Goal: Information Seeking & Learning: Learn about a topic

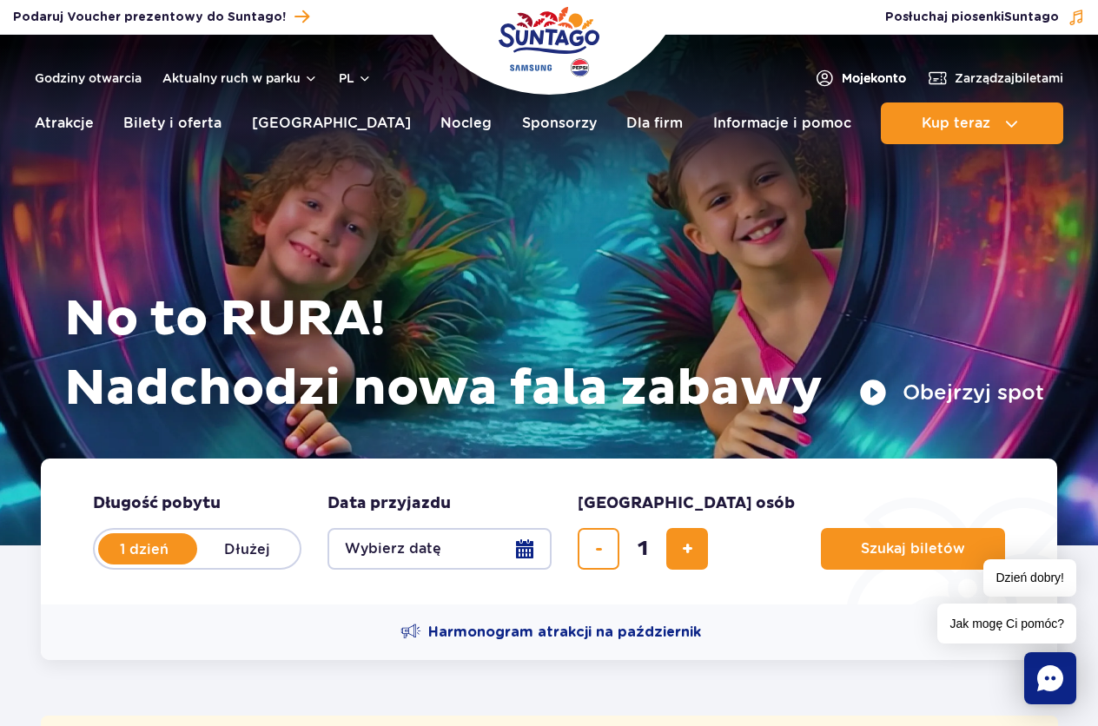
click at [883, 85] on span "Moje konto" at bounding box center [873, 77] width 64 height 17
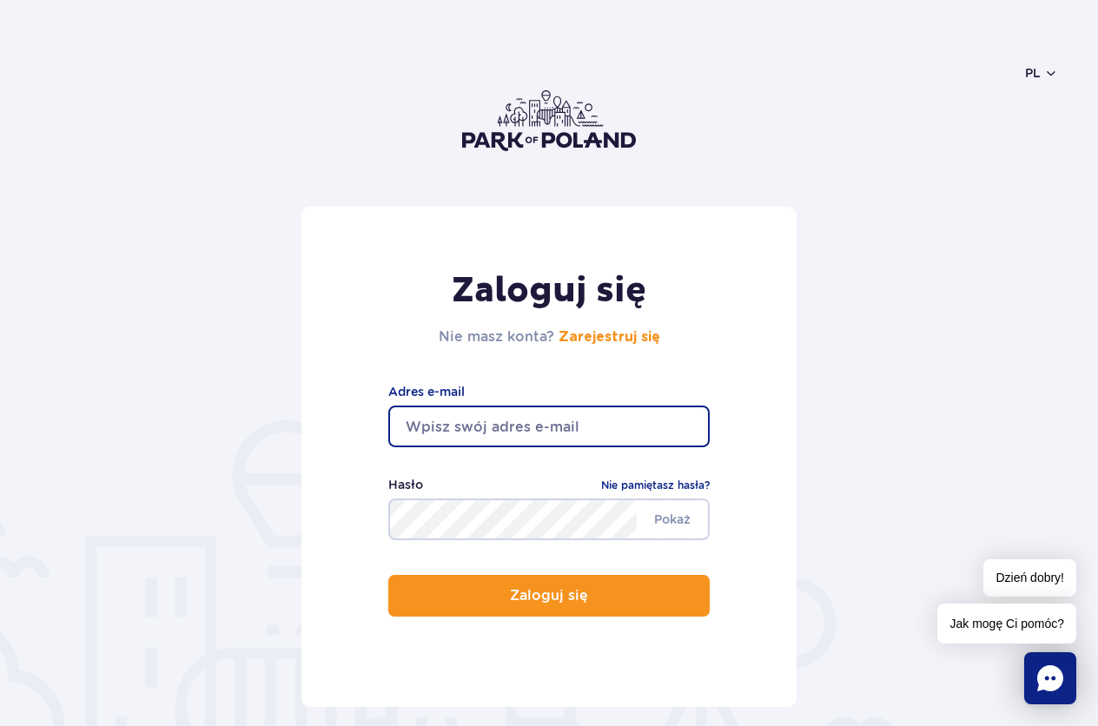
click at [445, 434] on input "email" at bounding box center [548, 426] width 321 height 42
type input "B"
type input "beatamund@wp.pl"
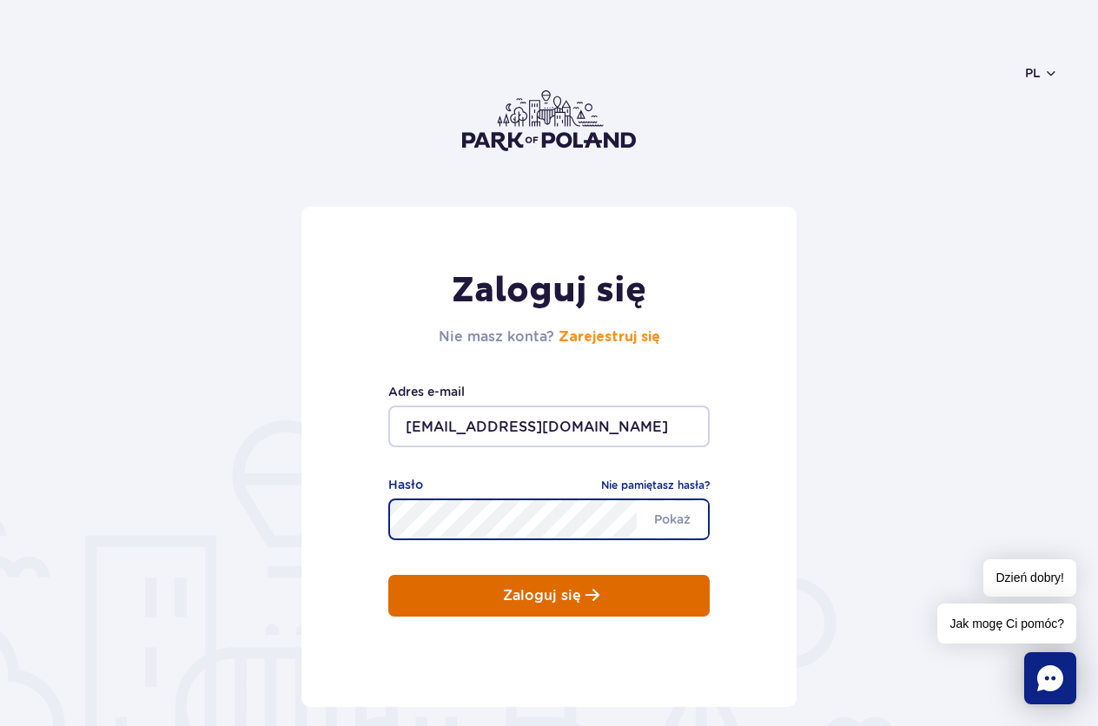
click at [491, 593] on button "Zaloguj się" at bounding box center [548, 596] width 321 height 42
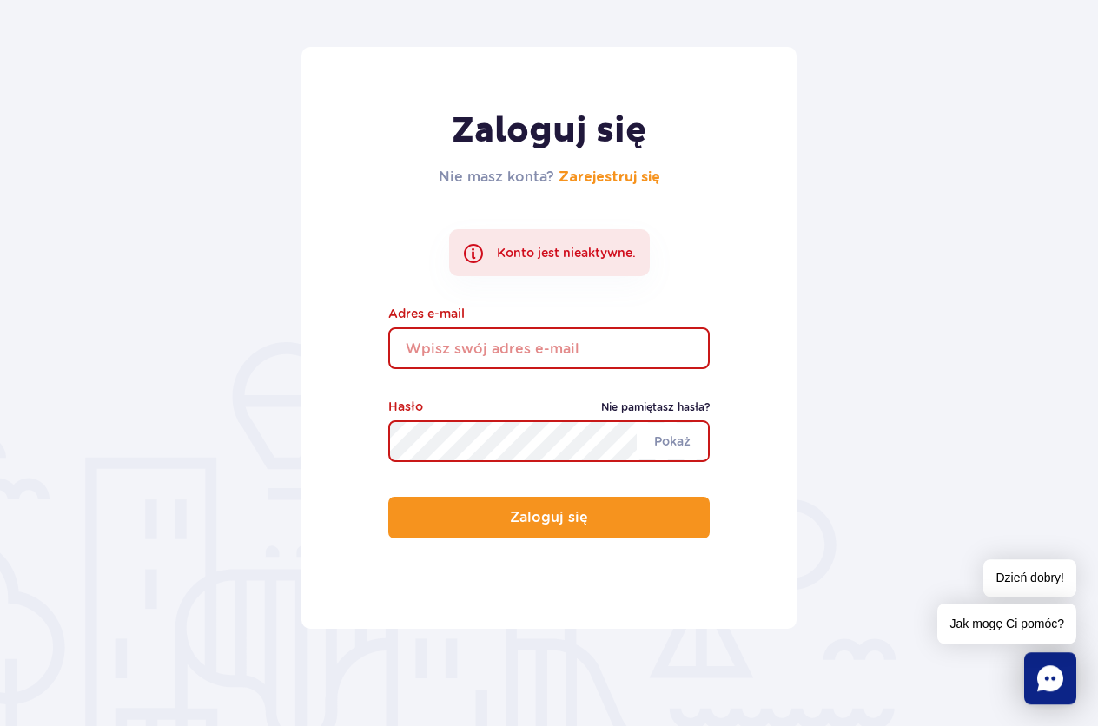
scroll to position [177, 0]
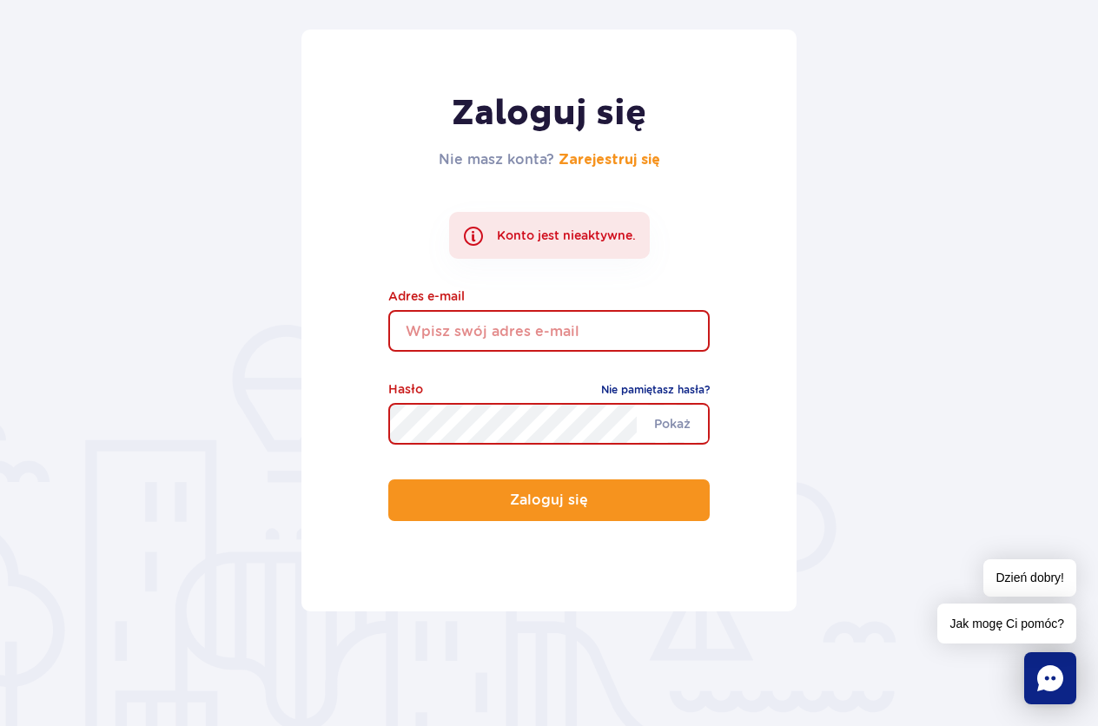
click at [587, 335] on input "email" at bounding box center [548, 331] width 321 height 42
click at [607, 162] on link "Zarejestruj się" at bounding box center [609, 160] width 102 height 14
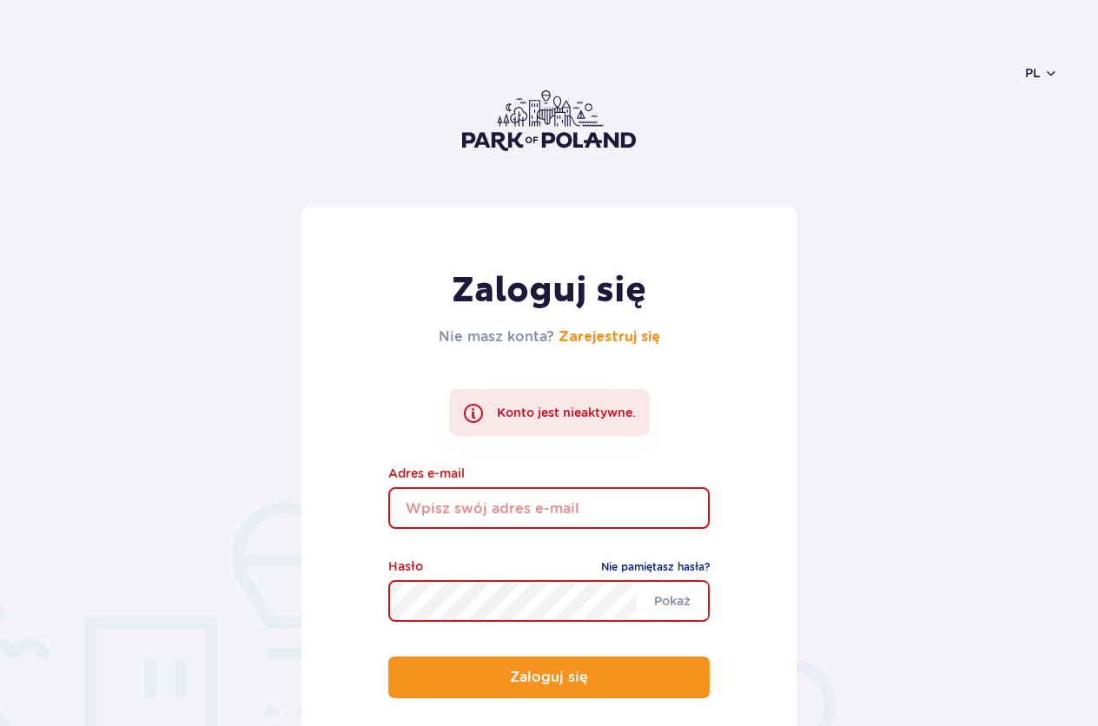
scroll to position [177, 0]
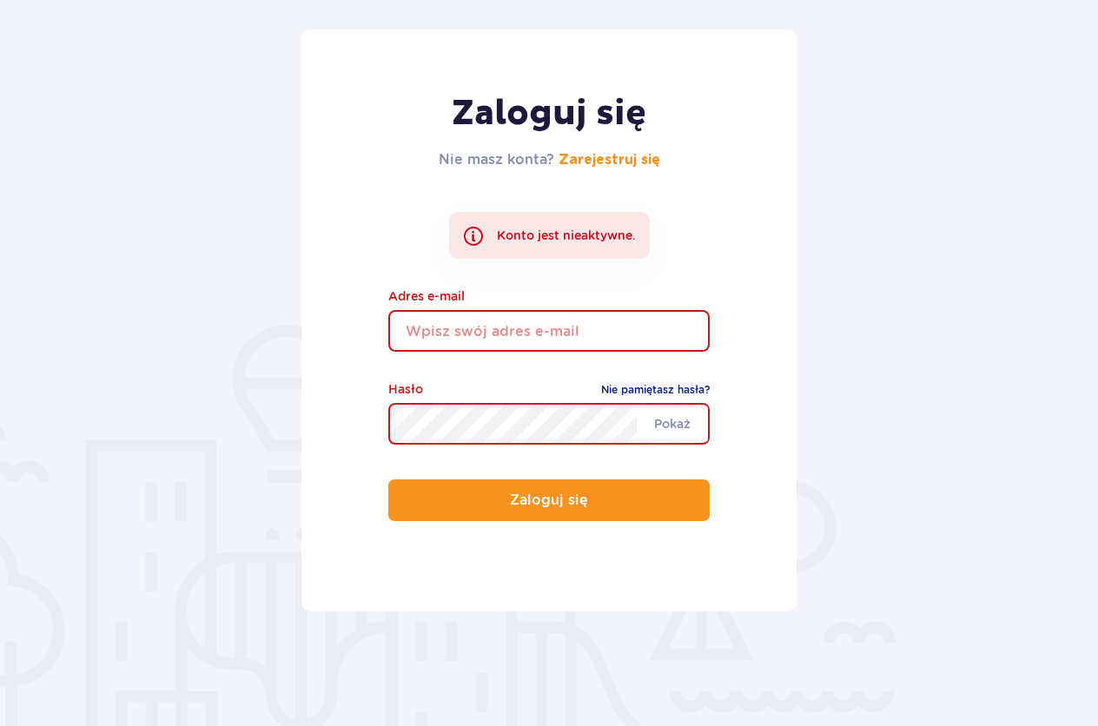
click at [485, 329] on input "email" at bounding box center [548, 331] width 321 height 42
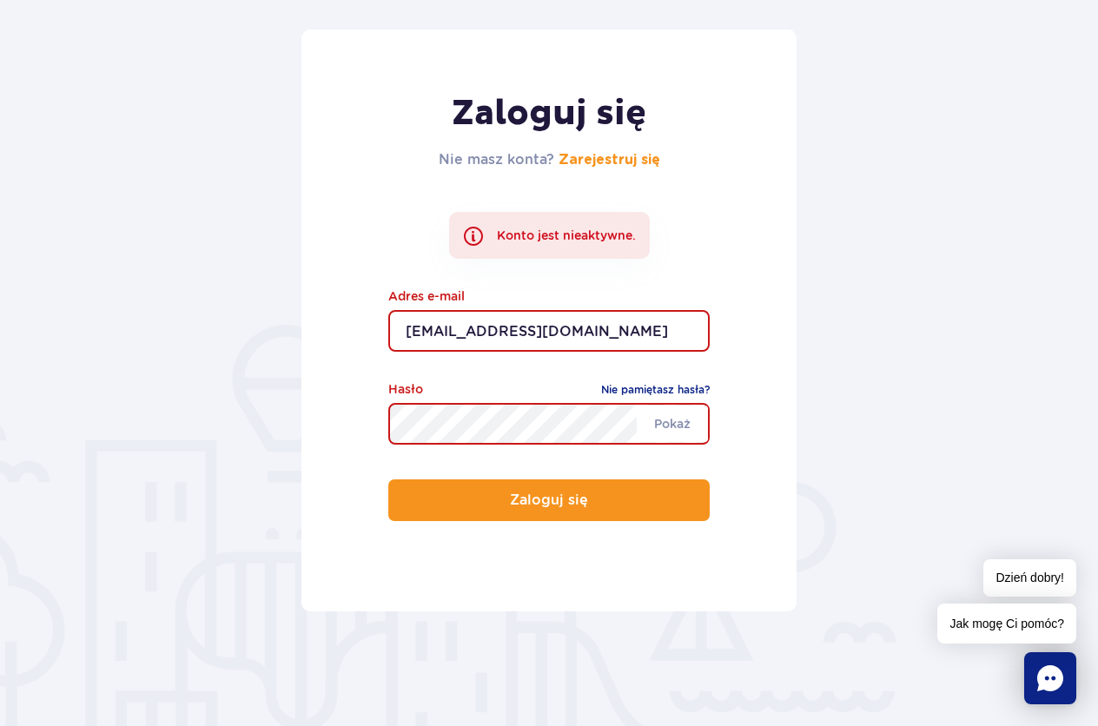
type input "[EMAIL_ADDRESS][DOMAIN_NAME]"
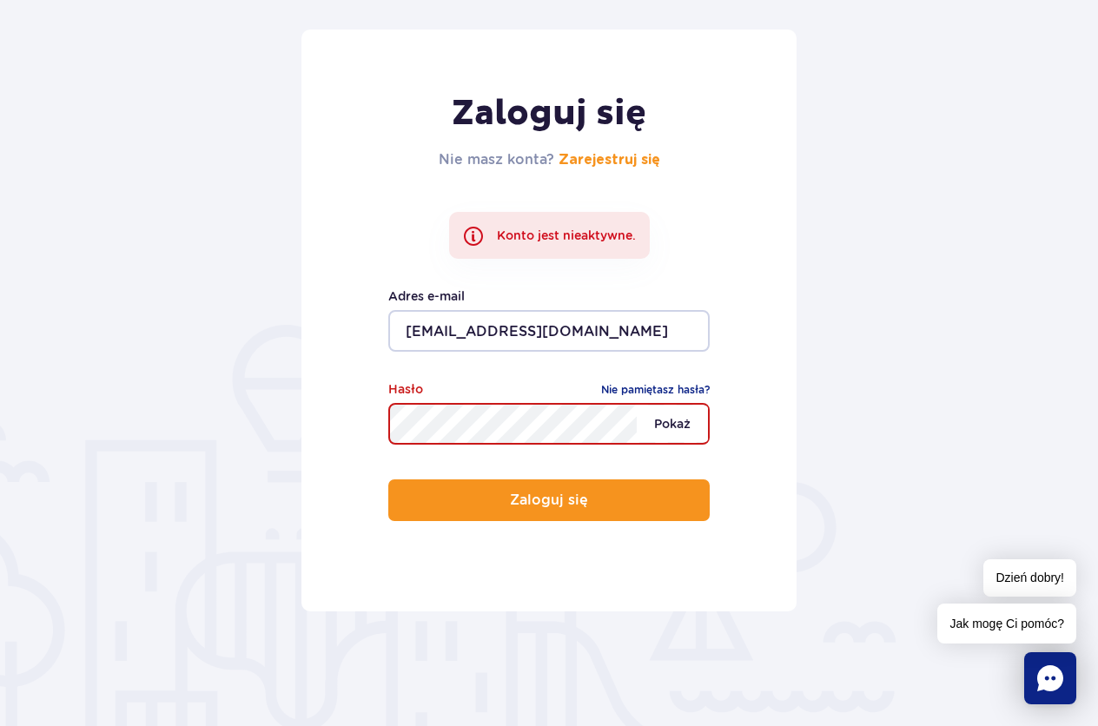
click at [664, 428] on span "Pokaż" at bounding box center [671, 423] width 71 height 36
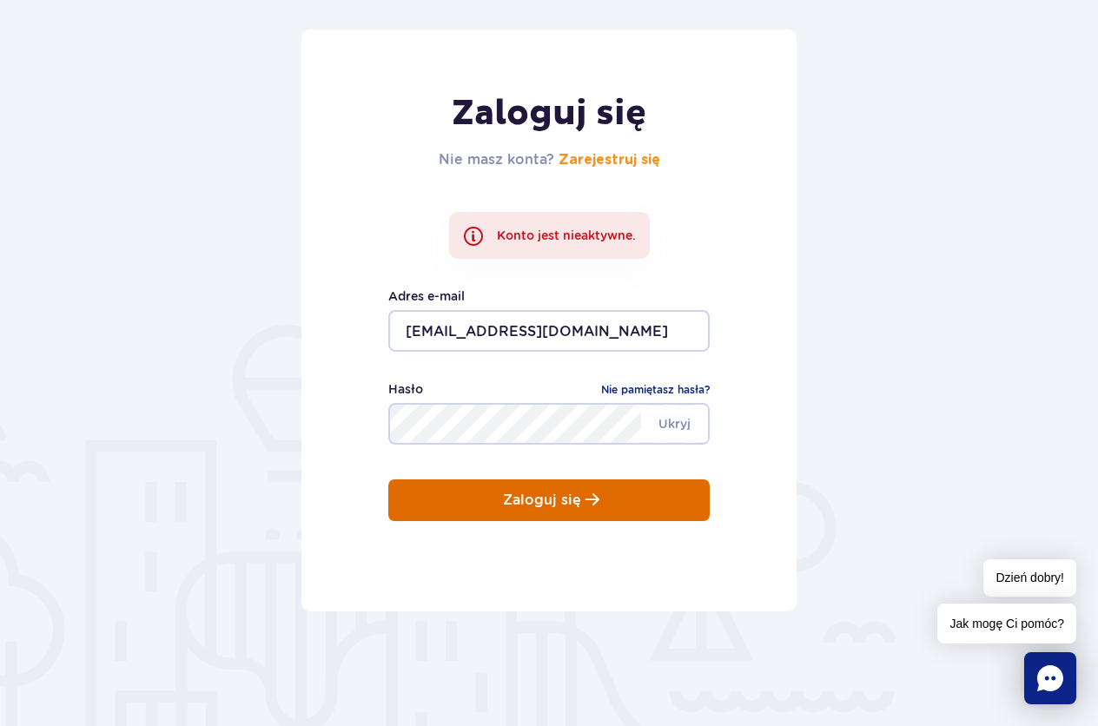
click at [645, 497] on button "Zaloguj się" at bounding box center [548, 500] width 321 height 42
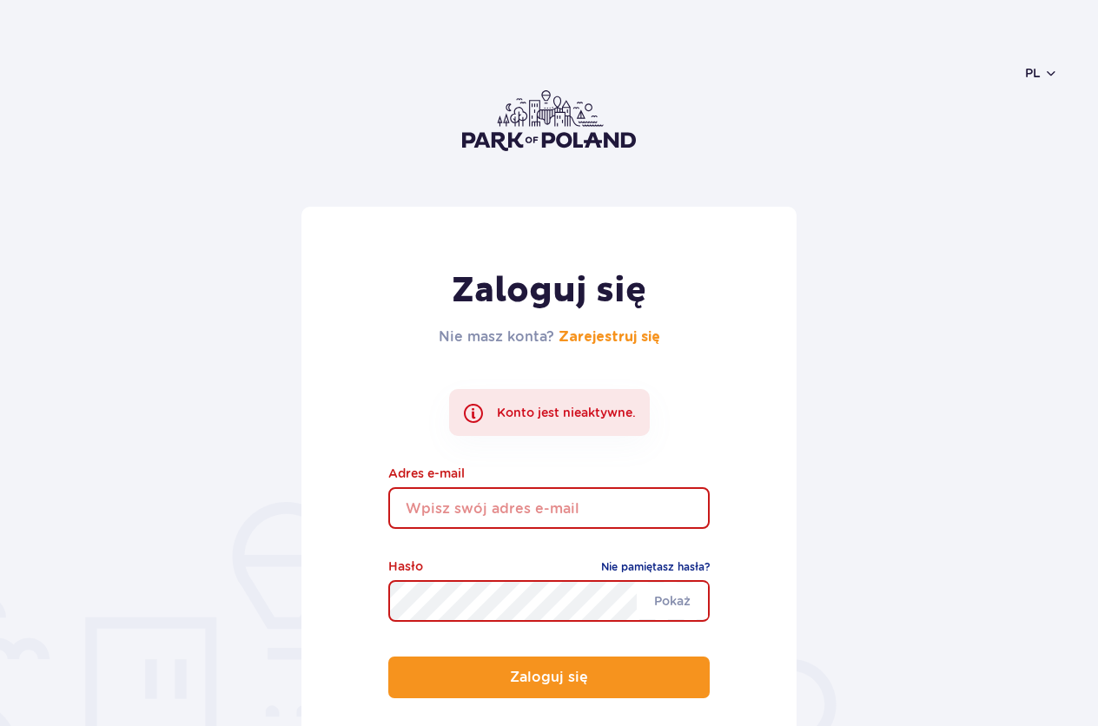
click at [628, 512] on input "email" at bounding box center [548, 508] width 321 height 42
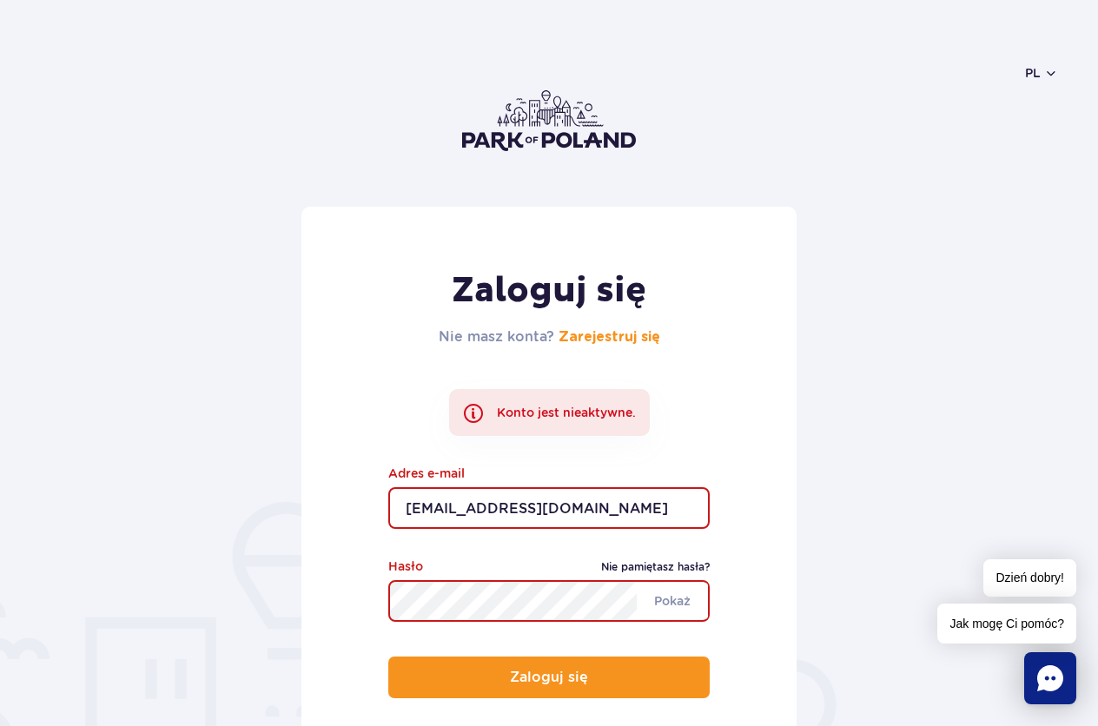
type input "[EMAIL_ADDRESS][DOMAIN_NAME]"
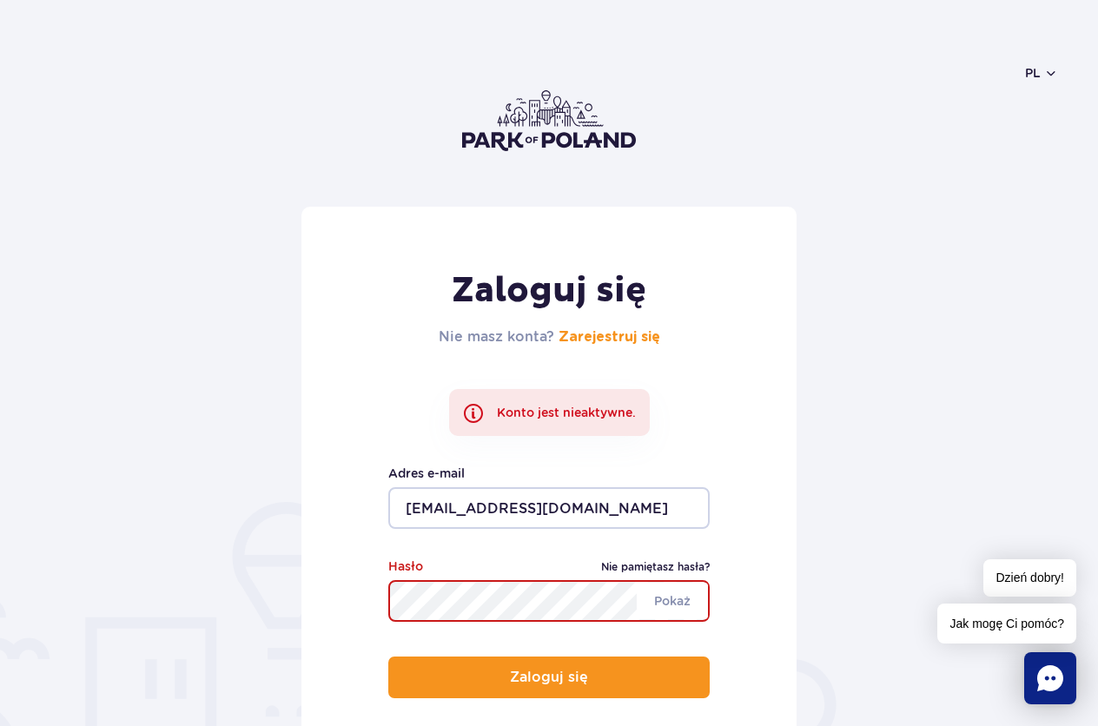
click at [689, 562] on link "Nie pamiętasz hasła?" at bounding box center [655, 566] width 109 height 17
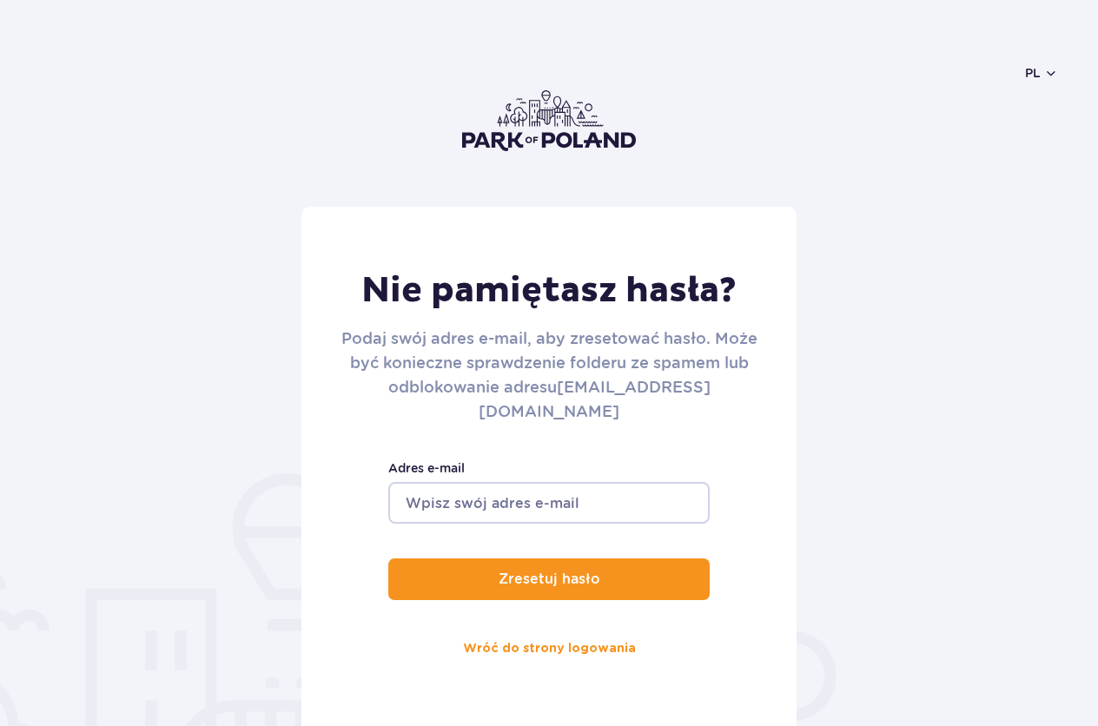
click at [530, 482] on input "Adres e-mail" at bounding box center [548, 503] width 321 height 42
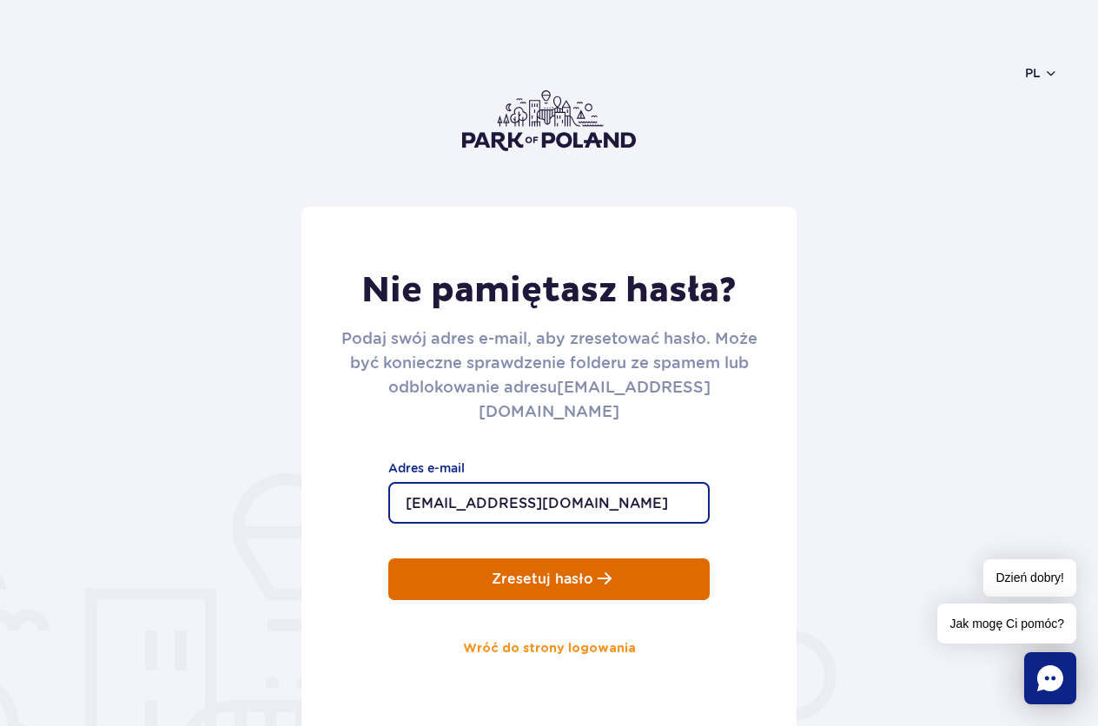
type input "beatamund@wp.pl"
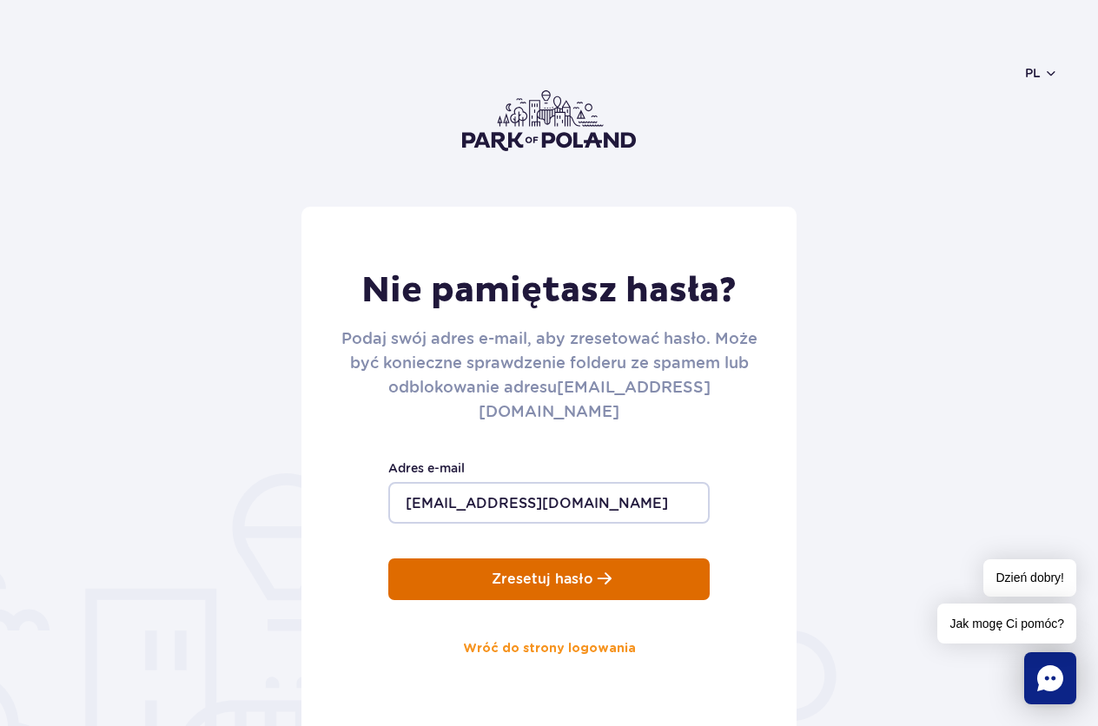
click at [558, 571] on p "Zresetuj hasło" at bounding box center [542, 579] width 102 height 16
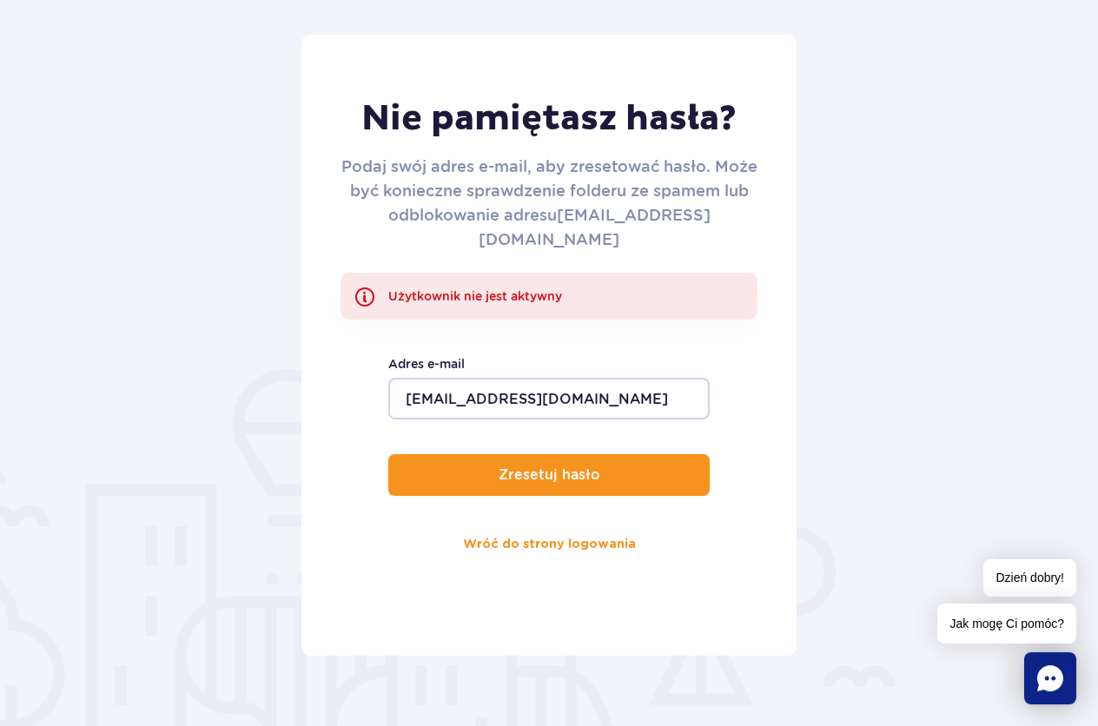
scroll to position [177, 0]
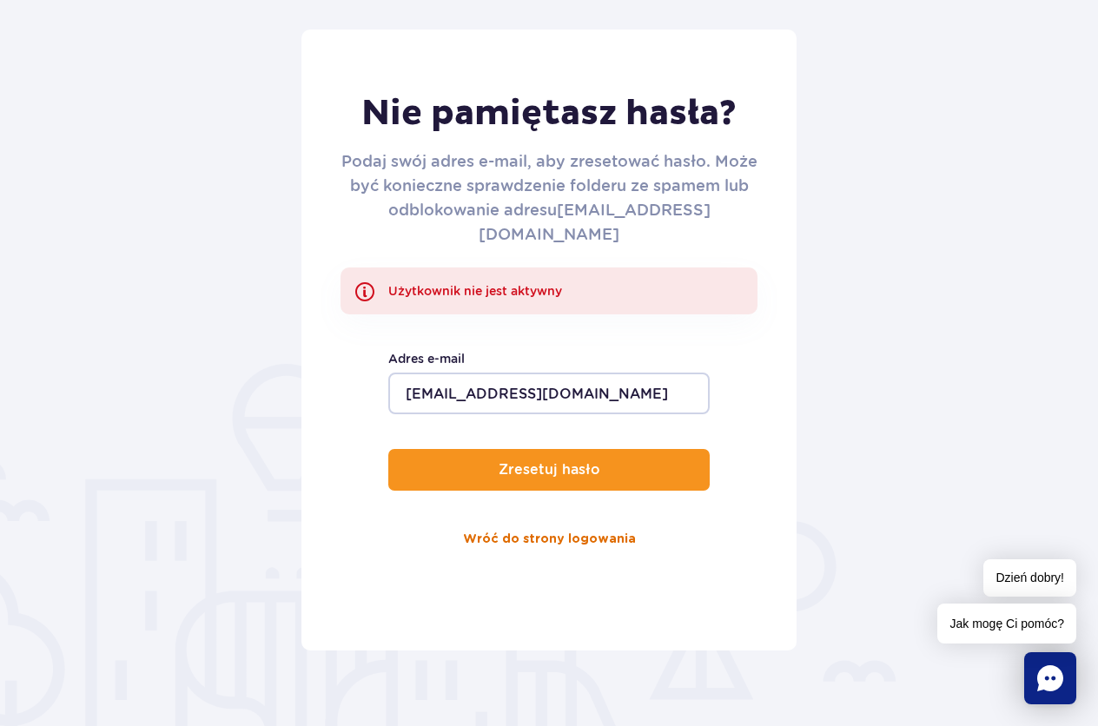
click at [564, 518] on link "Wróć do strony logowania" at bounding box center [549, 539] width 173 height 42
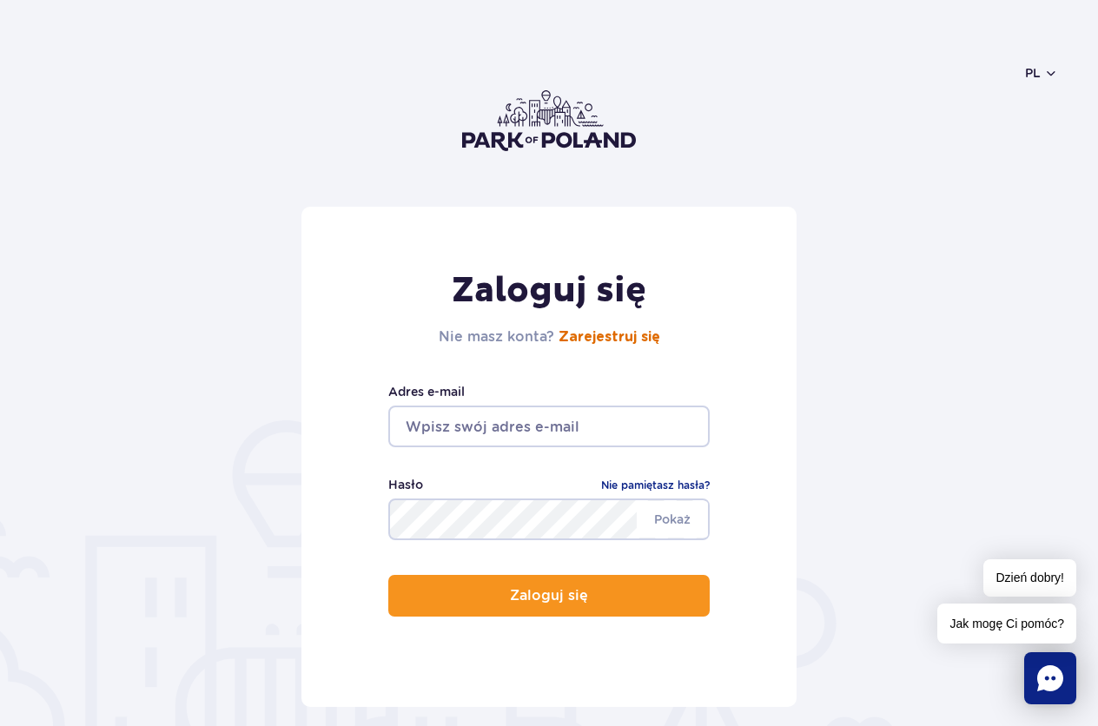
click at [620, 339] on link "Zarejestruj się" at bounding box center [609, 337] width 102 height 14
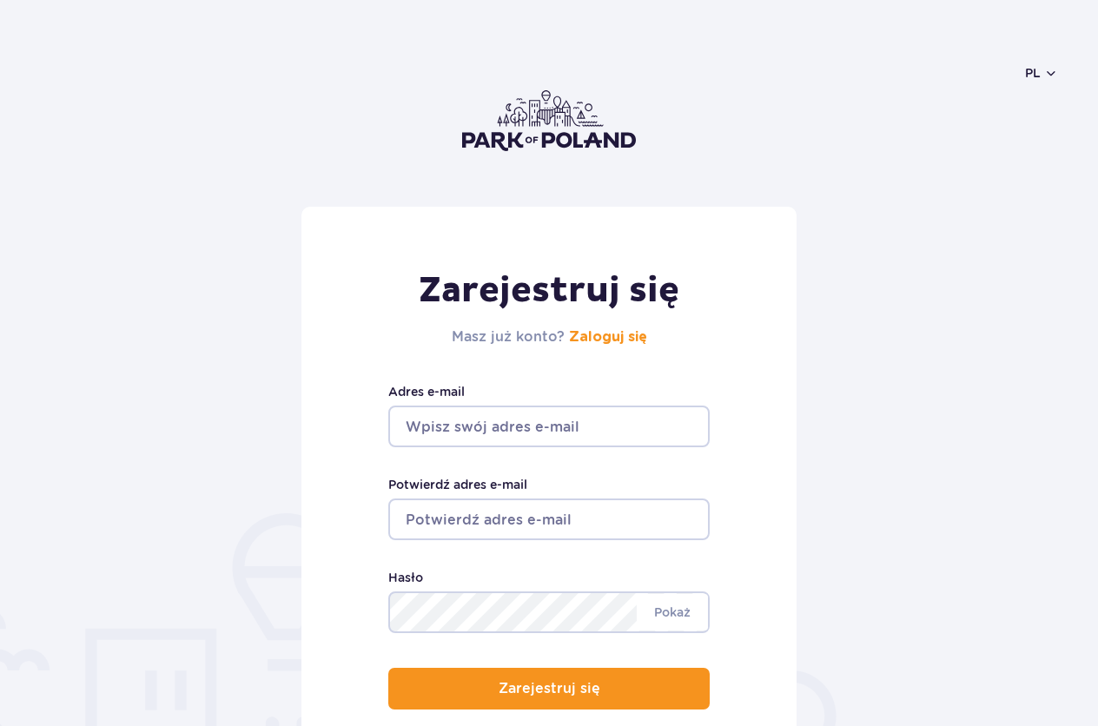
click at [457, 419] on input "Adres e-mail" at bounding box center [548, 426] width 321 height 42
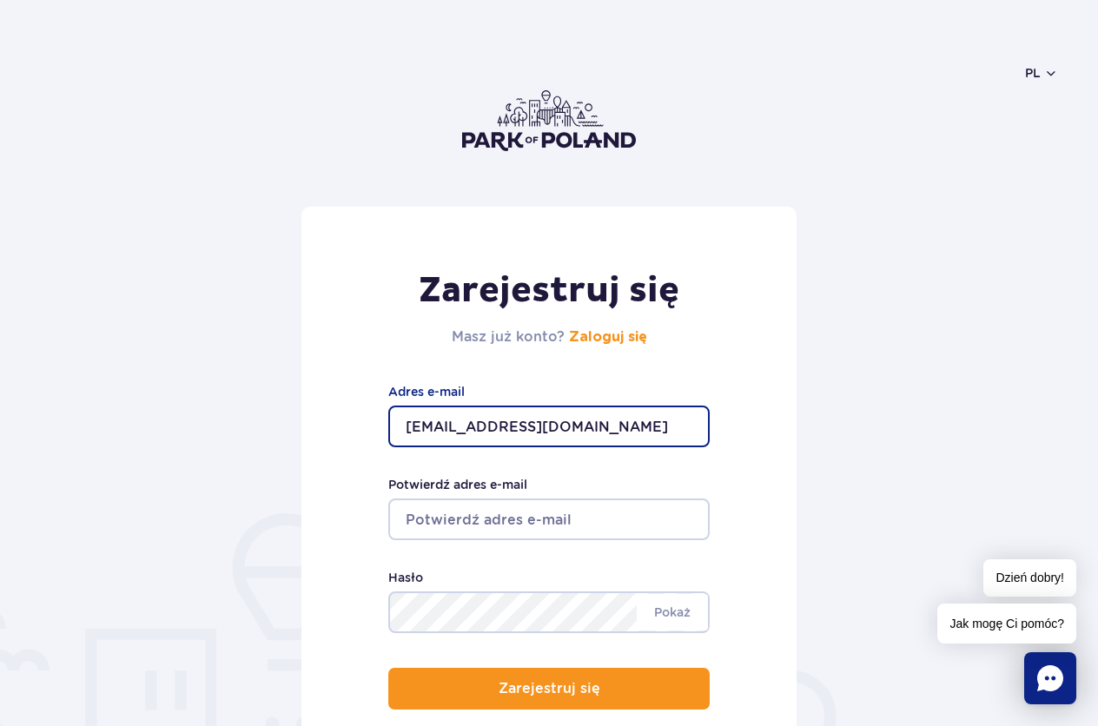
type input "[EMAIL_ADDRESS][DOMAIN_NAME]"
click at [456, 523] on input "Potwierdź adres e-mail" at bounding box center [548, 519] width 321 height 42
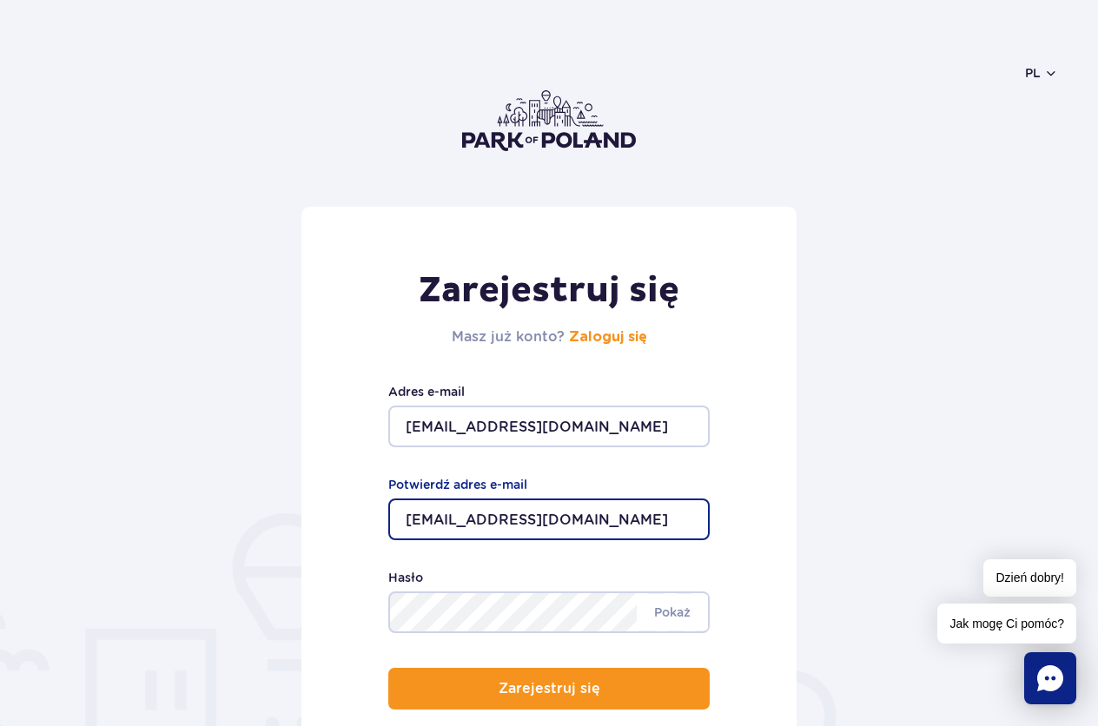
type input "beatamund@wp.pl"
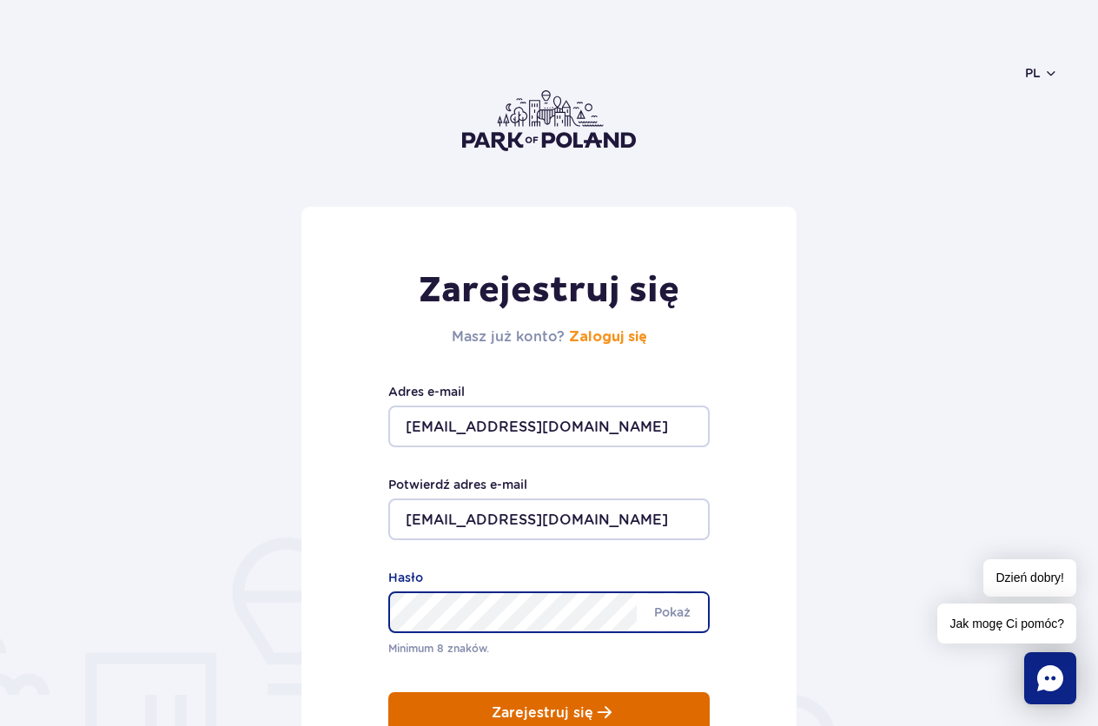
click at [596, 711] on div "Zarejestruj się Masz już konto? Zaloguj się beatamund@wp.pl Adres e-mail beatam…" at bounding box center [548, 515] width 495 height 617
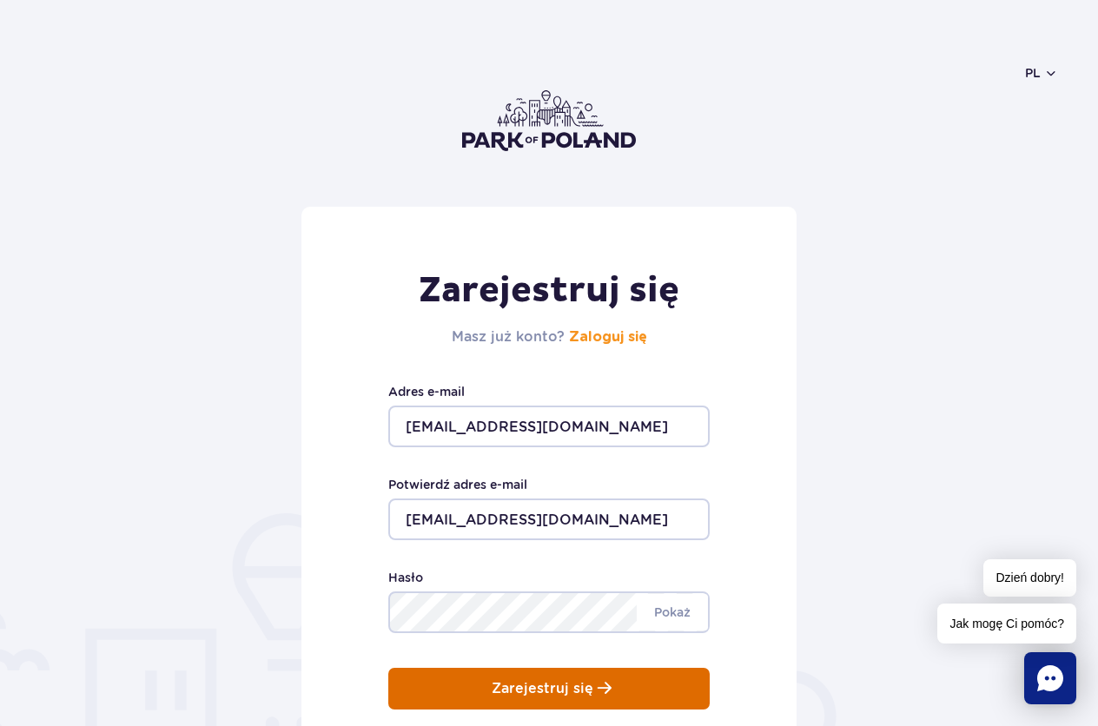
click at [586, 696] on p "Zarejestruj się" at bounding box center [542, 689] width 102 height 16
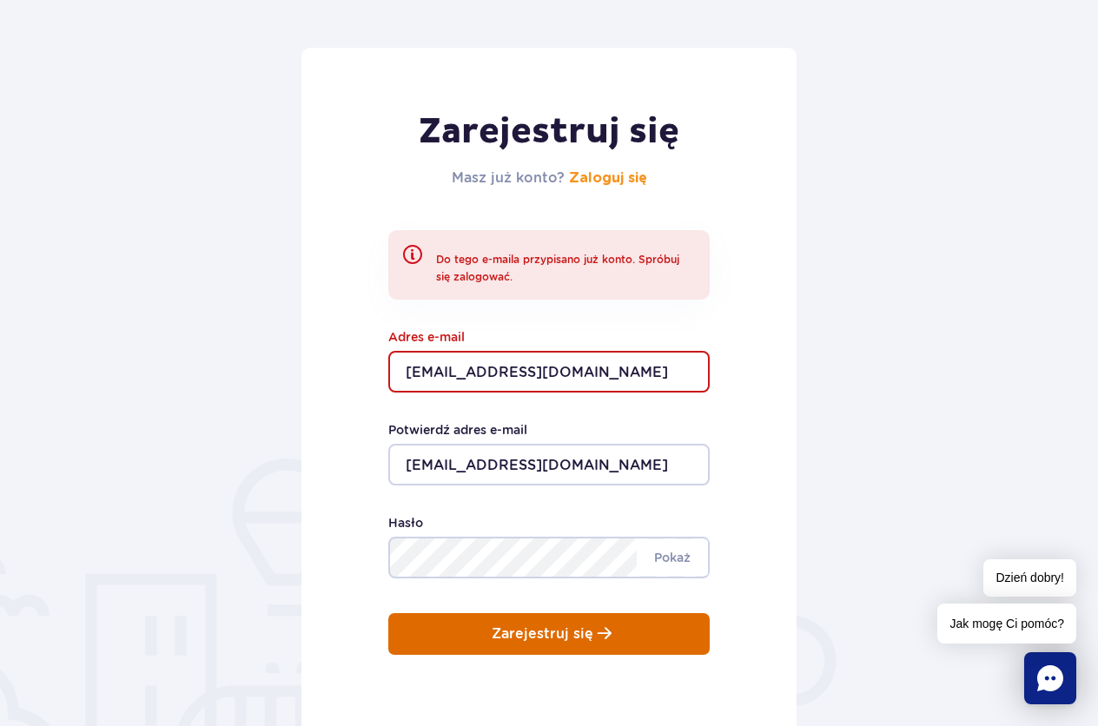
scroll to position [177, 0]
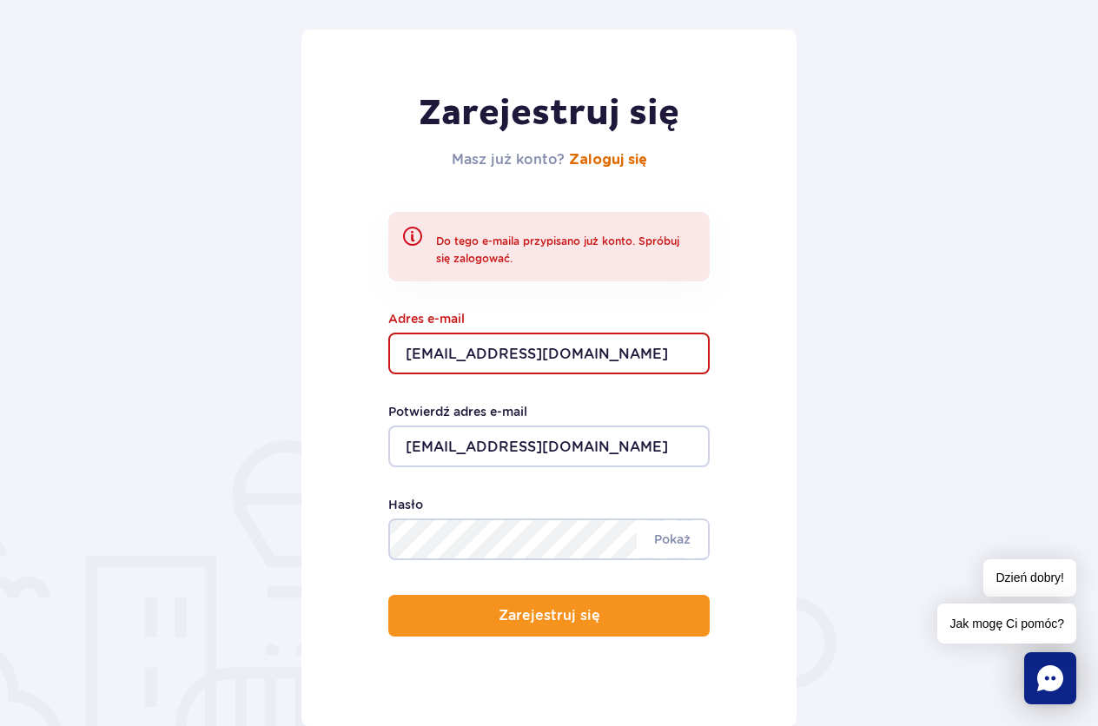
click at [623, 163] on link "Zaloguj się" at bounding box center [608, 160] width 78 height 14
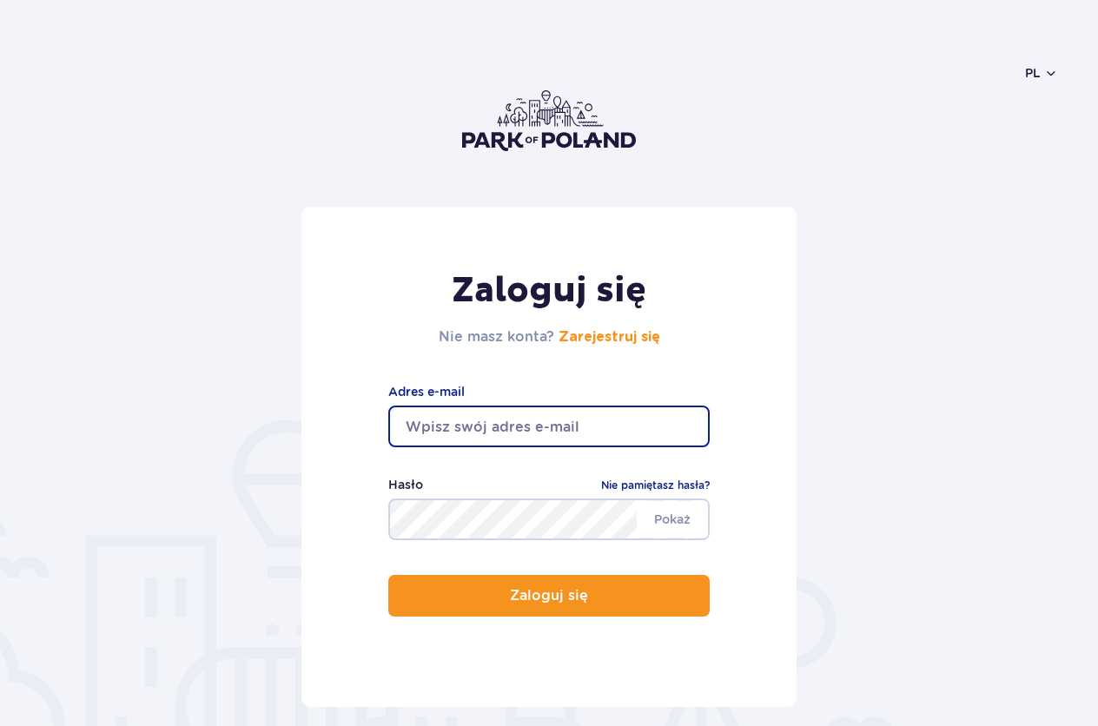
click at [472, 423] on input "email" at bounding box center [548, 426] width 321 height 42
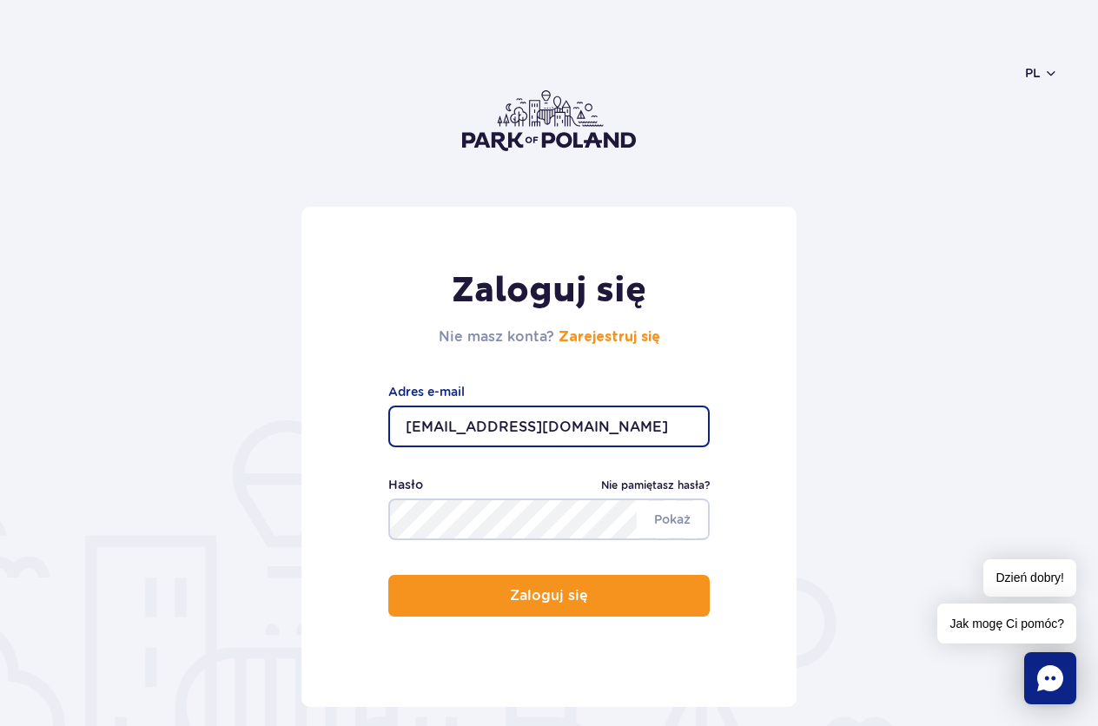
type input "[EMAIL_ADDRESS][DOMAIN_NAME]"
click at [677, 485] on link "Nie pamiętasz hasła?" at bounding box center [655, 485] width 109 height 17
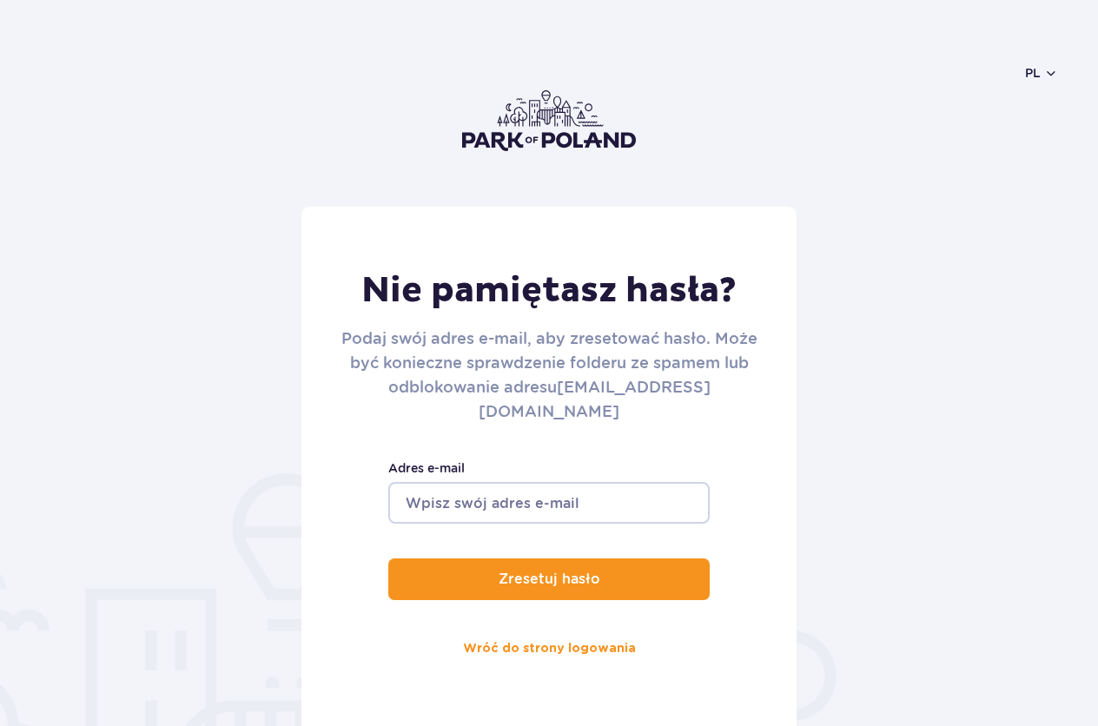
click at [636, 482] on input "Adres e-mail" at bounding box center [548, 503] width 321 height 42
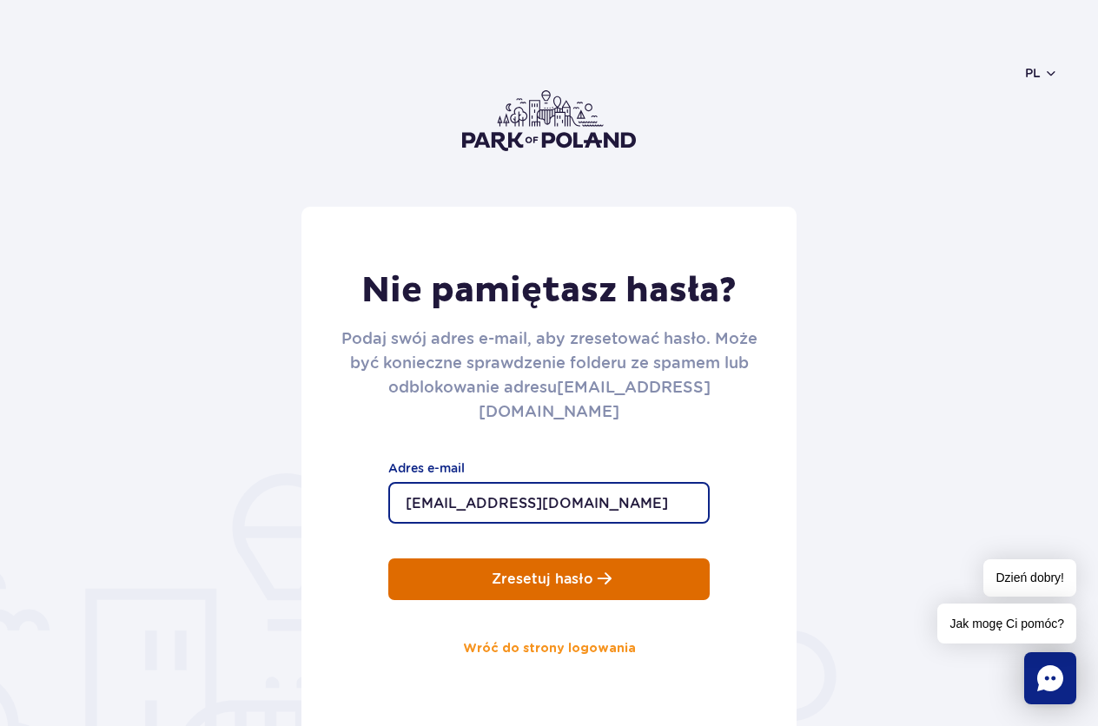
type input "[EMAIL_ADDRESS][DOMAIN_NAME]"
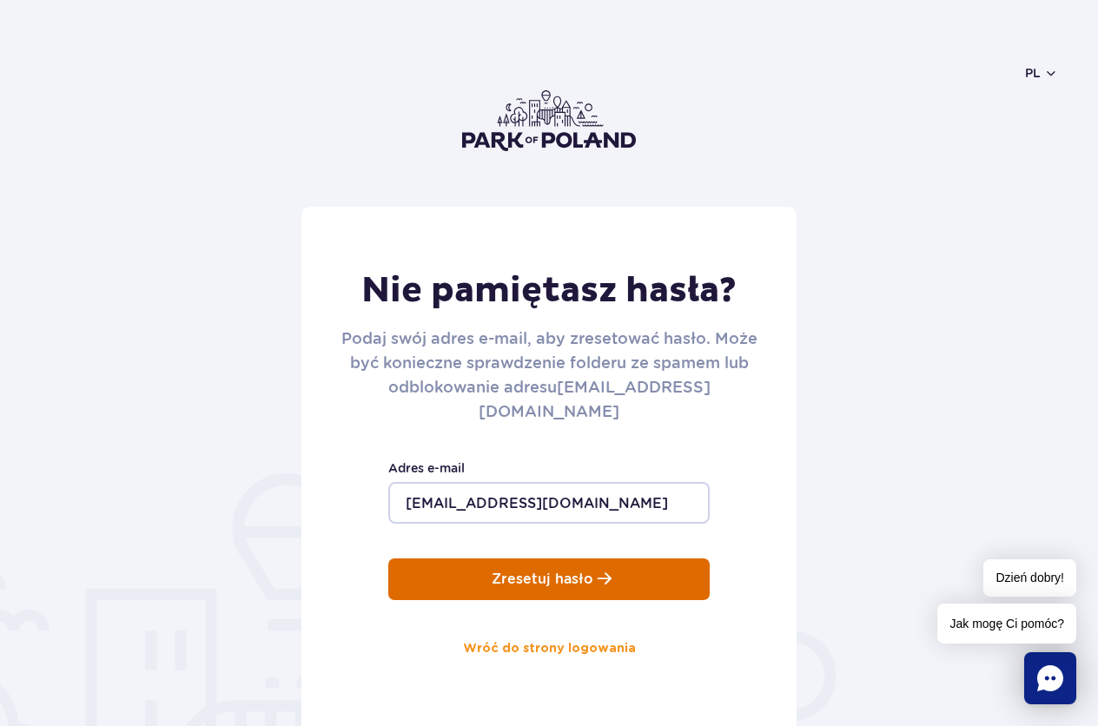
click at [553, 571] on p "Zresetuj hasło" at bounding box center [542, 579] width 102 height 16
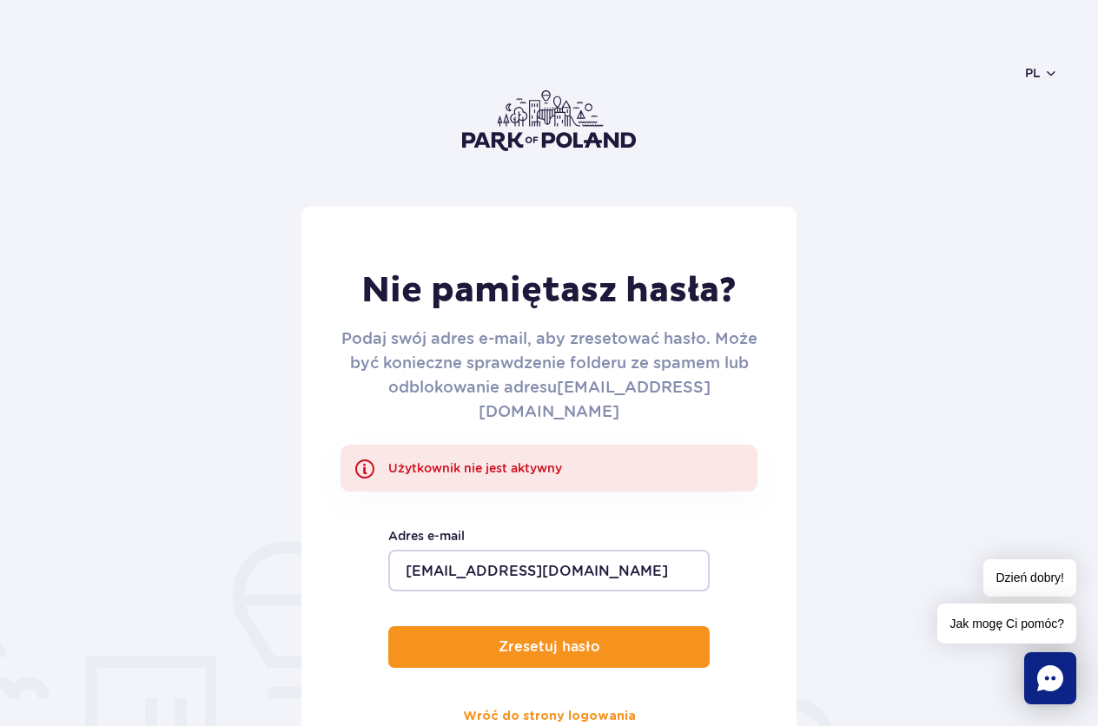
click at [501, 445] on p "Użytkownik nie jest aktywny" at bounding box center [548, 468] width 417 height 47
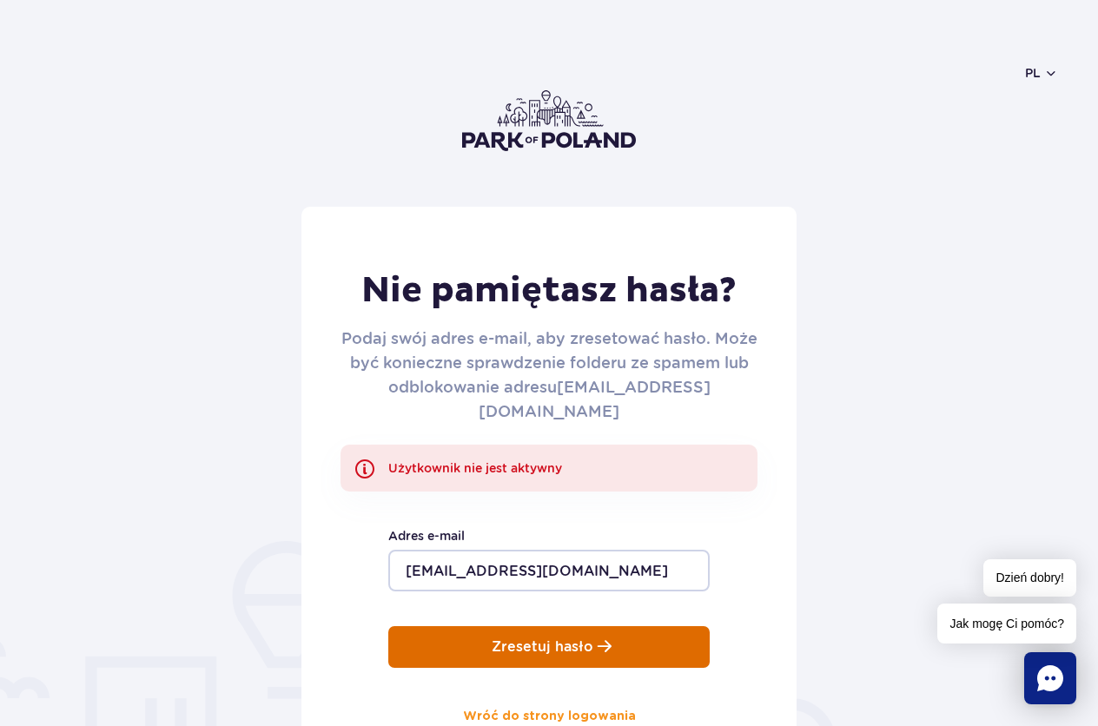
click at [626, 626] on button "Zresetuj hasło" at bounding box center [548, 647] width 321 height 42
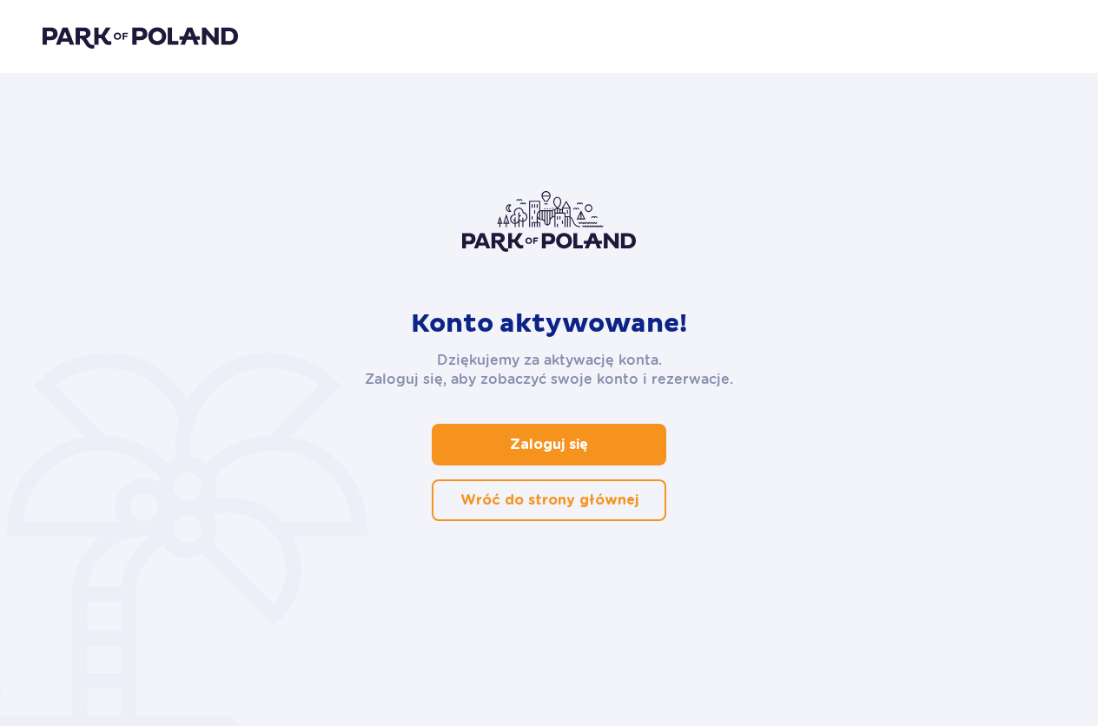
drag, startPoint x: 610, startPoint y: 419, endPoint x: 608, endPoint y: 442, distance: 23.5
click at [609, 420] on div "Konto aktywowane! Dziękujemy za aktywację konta. Zaloguj się, aby zobaczyć swoj…" at bounding box center [549, 356] width 478 height 330
click at [608, 442] on link "Zaloguj się" at bounding box center [549, 445] width 234 height 42
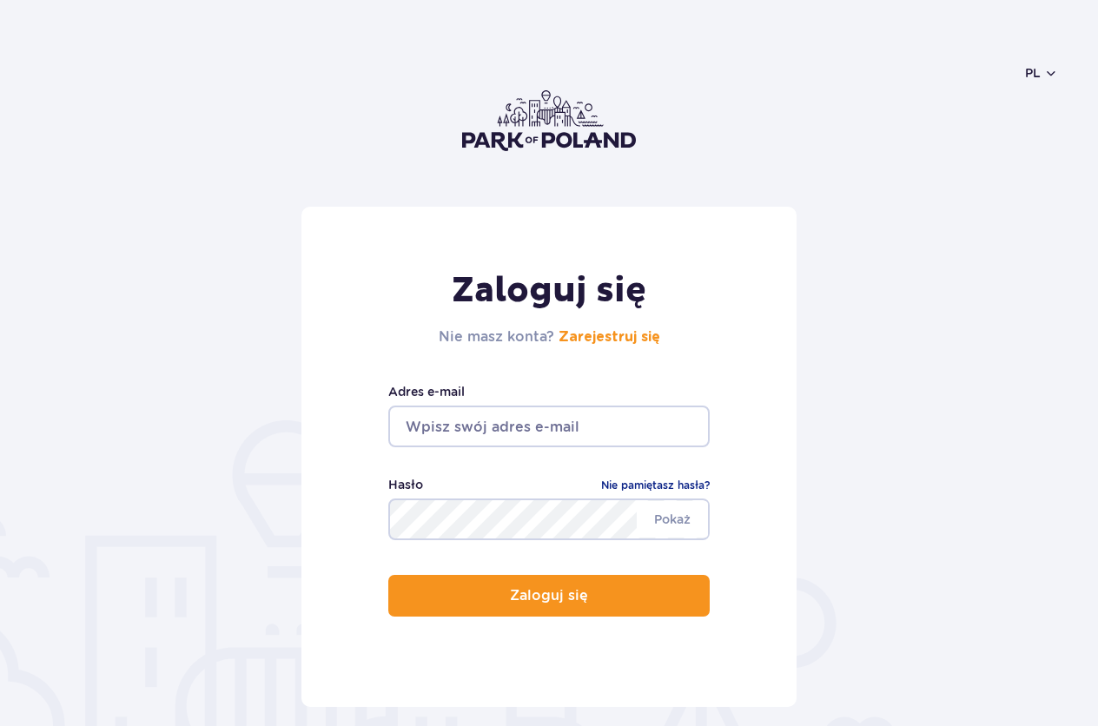
click at [512, 429] on input "email" at bounding box center [548, 426] width 321 height 42
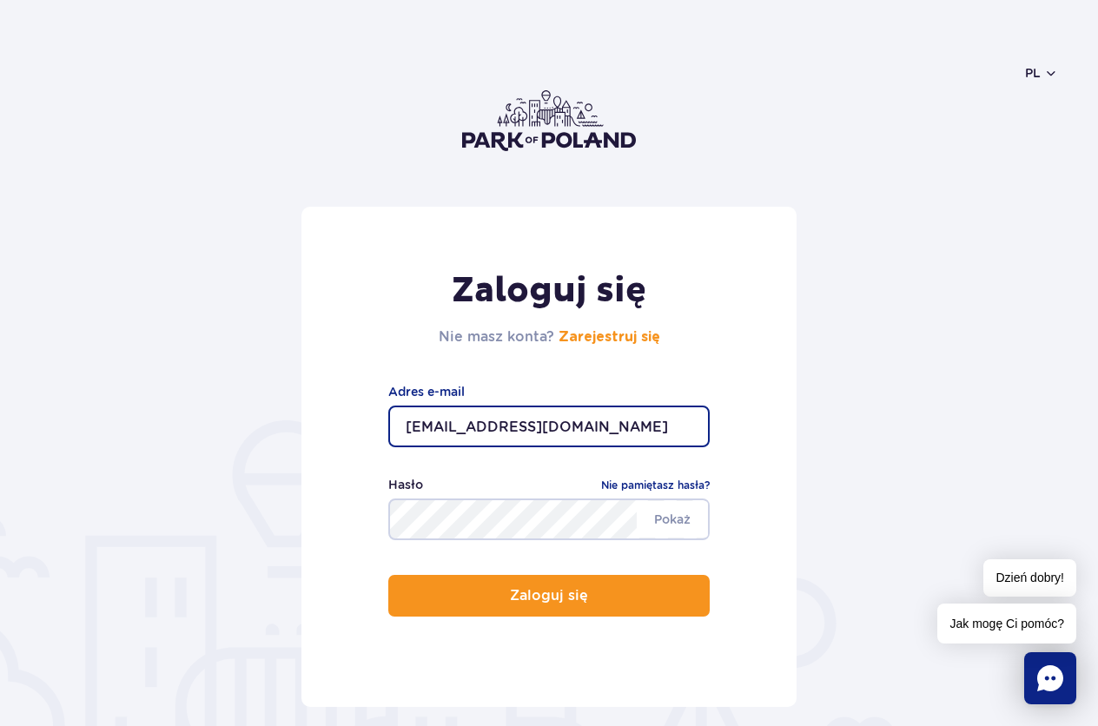
type input "beatamund@wp.pl"
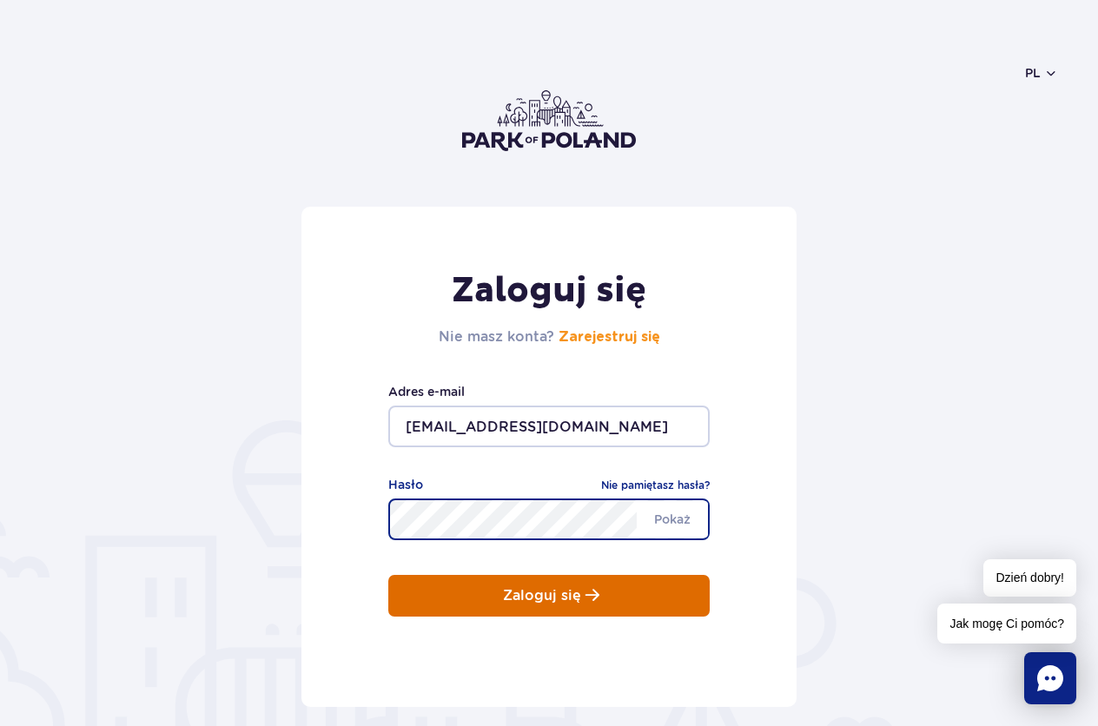
click at [570, 615] on button "Zaloguj się" at bounding box center [548, 596] width 321 height 42
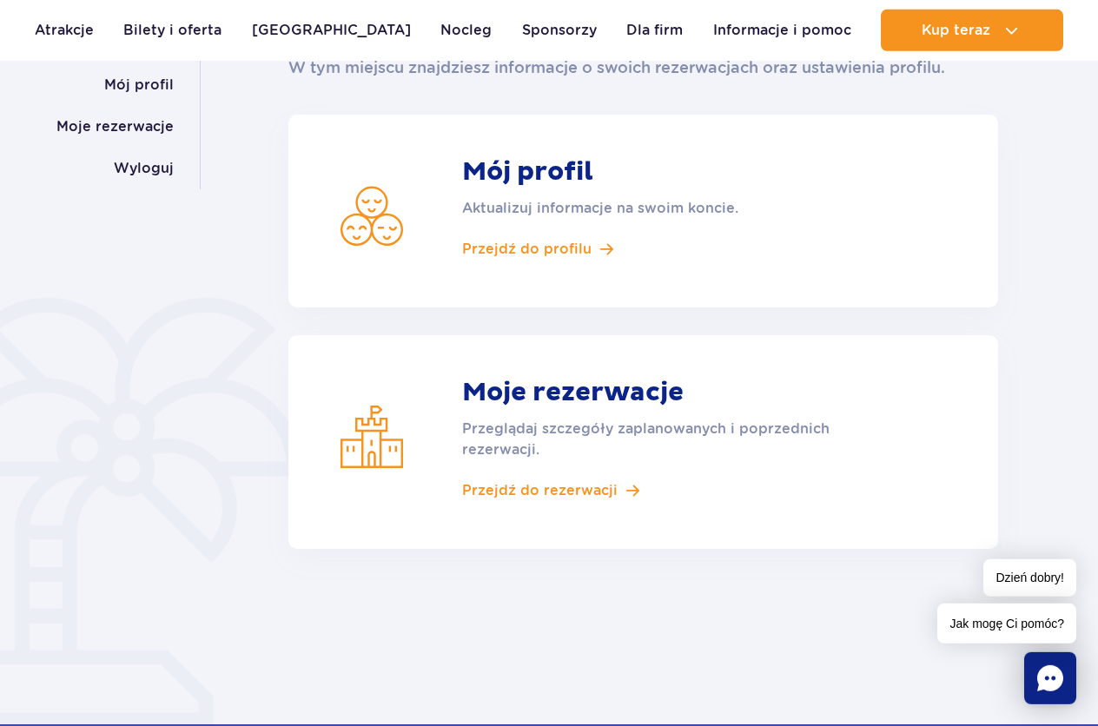
scroll to position [266, 0]
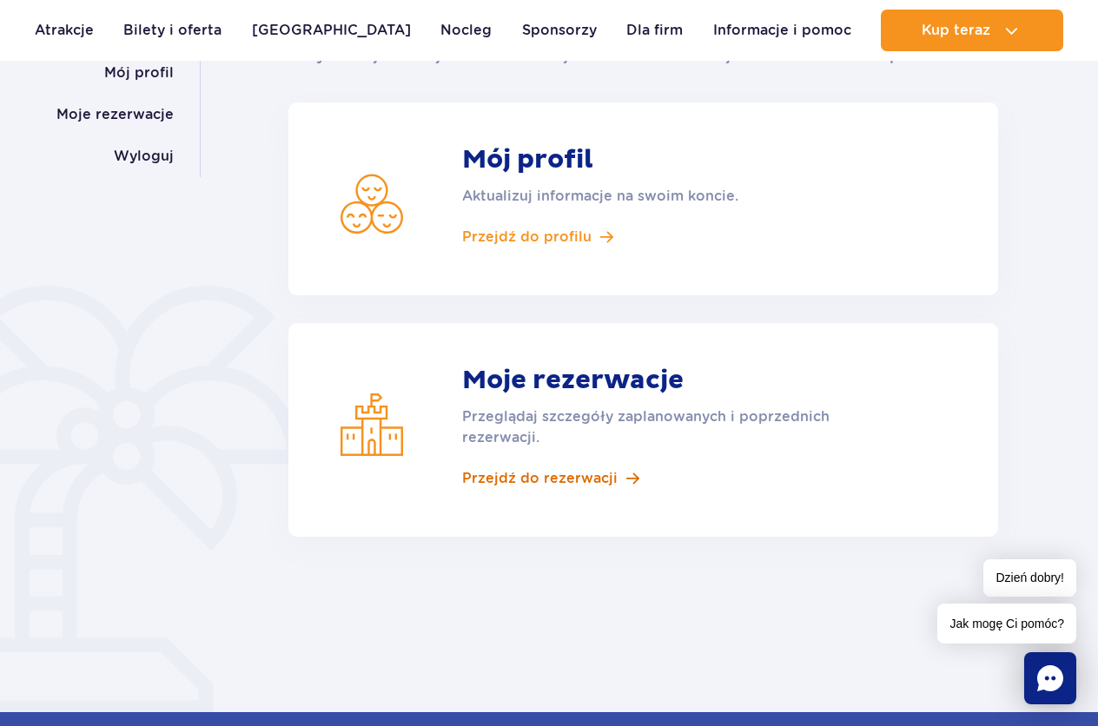
click at [565, 481] on span "Przejdź do rezerwacji" at bounding box center [539, 478] width 155 height 19
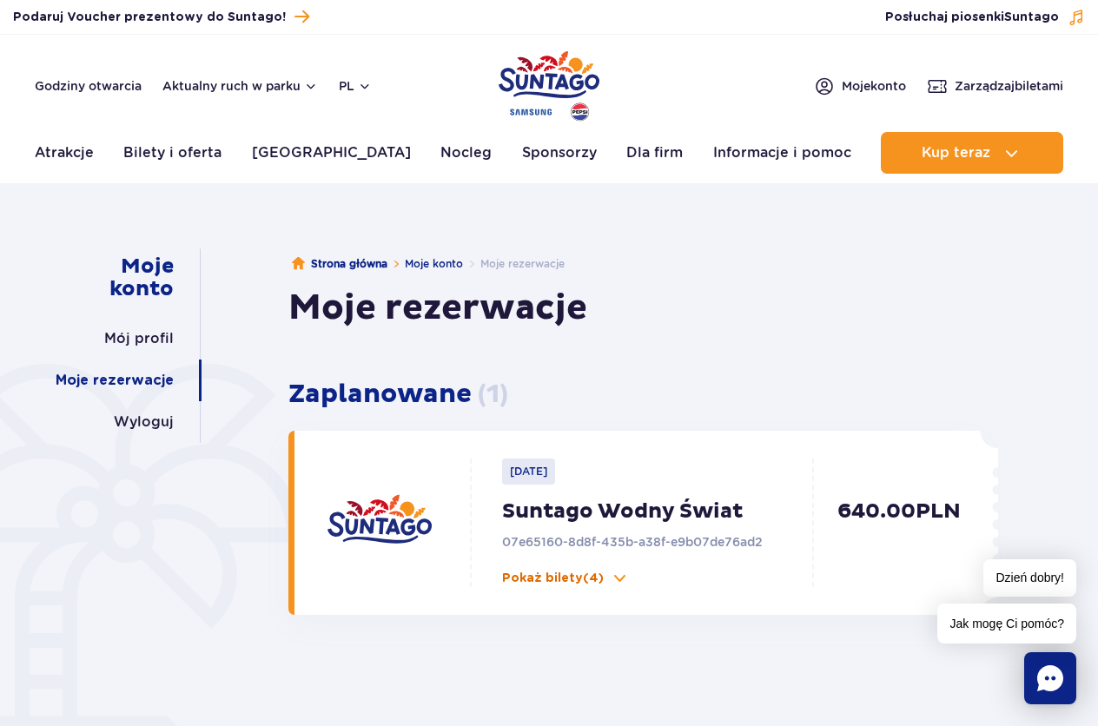
click at [578, 577] on p "Pokaż bilety (4)" at bounding box center [553, 578] width 102 height 17
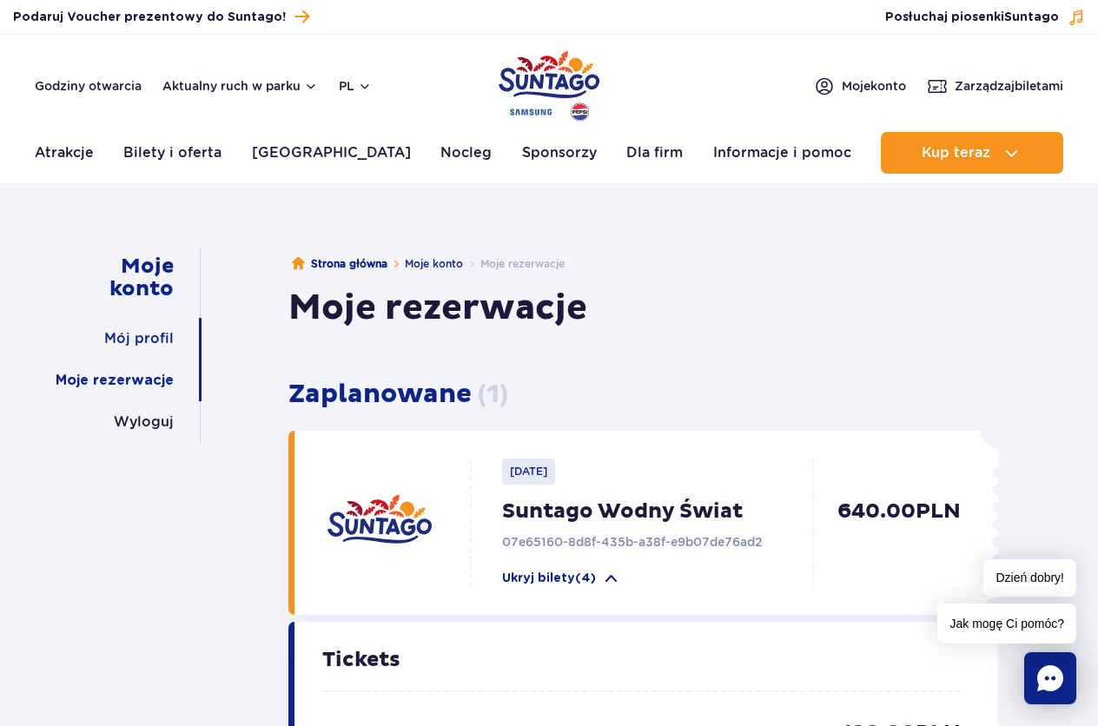
click at [160, 339] on link "Mój profil" at bounding box center [138, 339] width 69 height 42
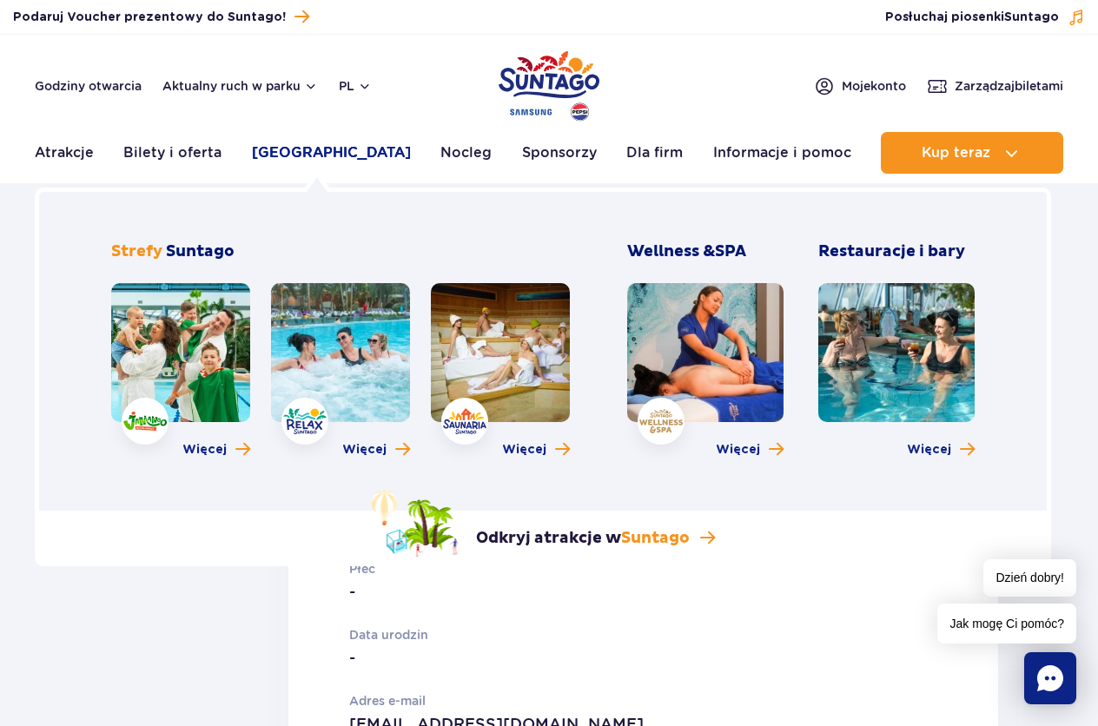
click at [317, 150] on link "[GEOGRAPHIC_DATA]" at bounding box center [331, 153] width 159 height 42
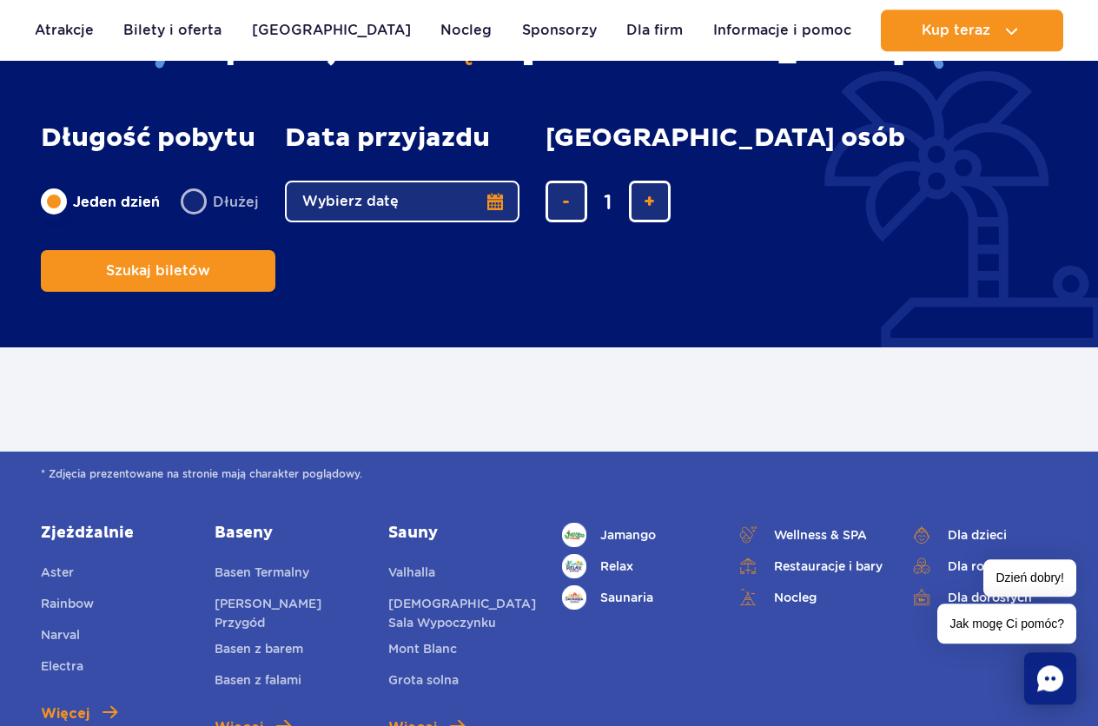
scroll to position [797, 0]
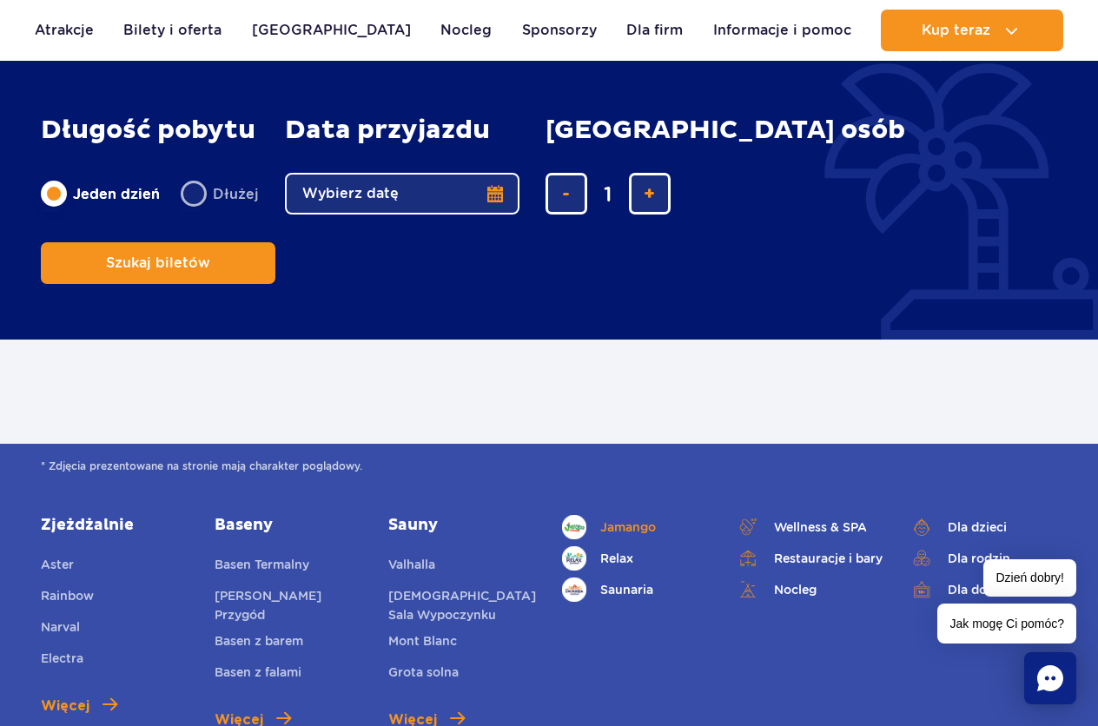
click at [646, 517] on span "Jamango" at bounding box center [628, 526] width 56 height 19
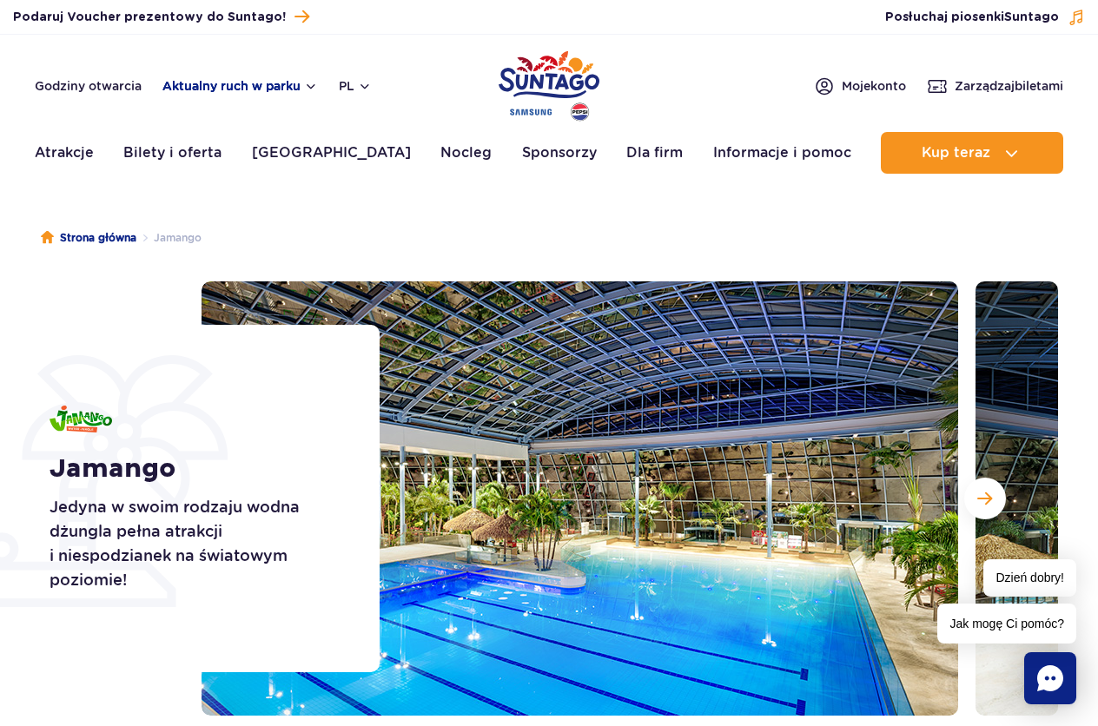
click at [268, 84] on button "Aktualny ruch w parku" at bounding box center [239, 86] width 155 height 14
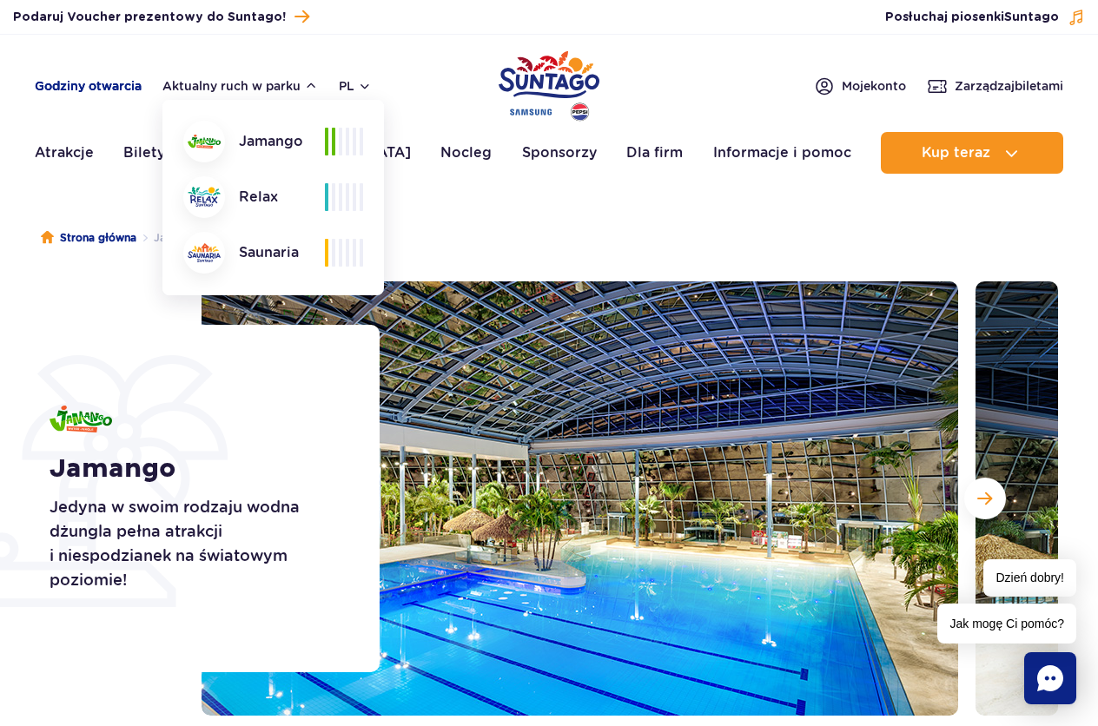
click at [102, 91] on link "Godziny otwarcia" at bounding box center [88, 85] width 107 height 17
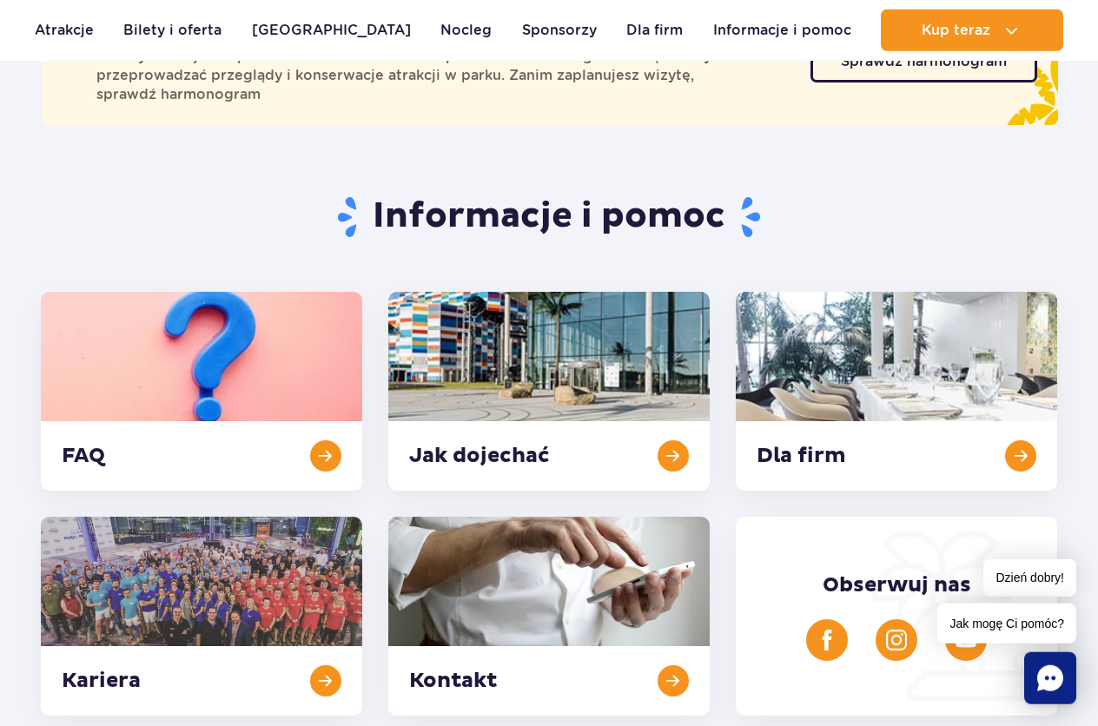
scroll to position [213, 0]
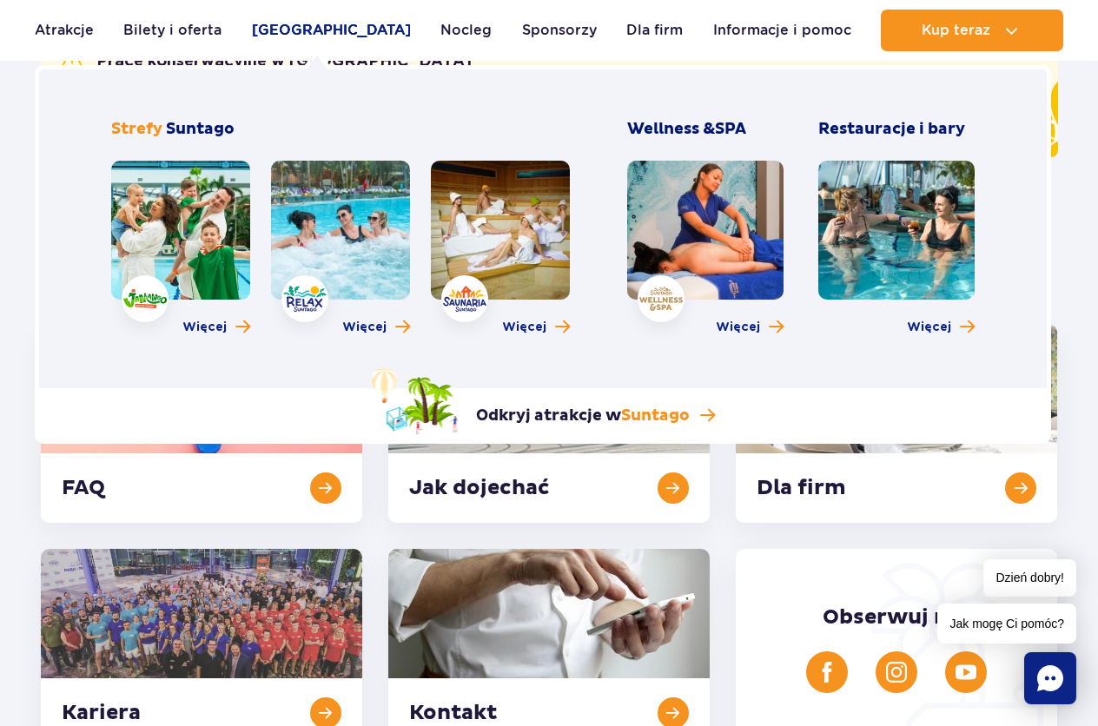
click at [300, 36] on link "[GEOGRAPHIC_DATA]" at bounding box center [331, 31] width 159 height 42
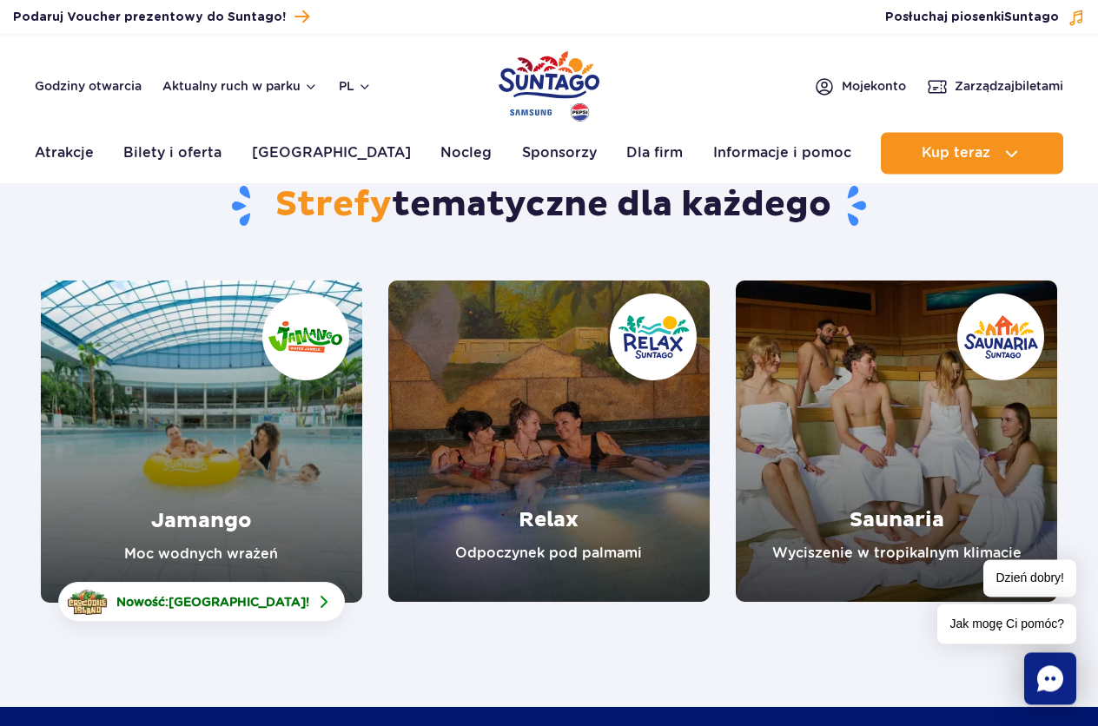
scroll to position [89, 0]
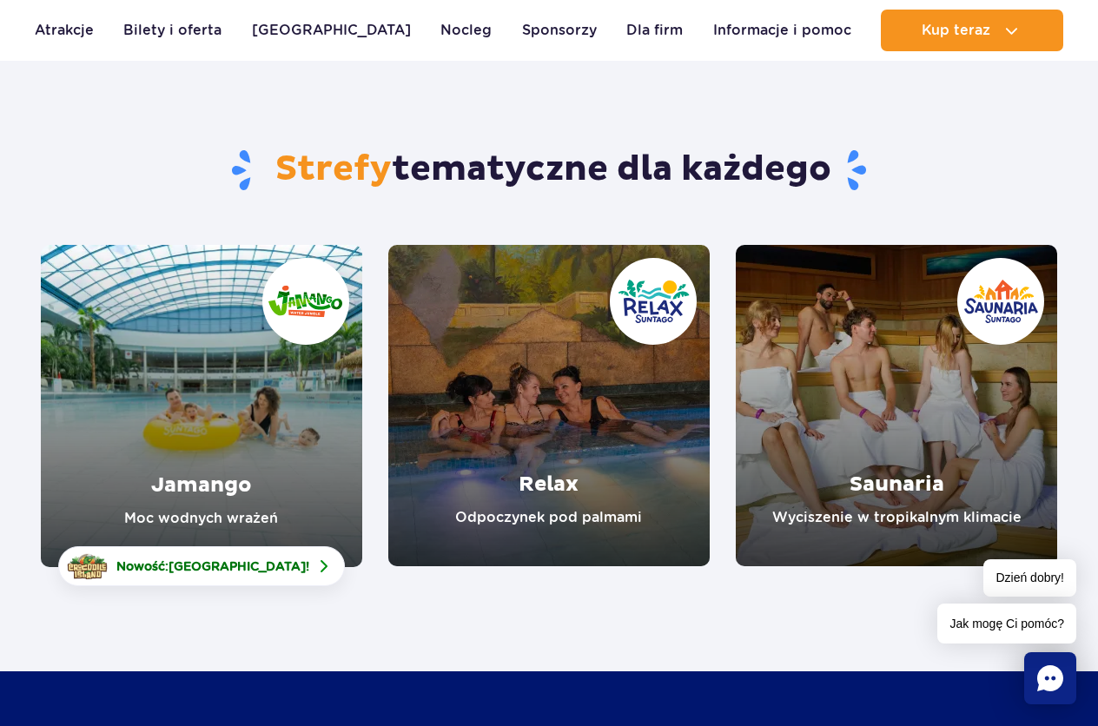
click at [298, 267] on link "Jamango" at bounding box center [201, 406] width 321 height 322
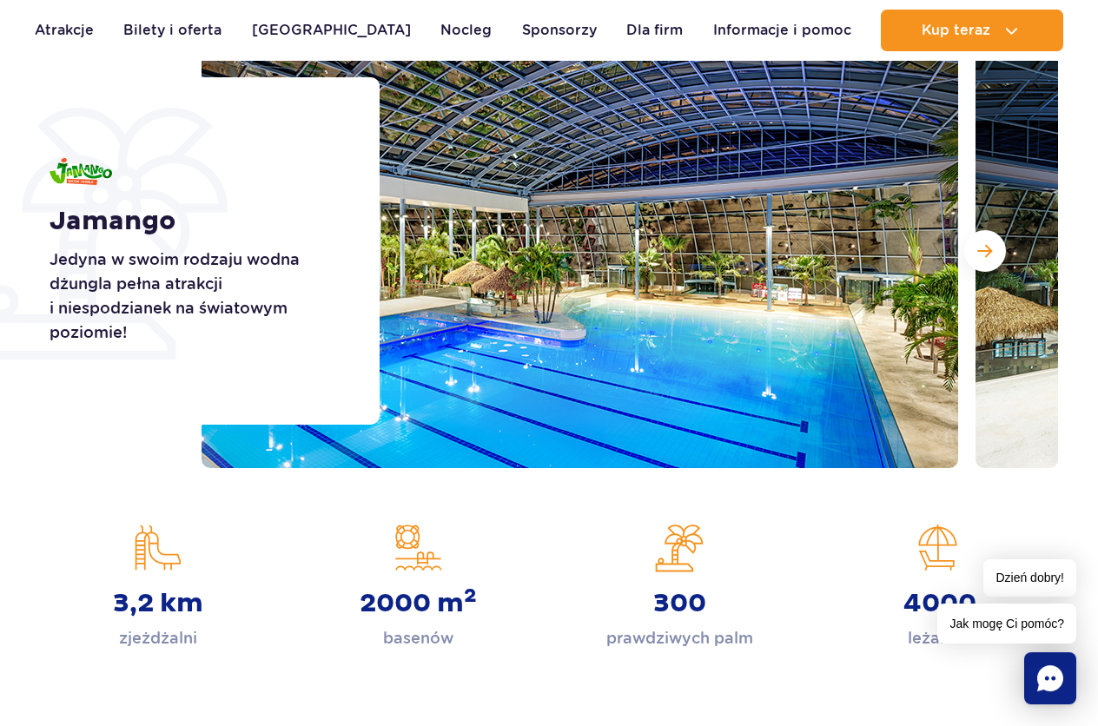
scroll to position [266, 0]
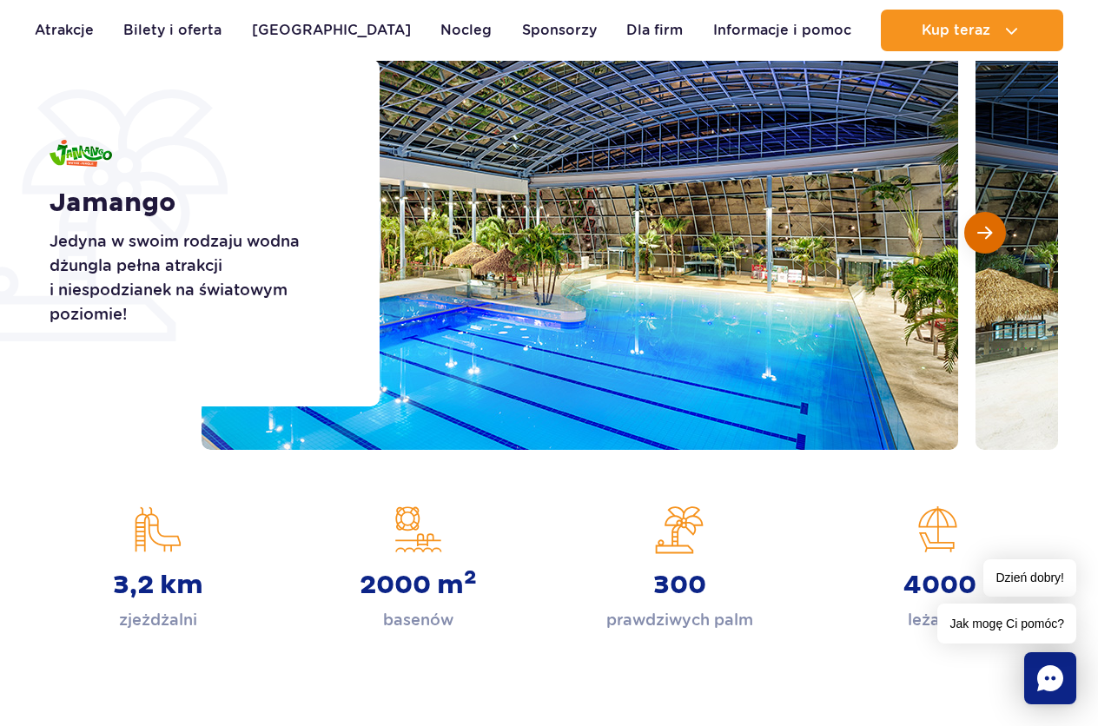
click at [992, 227] on button "Następny slajd" at bounding box center [985, 233] width 42 height 42
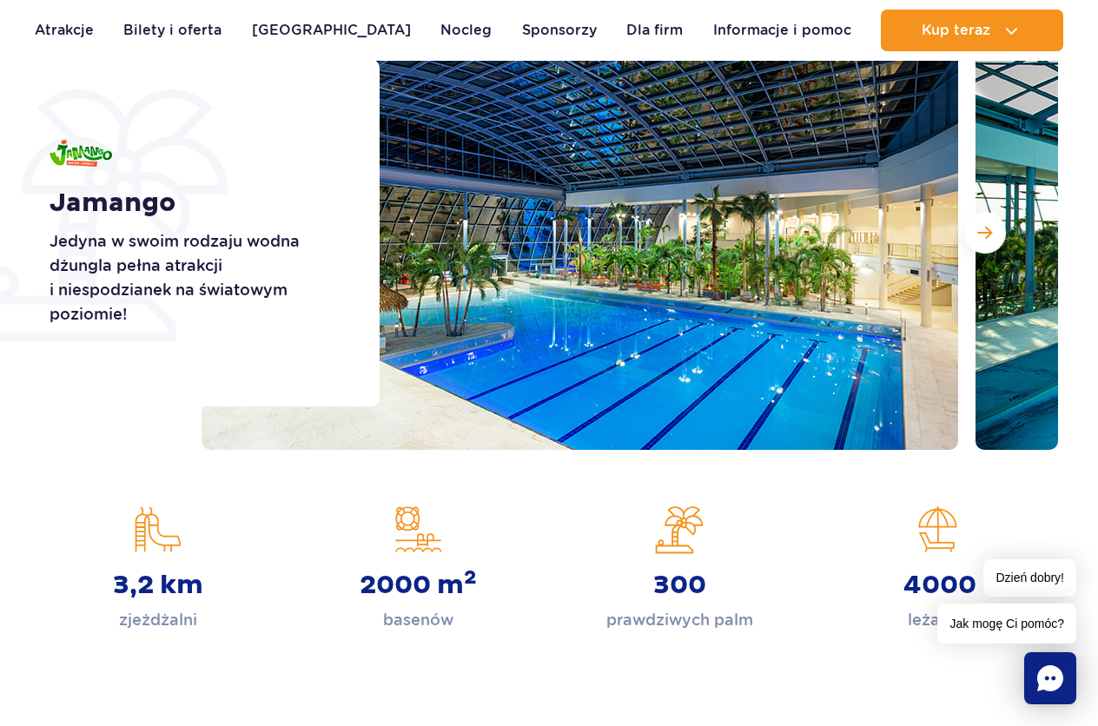
click at [188, 588] on strong "3,2 km" at bounding box center [158, 585] width 90 height 31
click at [992, 234] on button "Następny slajd" at bounding box center [985, 233] width 42 height 42
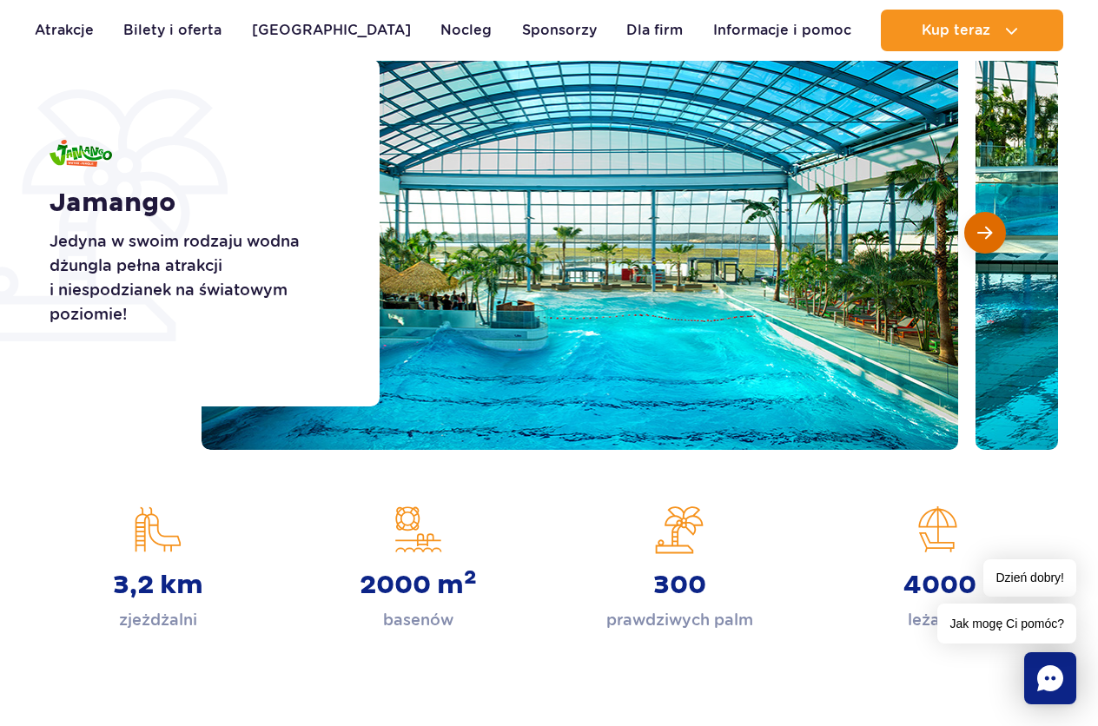
click at [992, 234] on button "Następny slajd" at bounding box center [985, 233] width 42 height 42
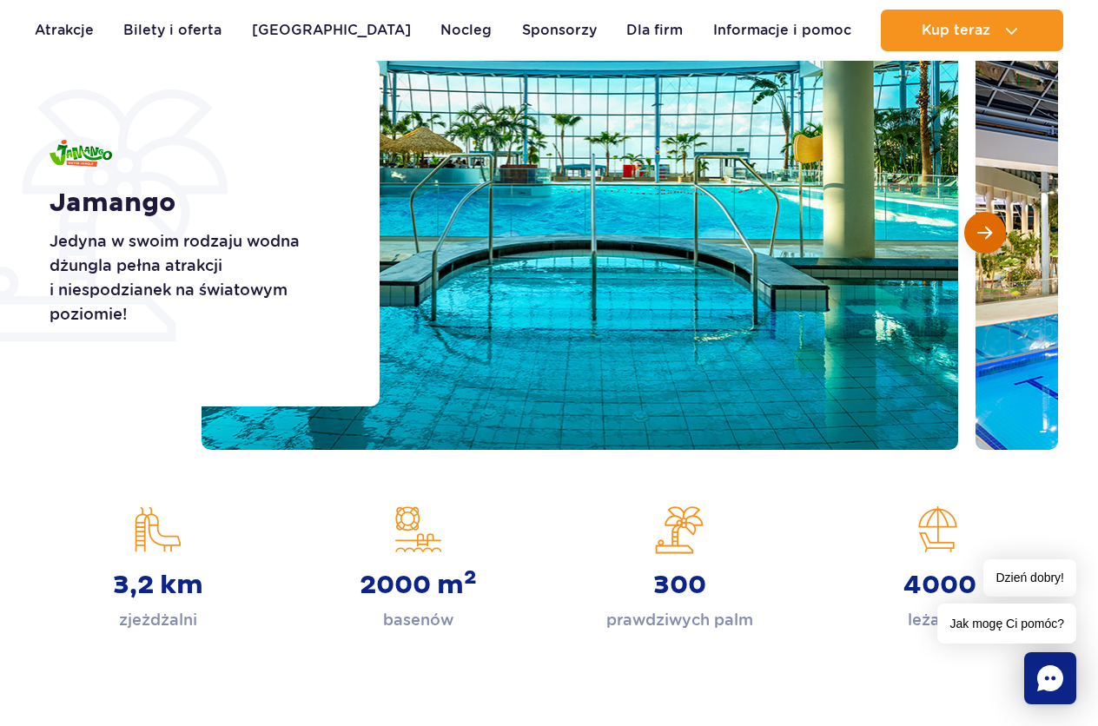
click at [992, 234] on button "Następny slajd" at bounding box center [985, 233] width 42 height 42
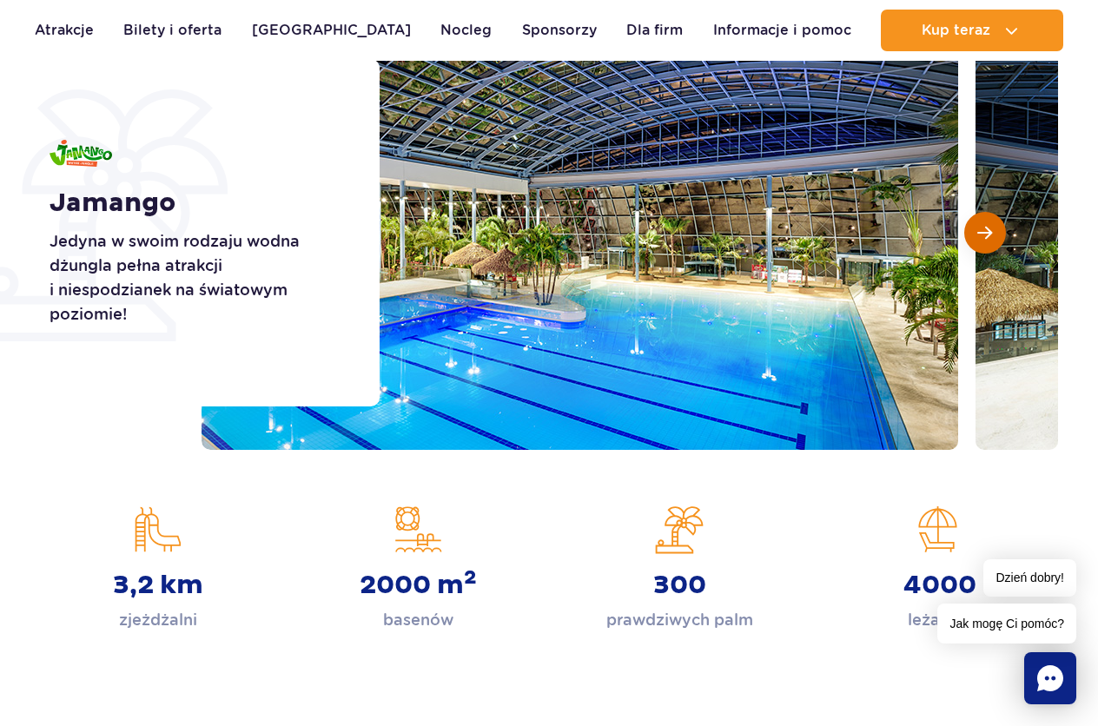
click at [992, 234] on button "Następny slajd" at bounding box center [985, 233] width 42 height 42
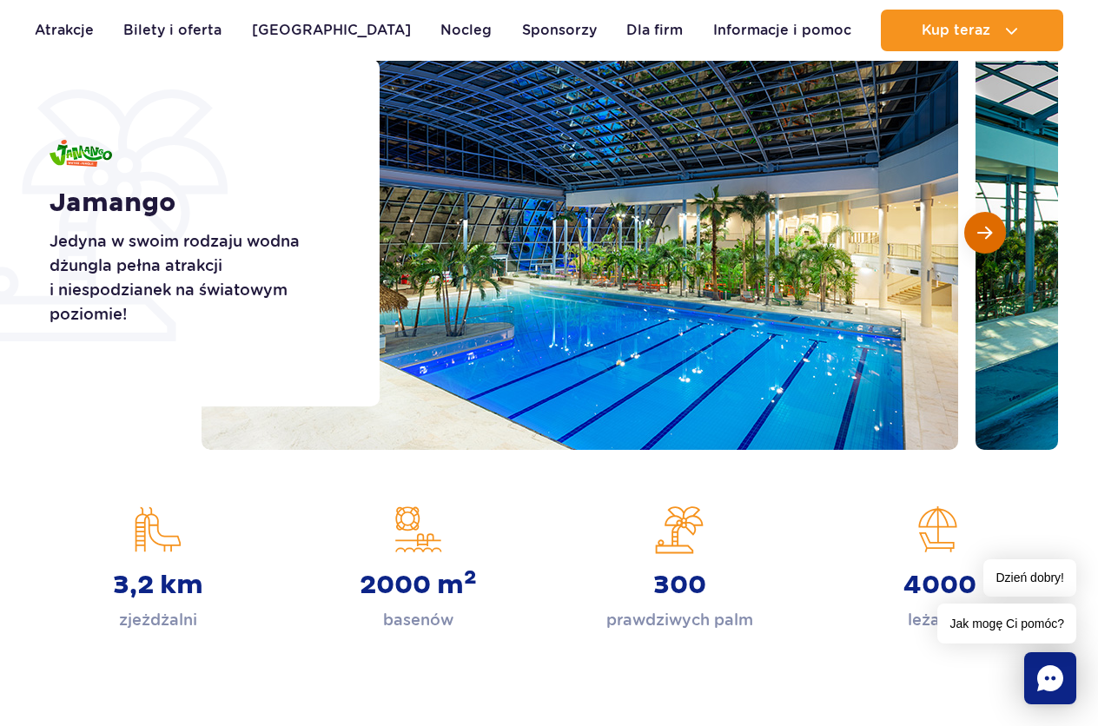
click at [992, 234] on button "Następny slajd" at bounding box center [985, 233] width 42 height 42
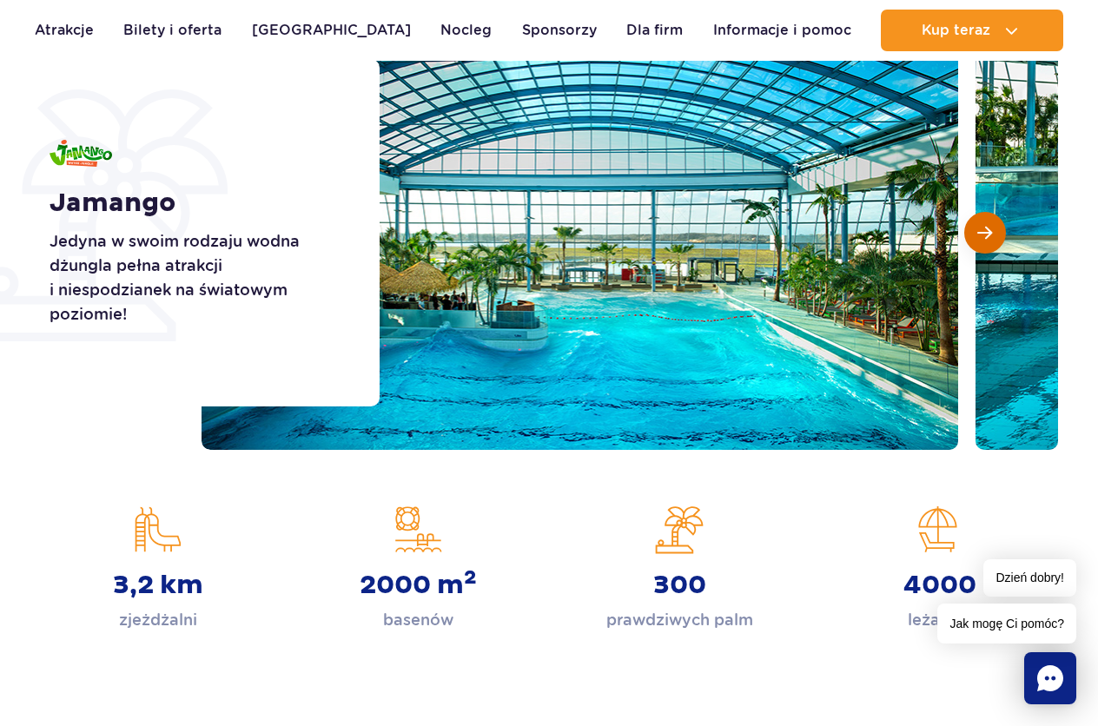
click at [992, 234] on button "Następny slajd" at bounding box center [985, 233] width 42 height 42
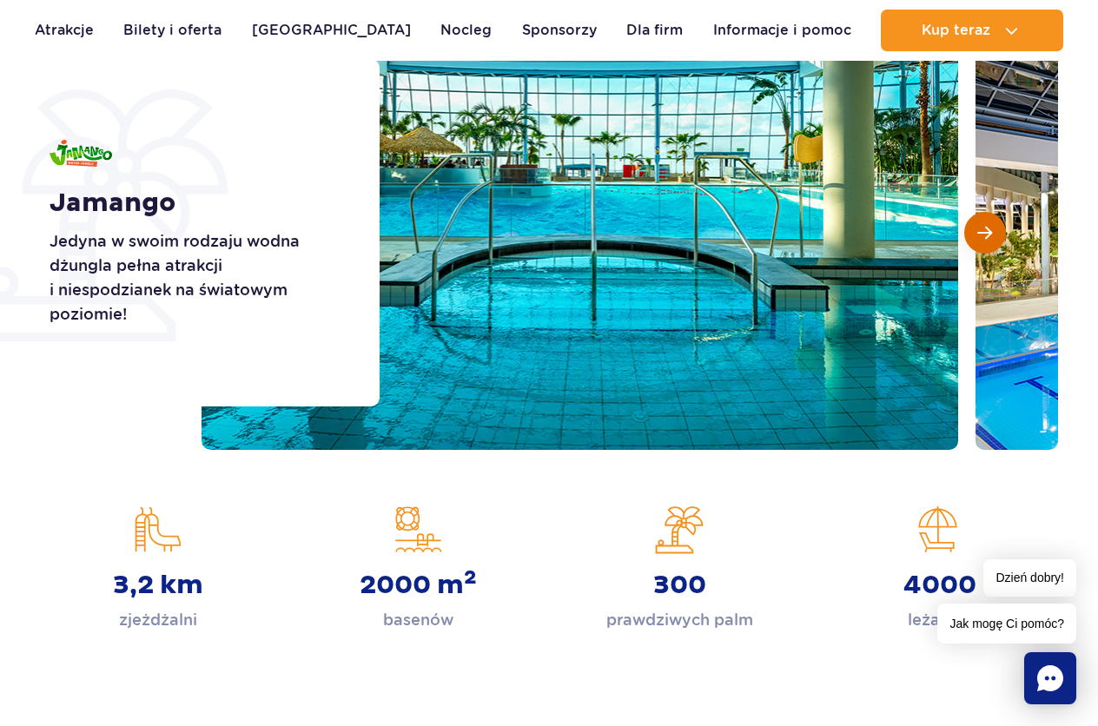
click at [992, 234] on button "Następny slajd" at bounding box center [985, 233] width 42 height 42
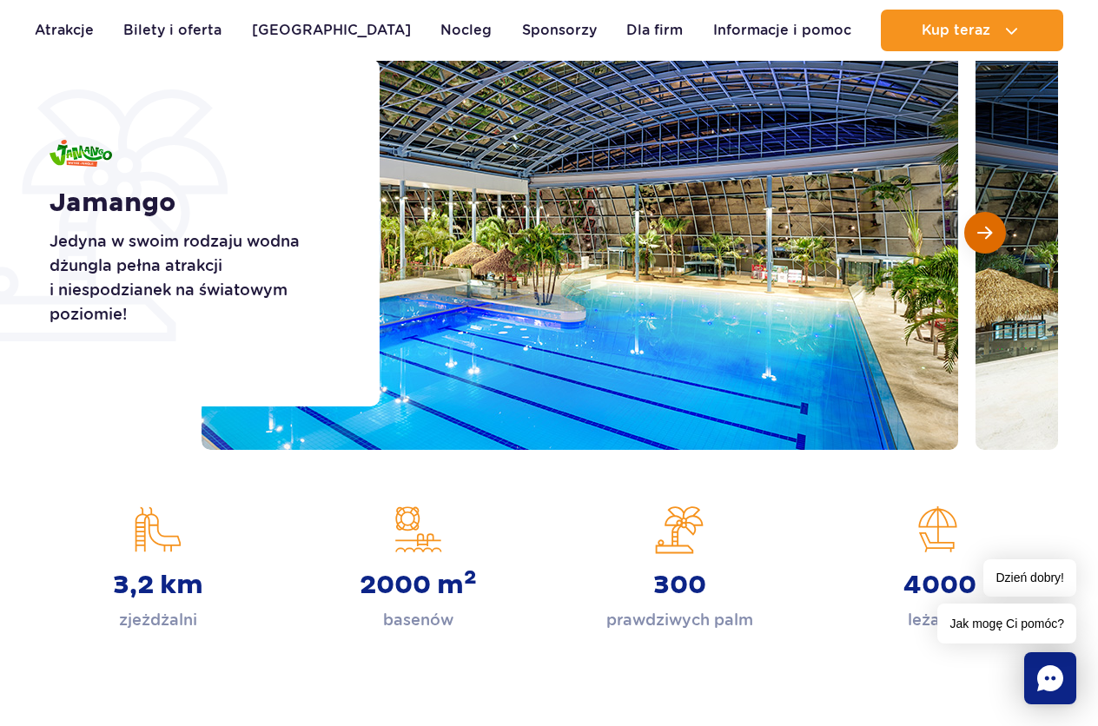
click at [992, 234] on button "Następny slajd" at bounding box center [985, 233] width 42 height 42
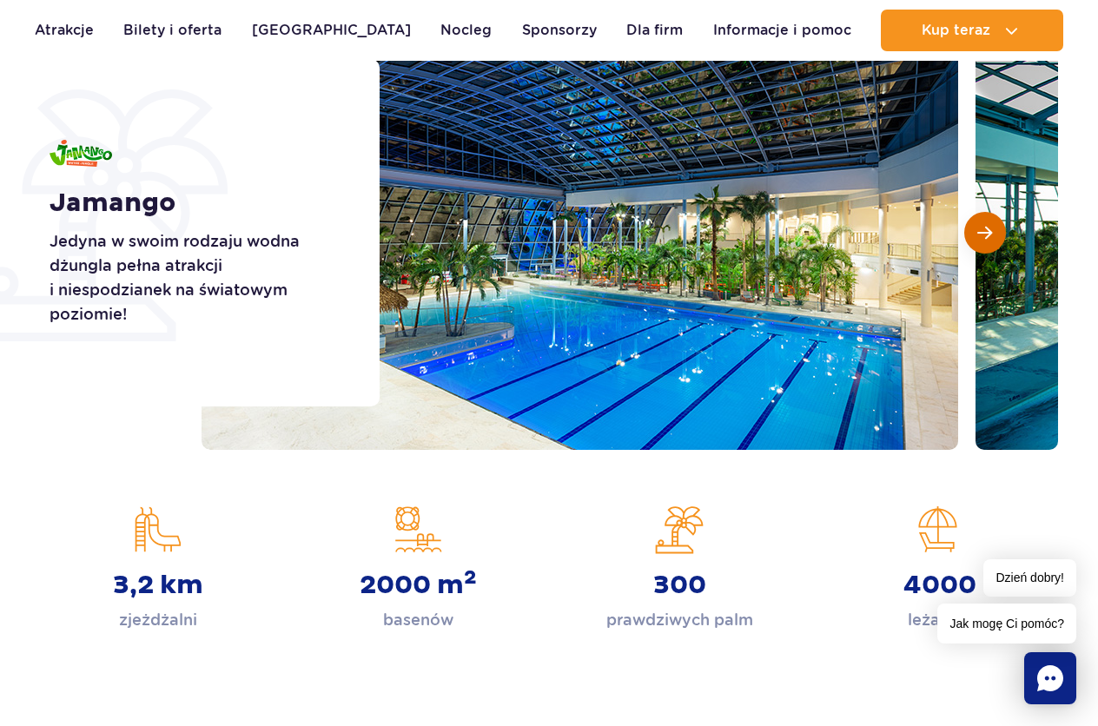
click at [992, 234] on button "Następny slajd" at bounding box center [985, 233] width 42 height 42
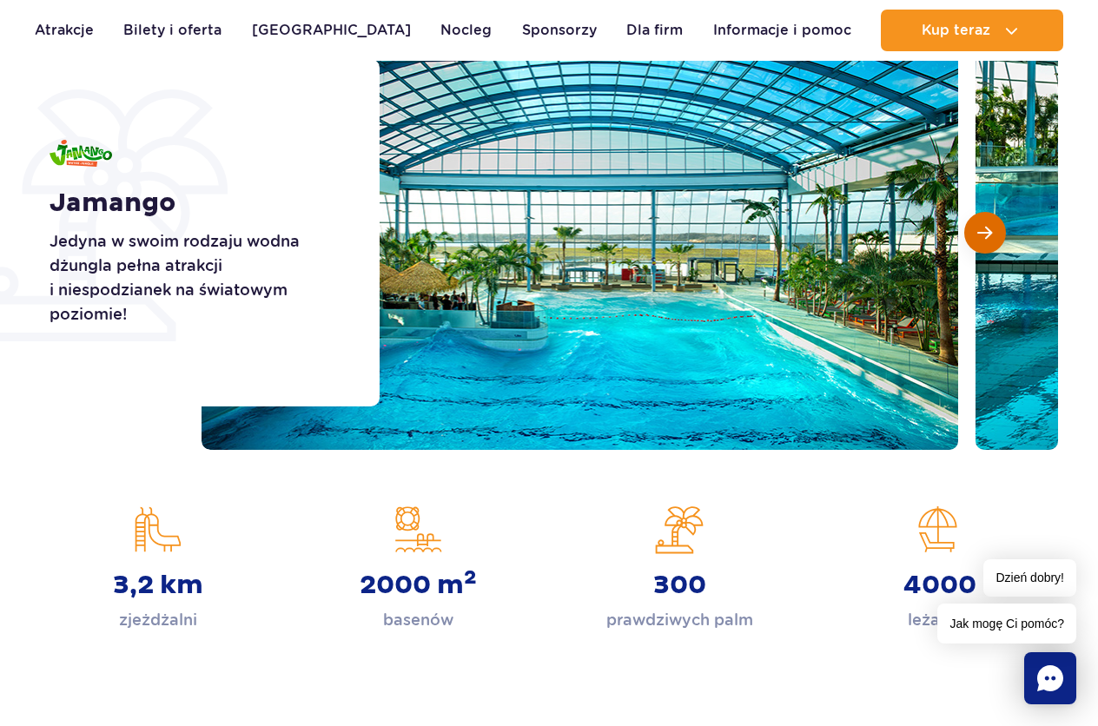
click at [992, 234] on button "Następny slajd" at bounding box center [985, 233] width 42 height 42
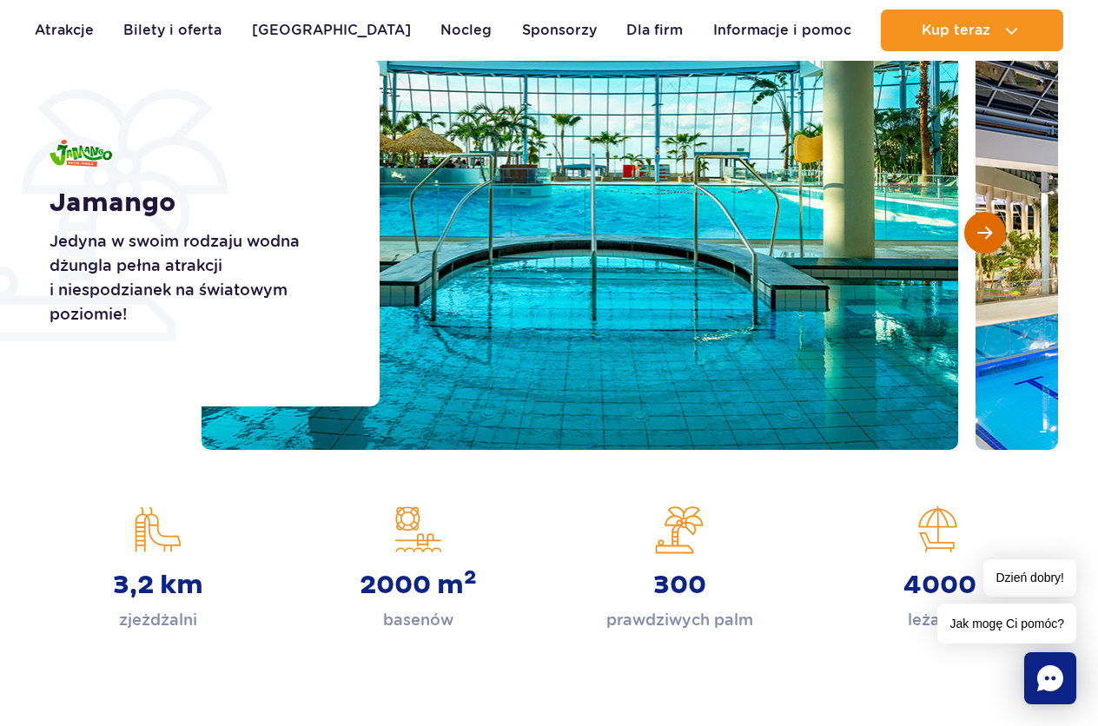
click at [992, 234] on button "Następny slajd" at bounding box center [985, 233] width 42 height 42
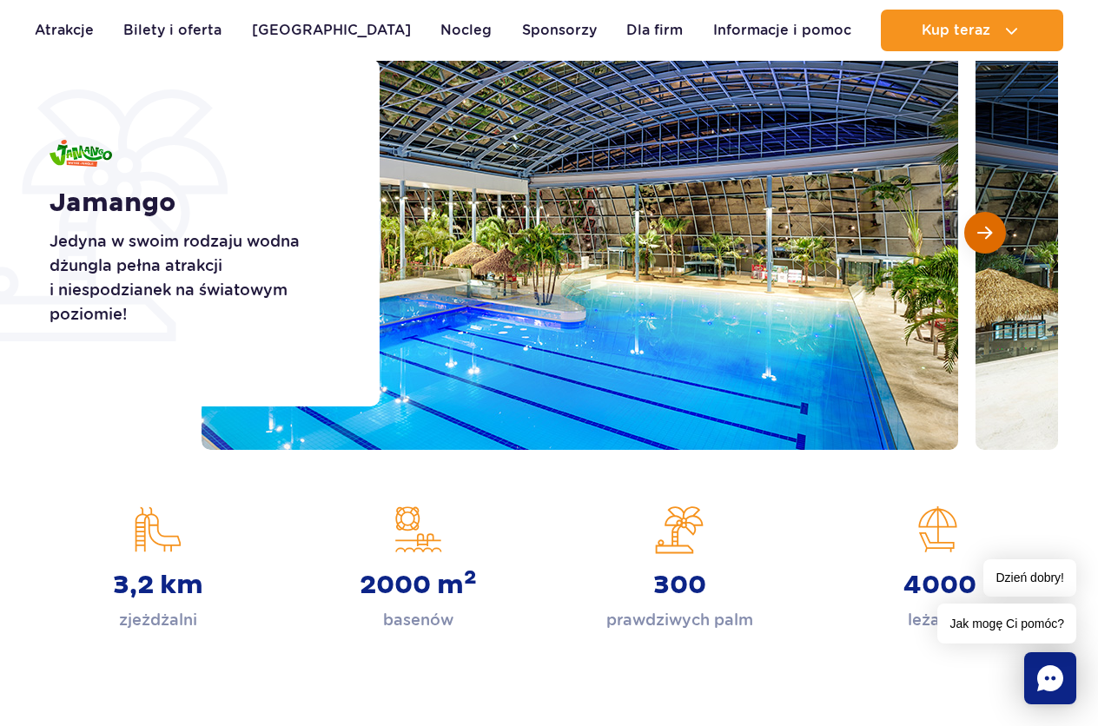
click at [992, 234] on button "Następny slajd" at bounding box center [985, 233] width 42 height 42
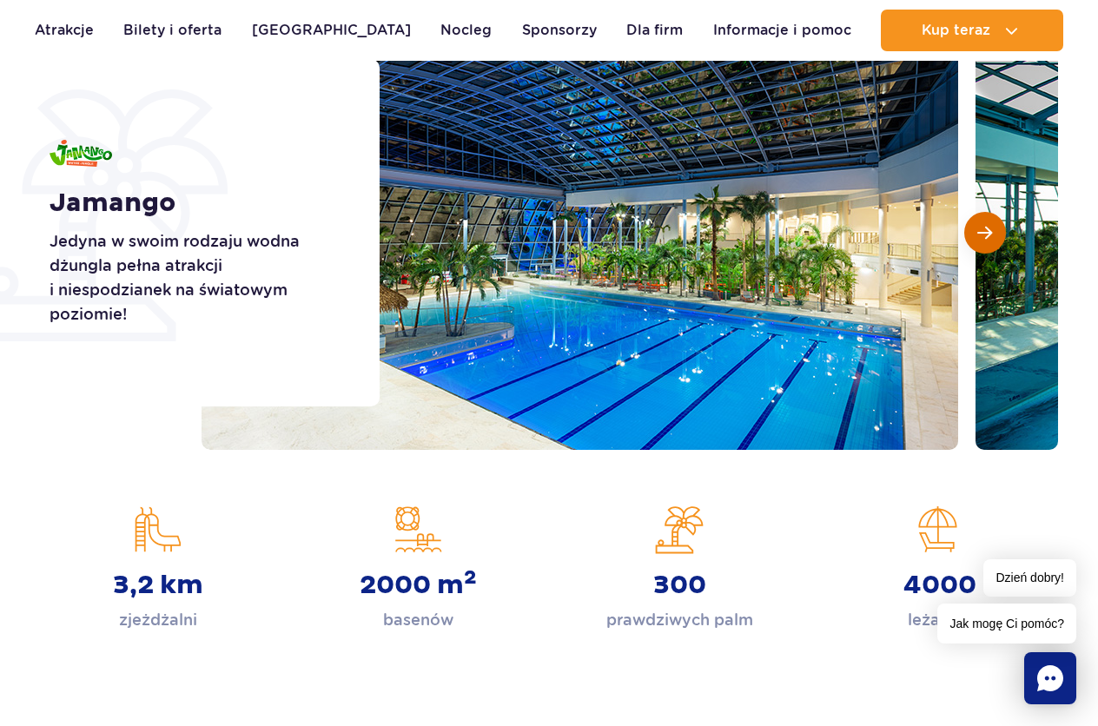
click at [992, 234] on button "Następny slajd" at bounding box center [985, 233] width 42 height 42
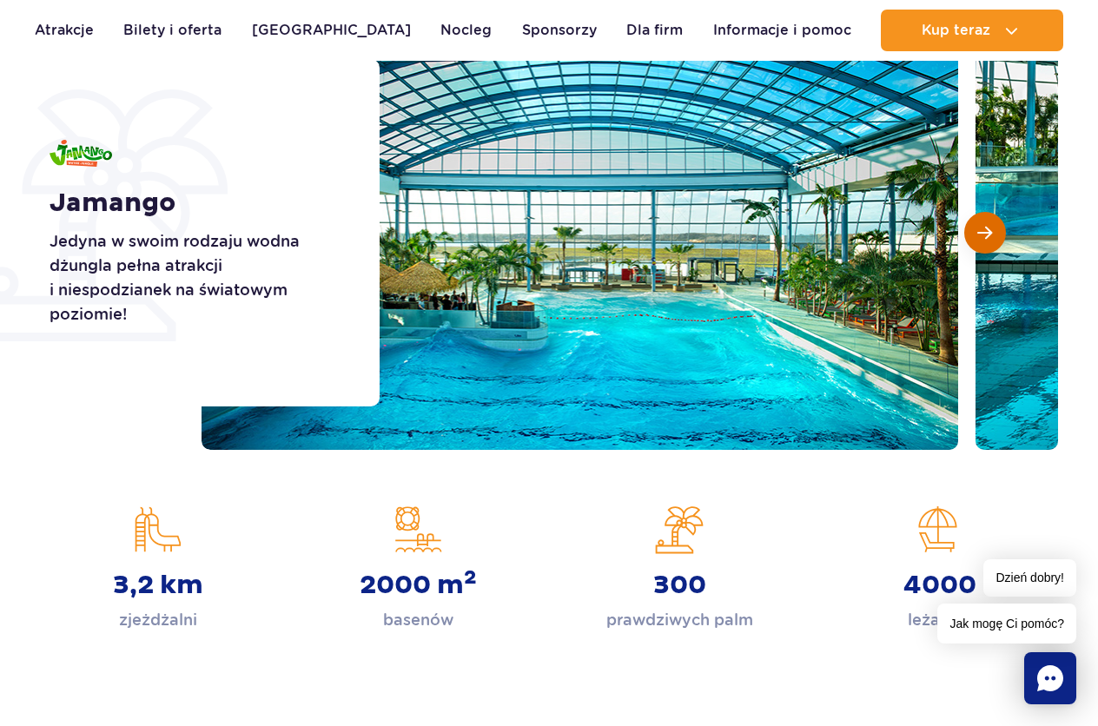
click at [992, 234] on button "Następny slajd" at bounding box center [985, 233] width 42 height 42
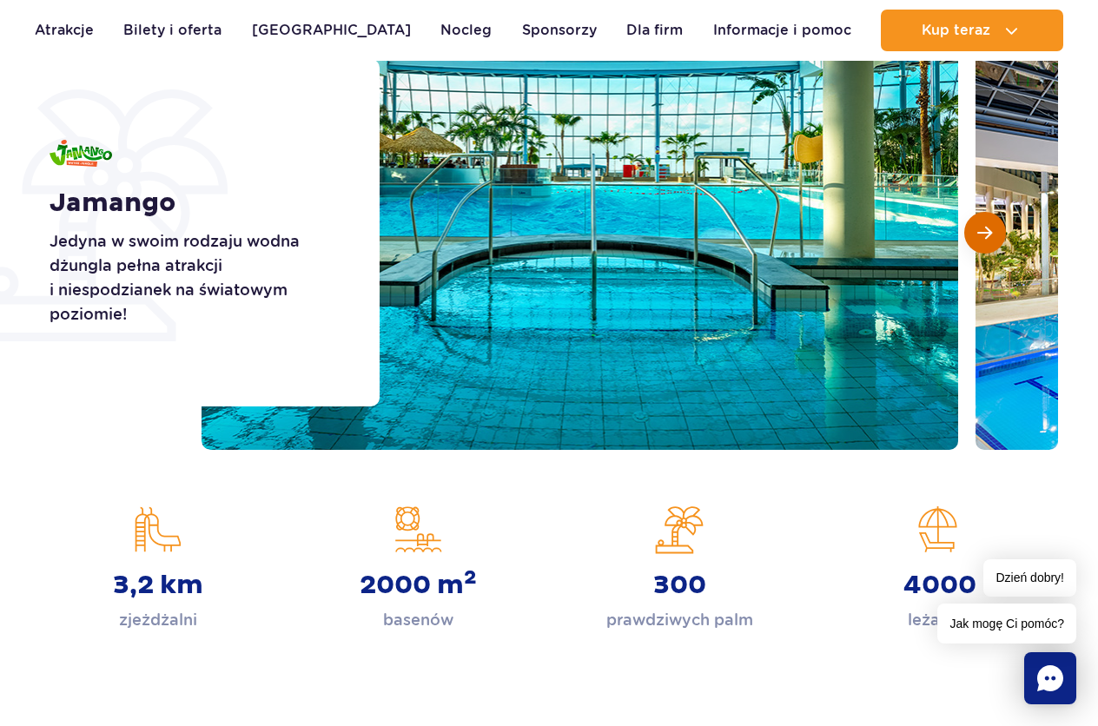
click at [992, 234] on button "Następny slajd" at bounding box center [985, 233] width 42 height 42
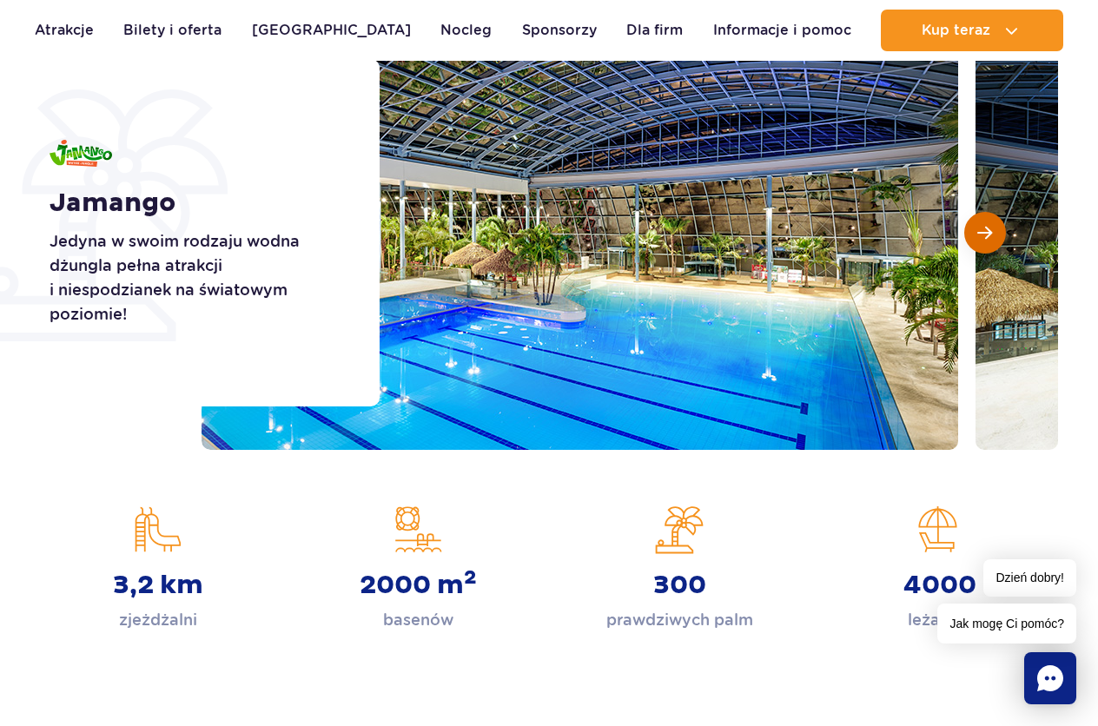
click at [992, 234] on button "Następny slajd" at bounding box center [985, 233] width 42 height 42
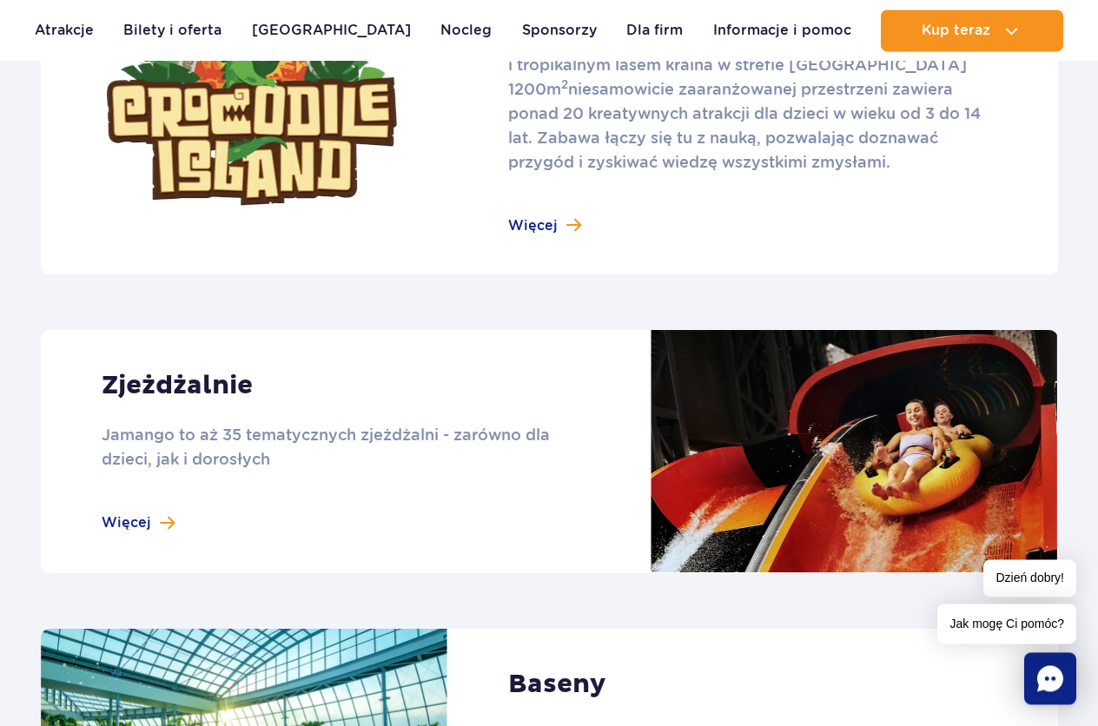
scroll to position [1328, 0]
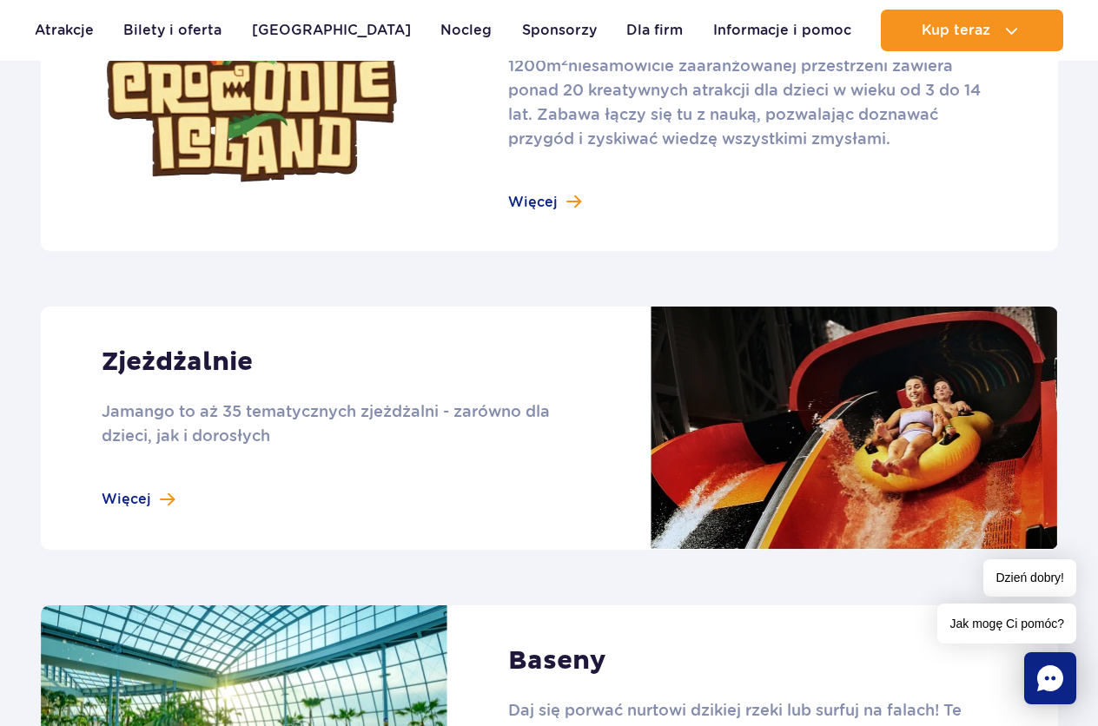
click at [136, 502] on link at bounding box center [549, 428] width 1017 height 243
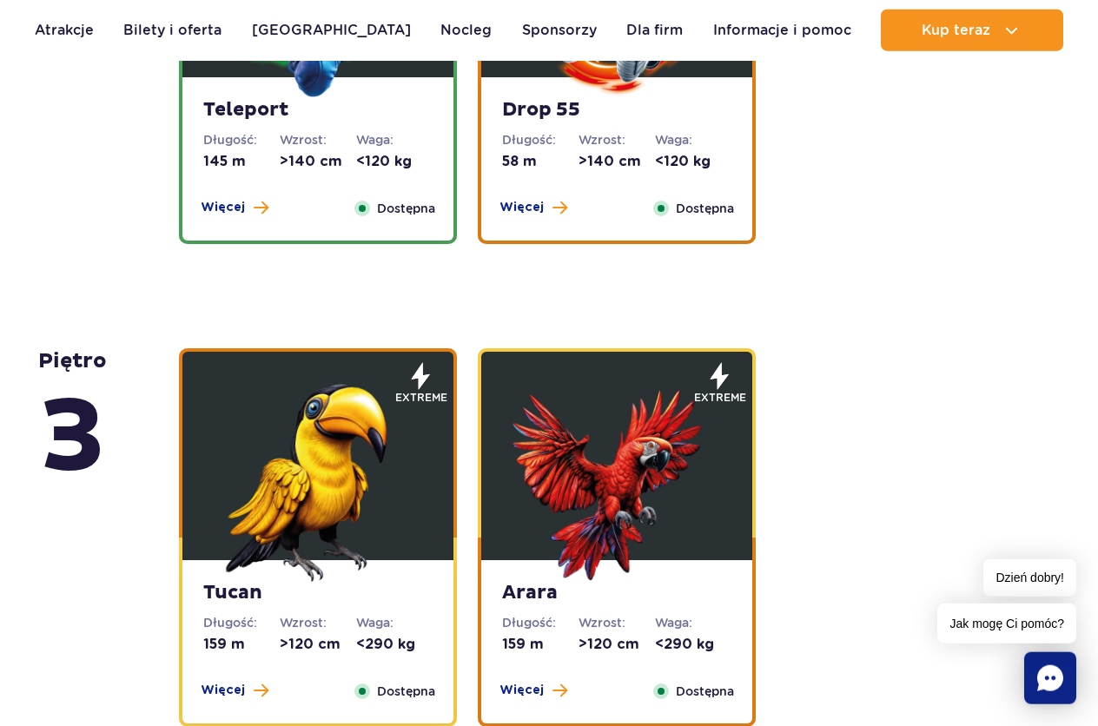
scroll to position [2391, 0]
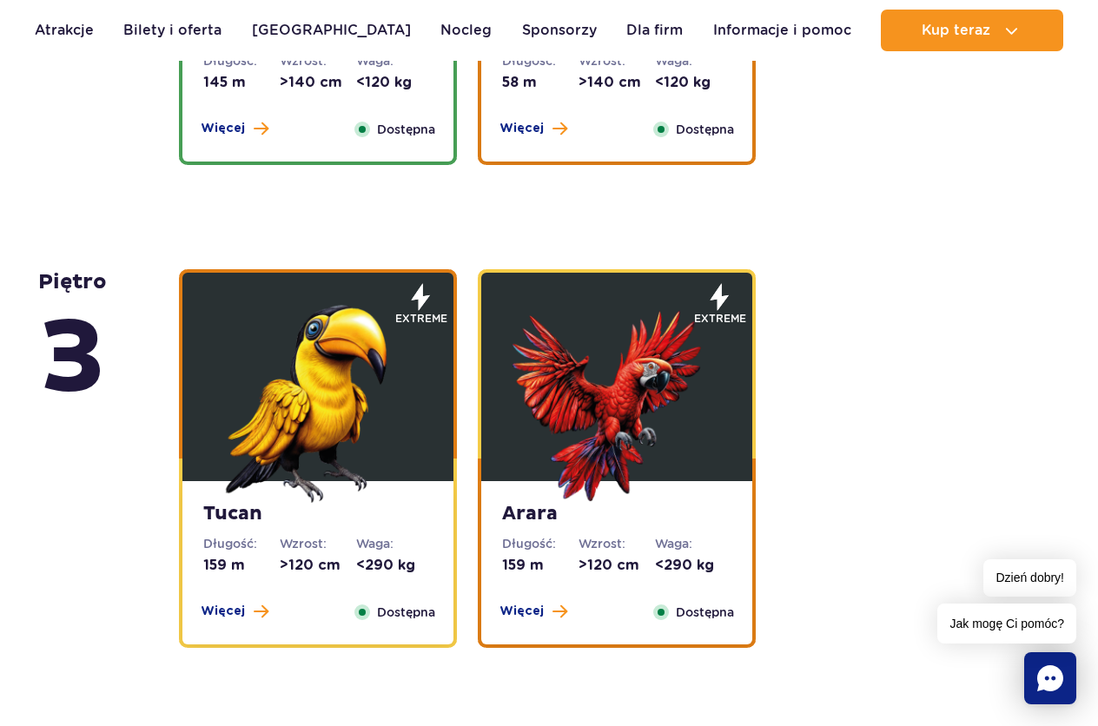
click at [603, 440] on img at bounding box center [616, 398] width 208 height 208
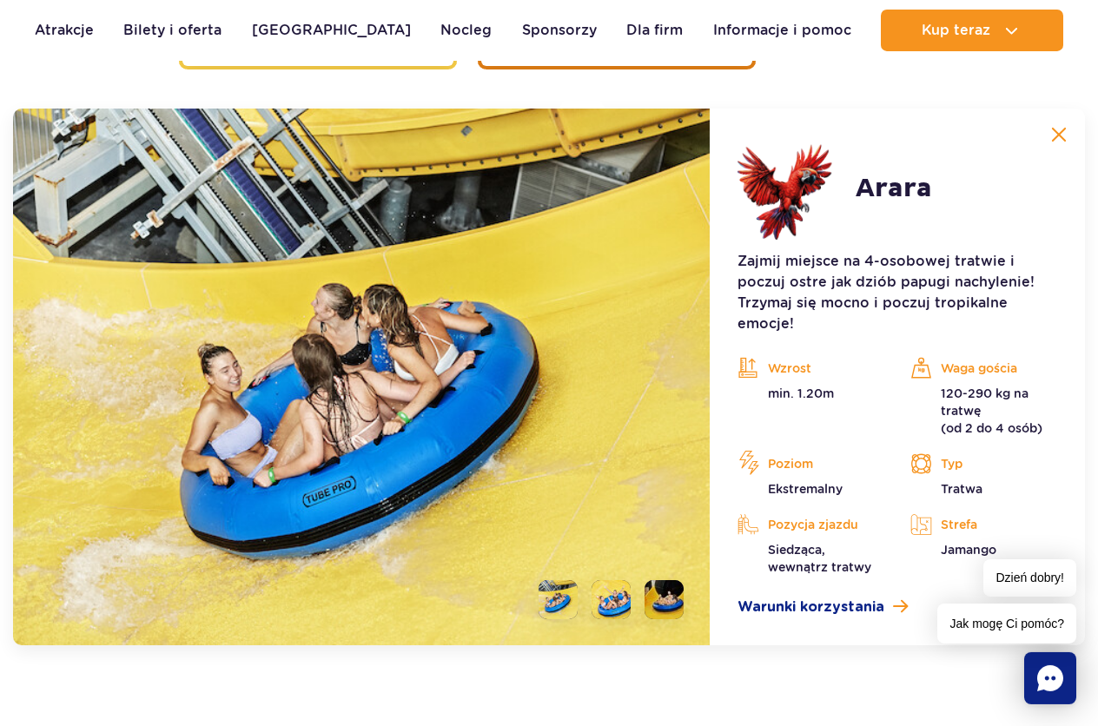
scroll to position [2974, 0]
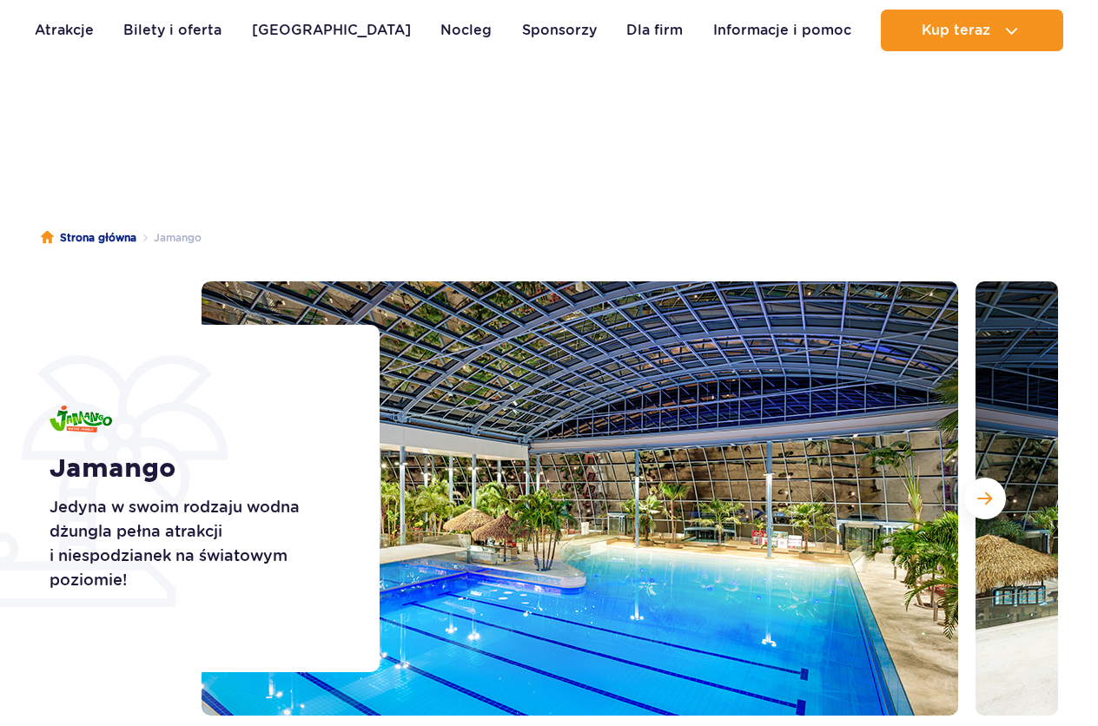
scroll to position [1328, 0]
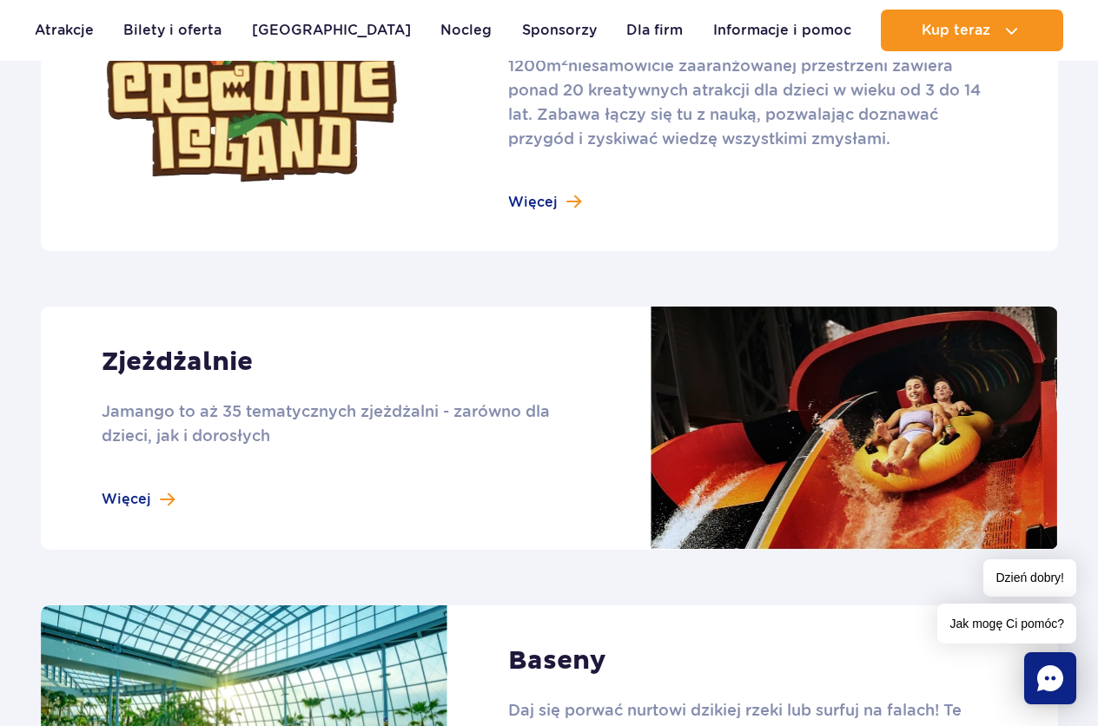
click at [143, 503] on link at bounding box center [549, 428] width 1017 height 243
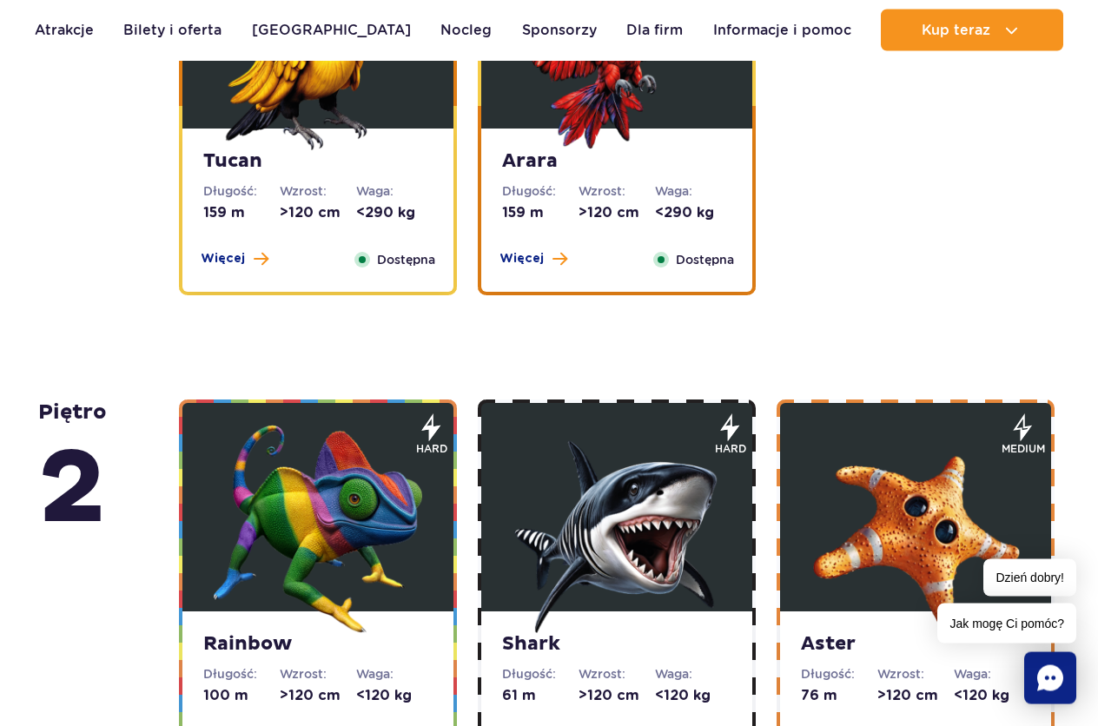
scroll to position [2834, 0]
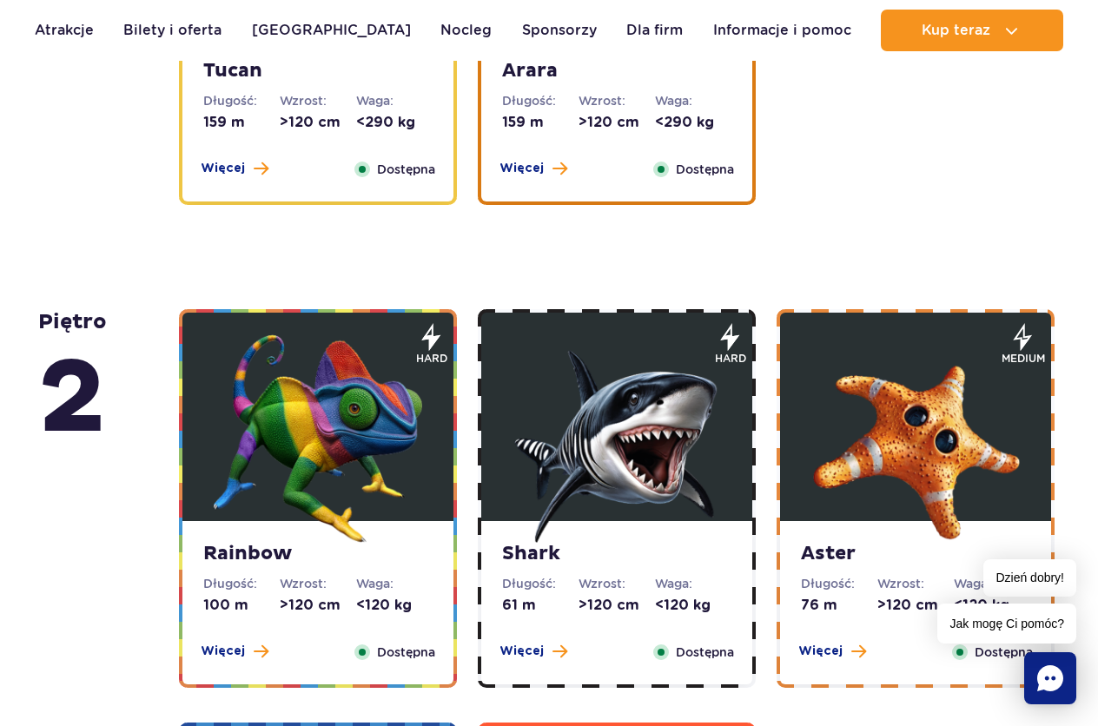
click at [318, 440] on img at bounding box center [318, 438] width 208 height 208
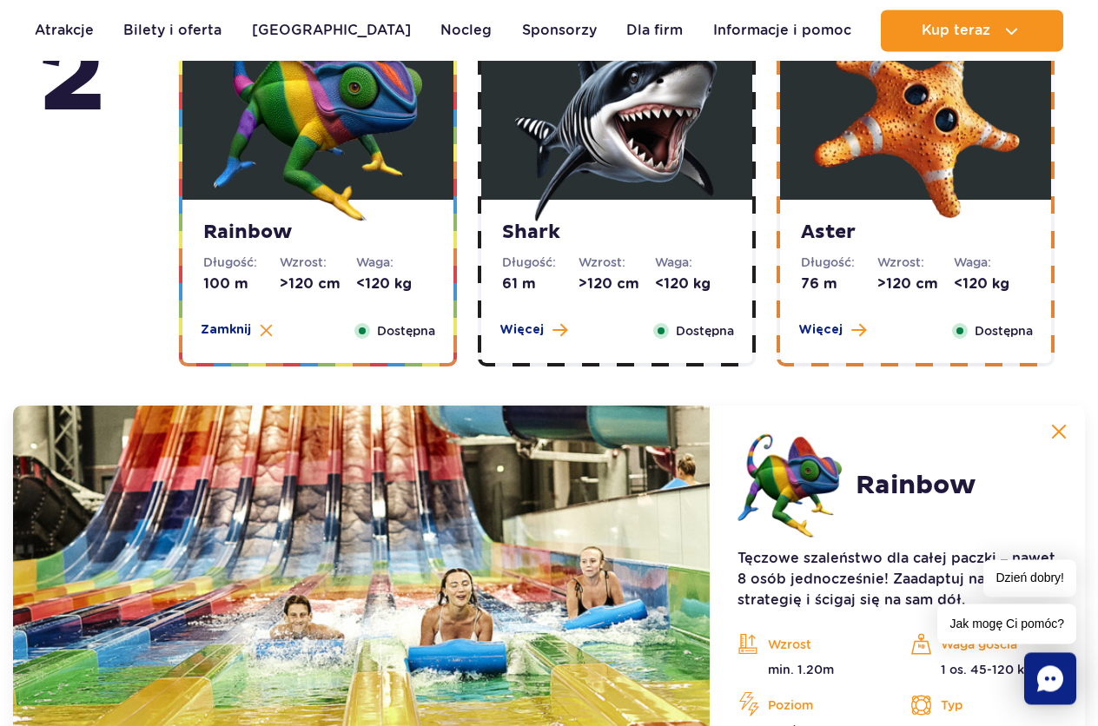
scroll to position [3102, 0]
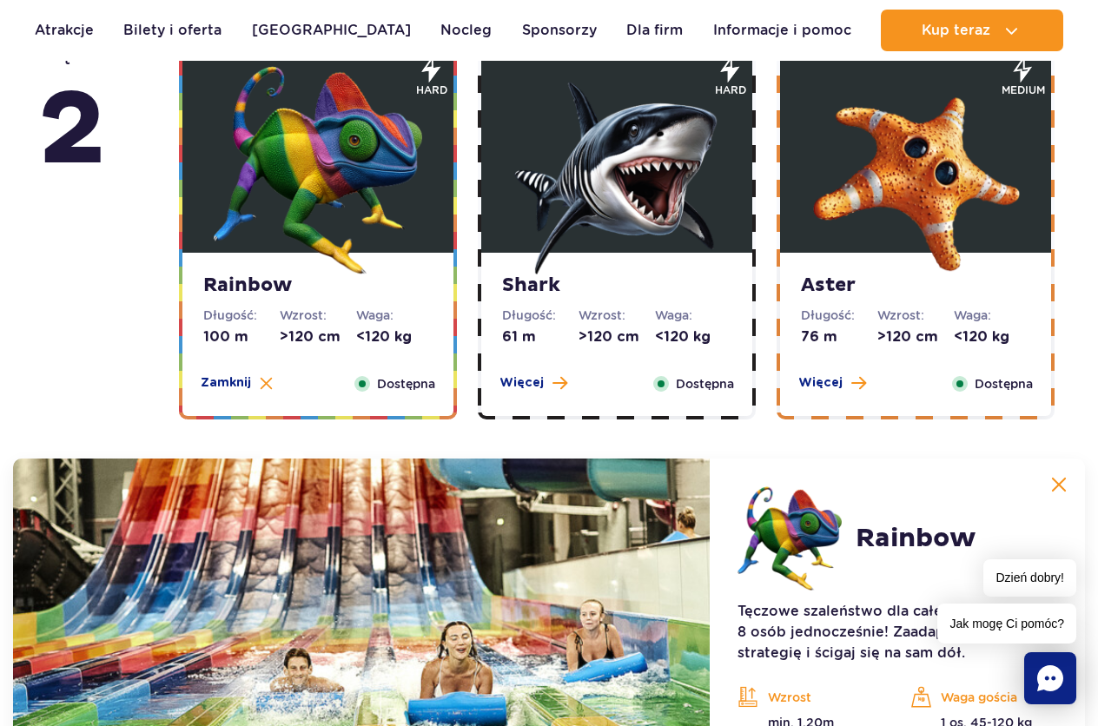
click at [642, 197] on img at bounding box center [616, 170] width 208 height 208
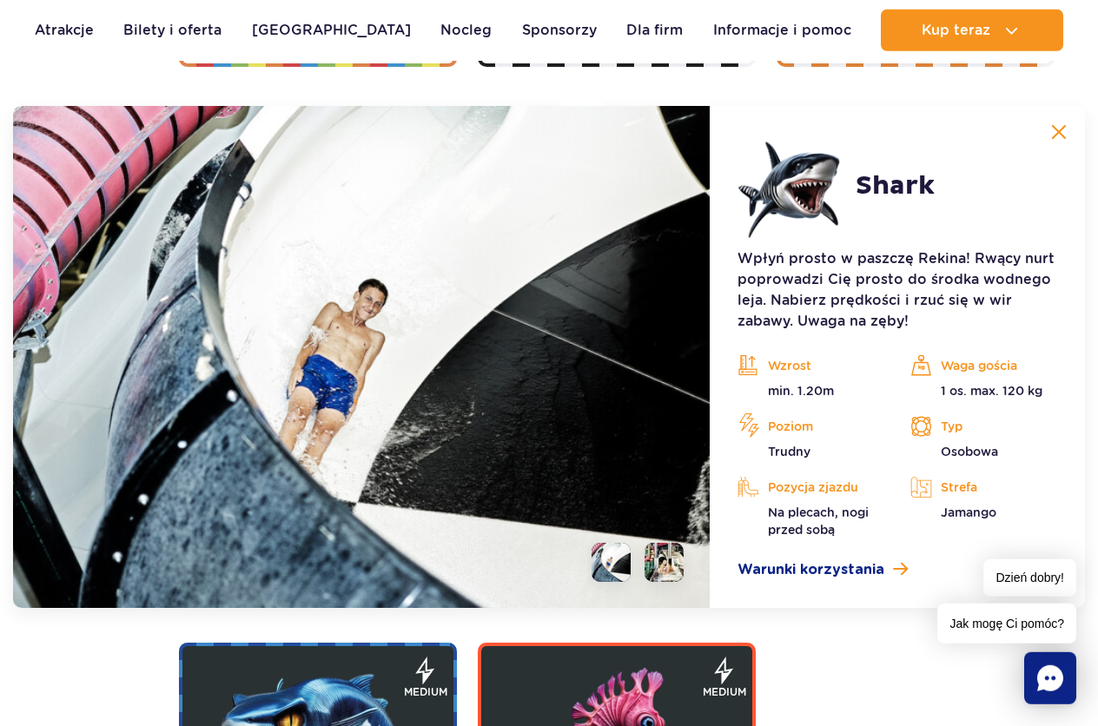
scroll to position [3457, 0]
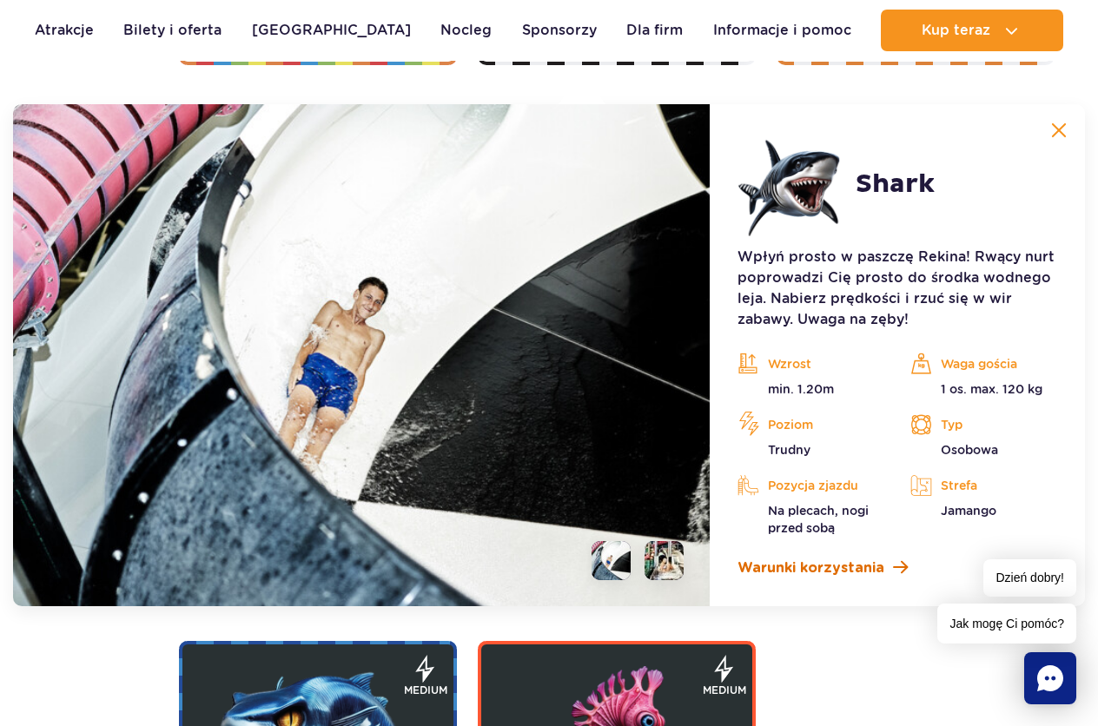
click at [855, 568] on span "Warunki korzystania" at bounding box center [810, 567] width 147 height 21
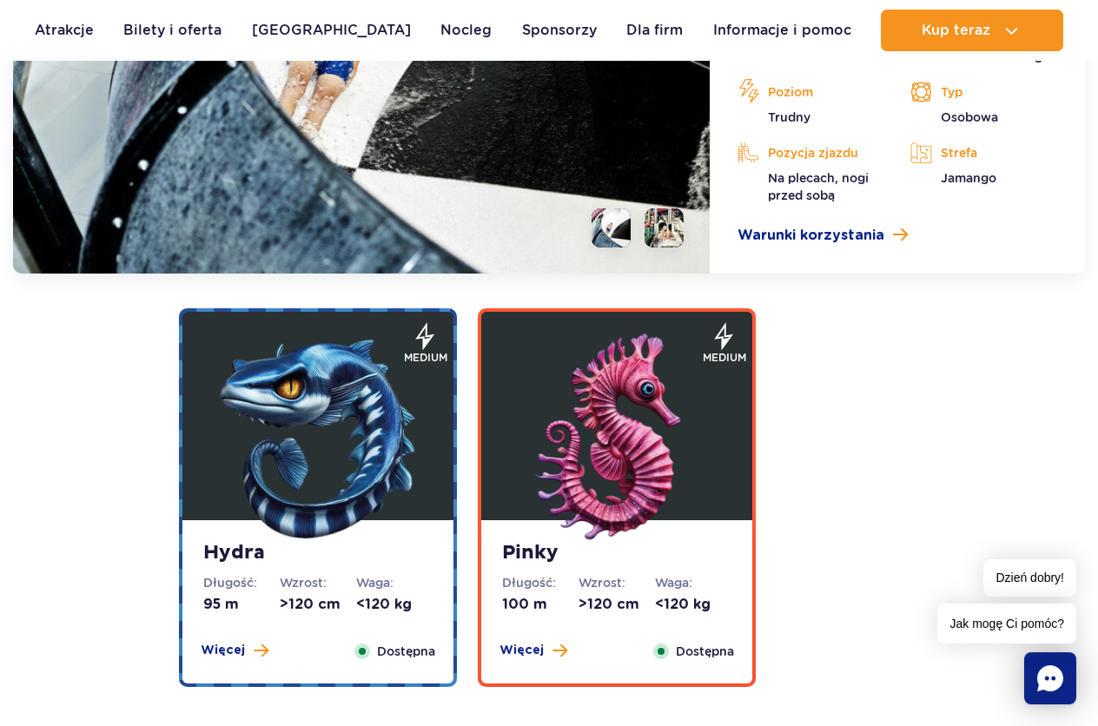
scroll to position [3811, 0]
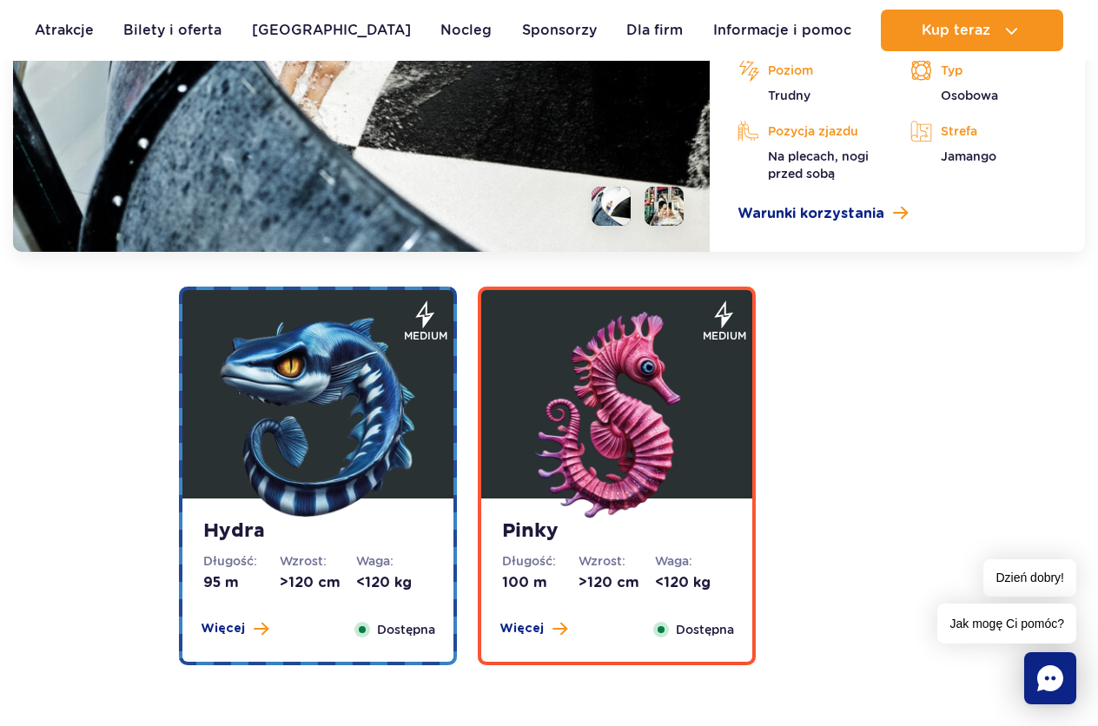
click at [639, 443] on img at bounding box center [616, 416] width 208 height 208
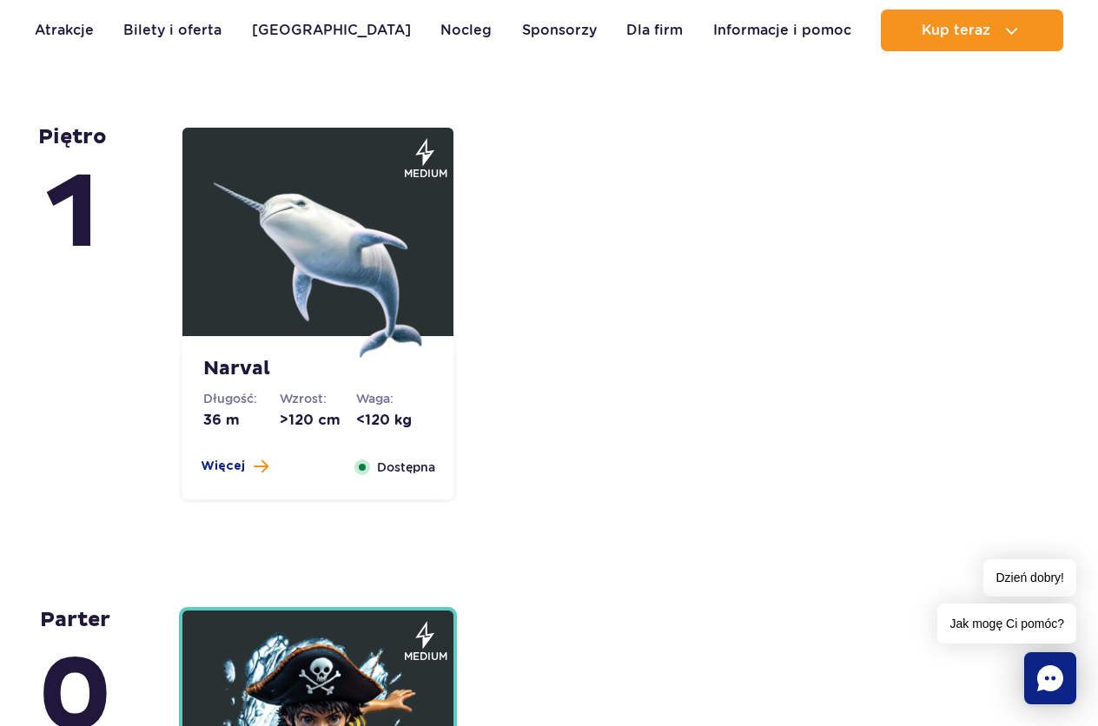
scroll to position [4490, 0]
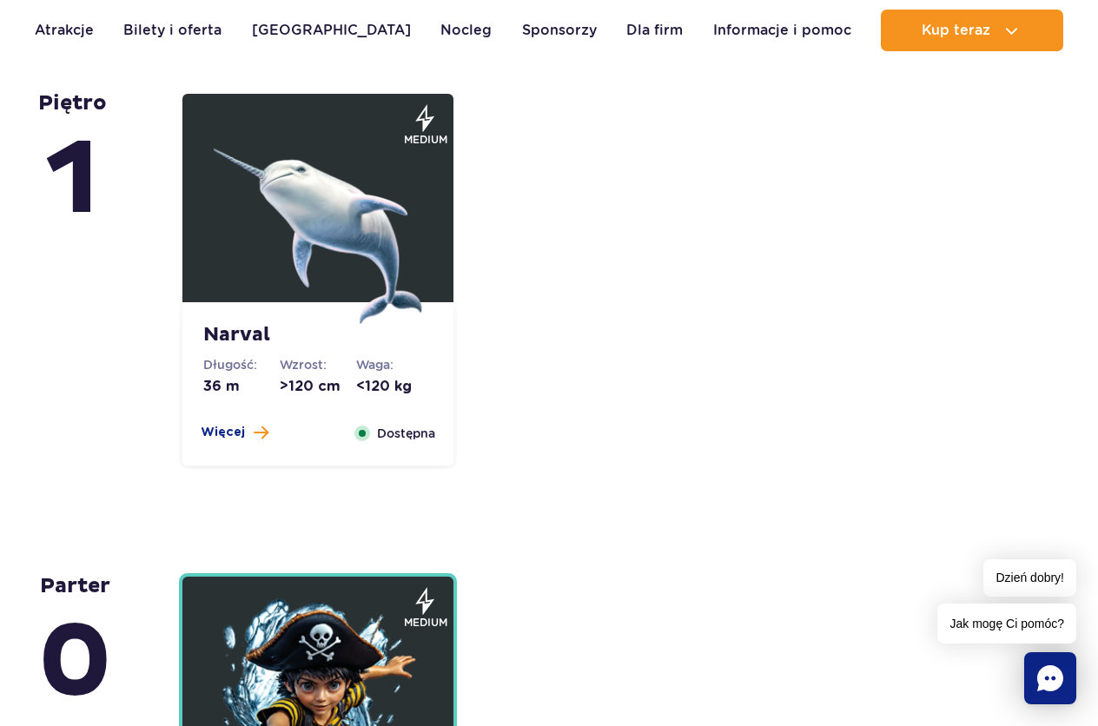
click at [386, 243] on img at bounding box center [318, 219] width 208 height 208
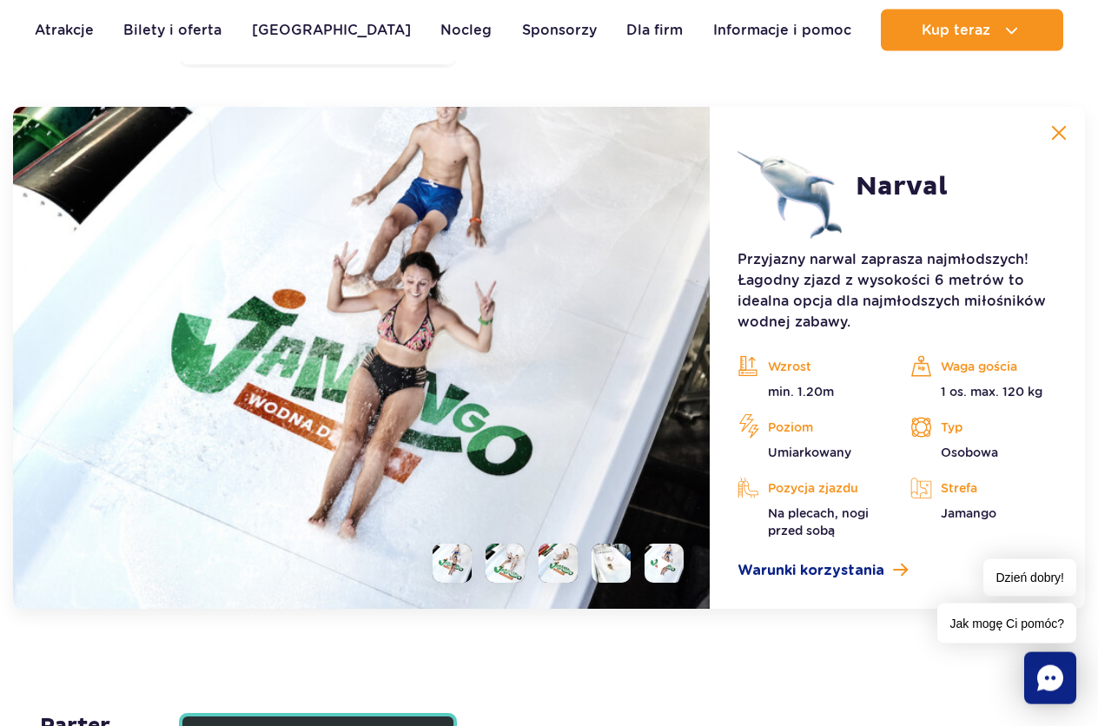
scroll to position [4353, 0]
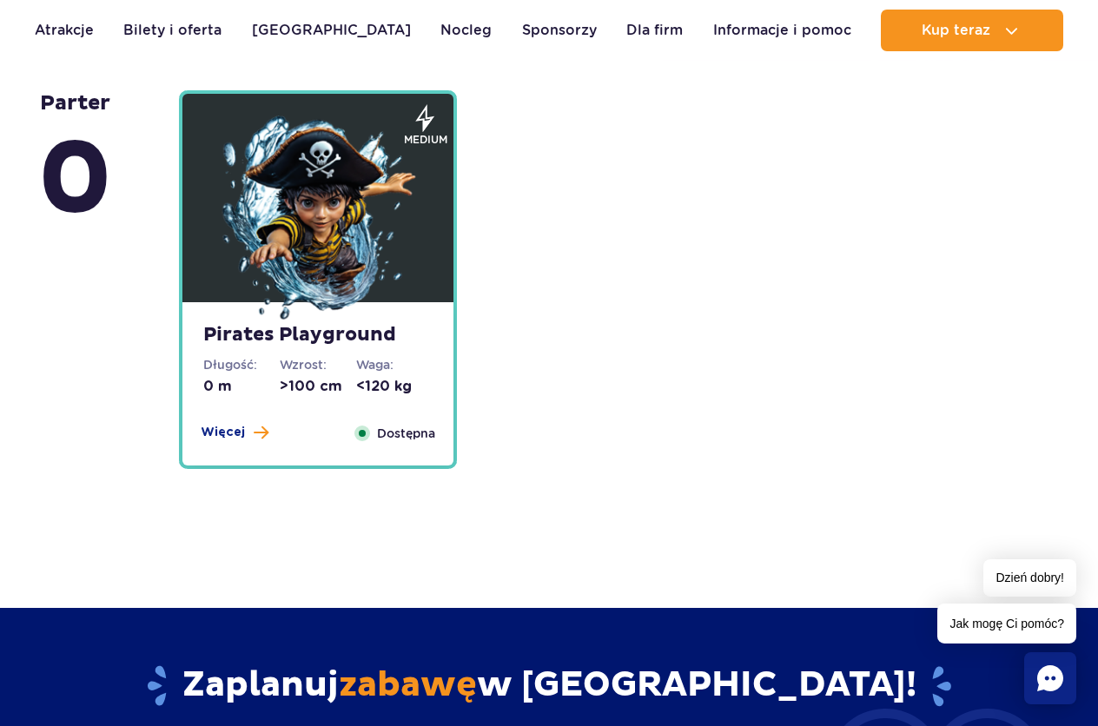
click at [359, 244] on img at bounding box center [318, 219] width 208 height 208
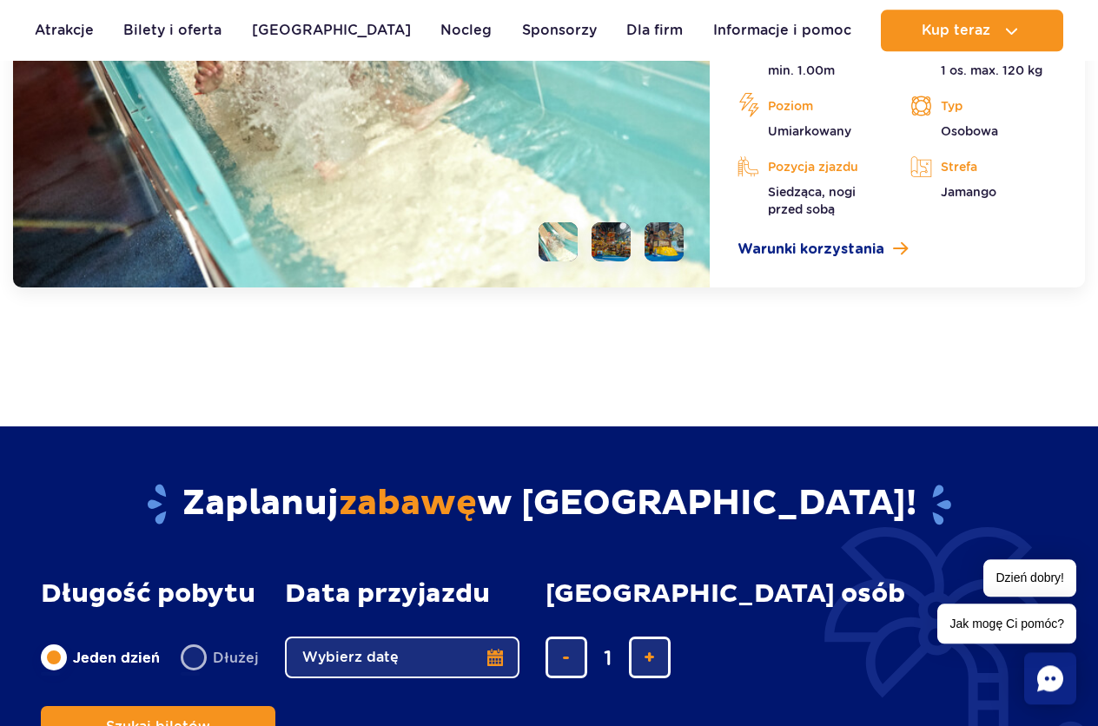
scroll to position [5190, 0]
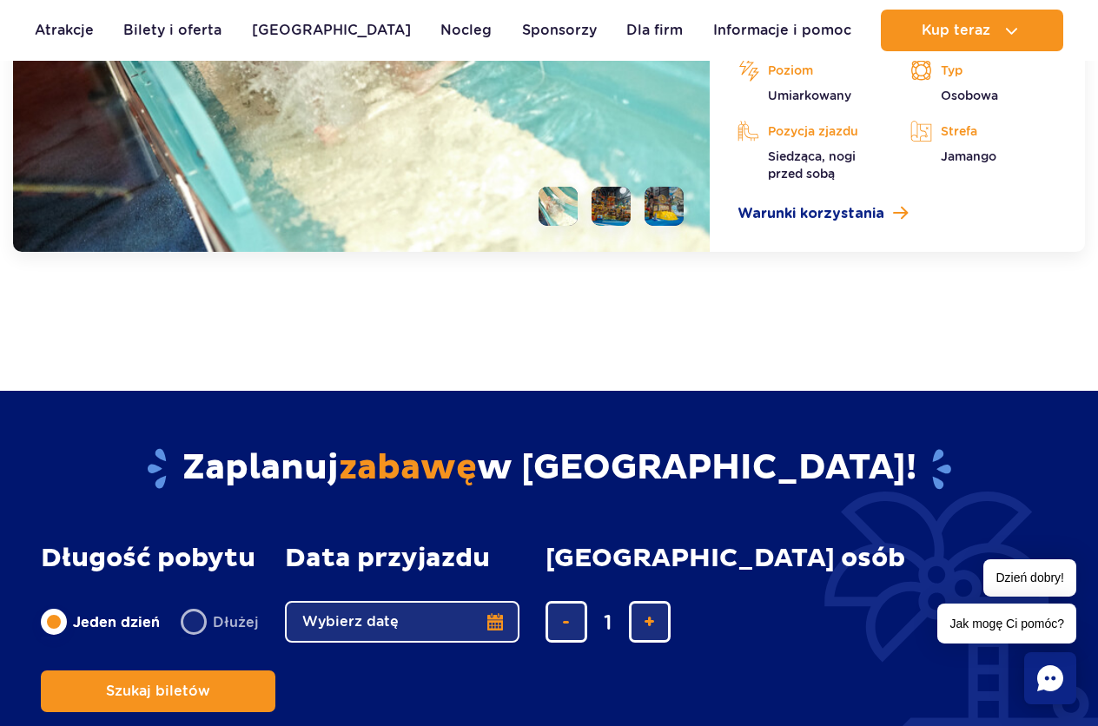
click at [605, 213] on li at bounding box center [610, 206] width 39 height 39
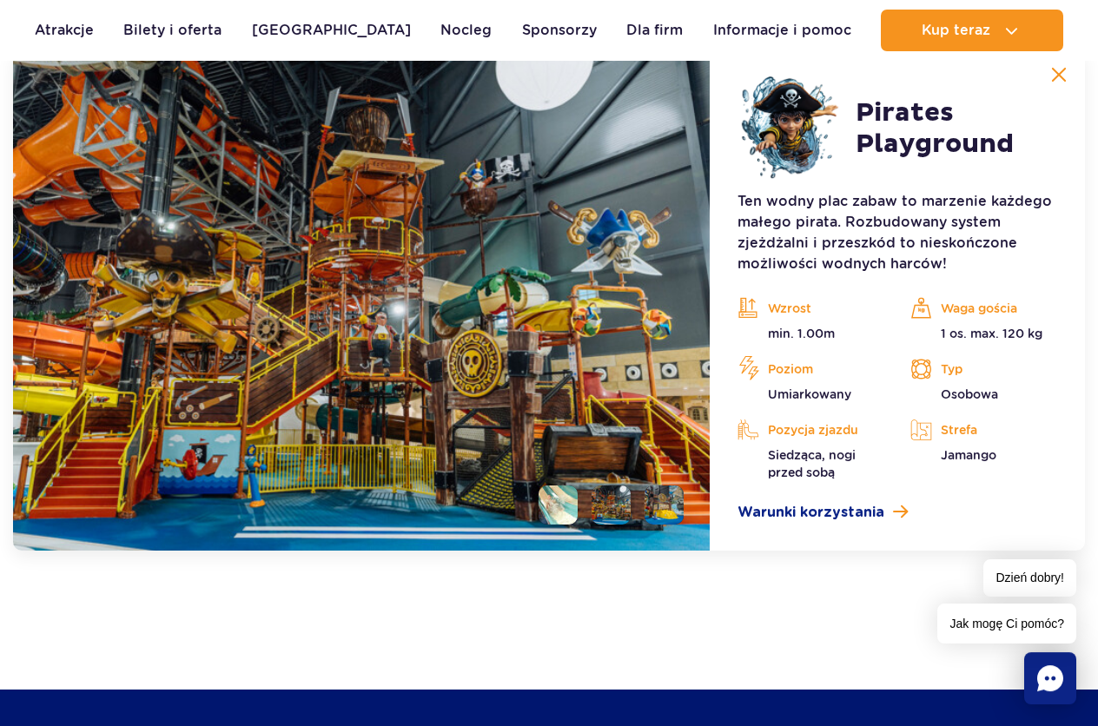
scroll to position [4835, 0]
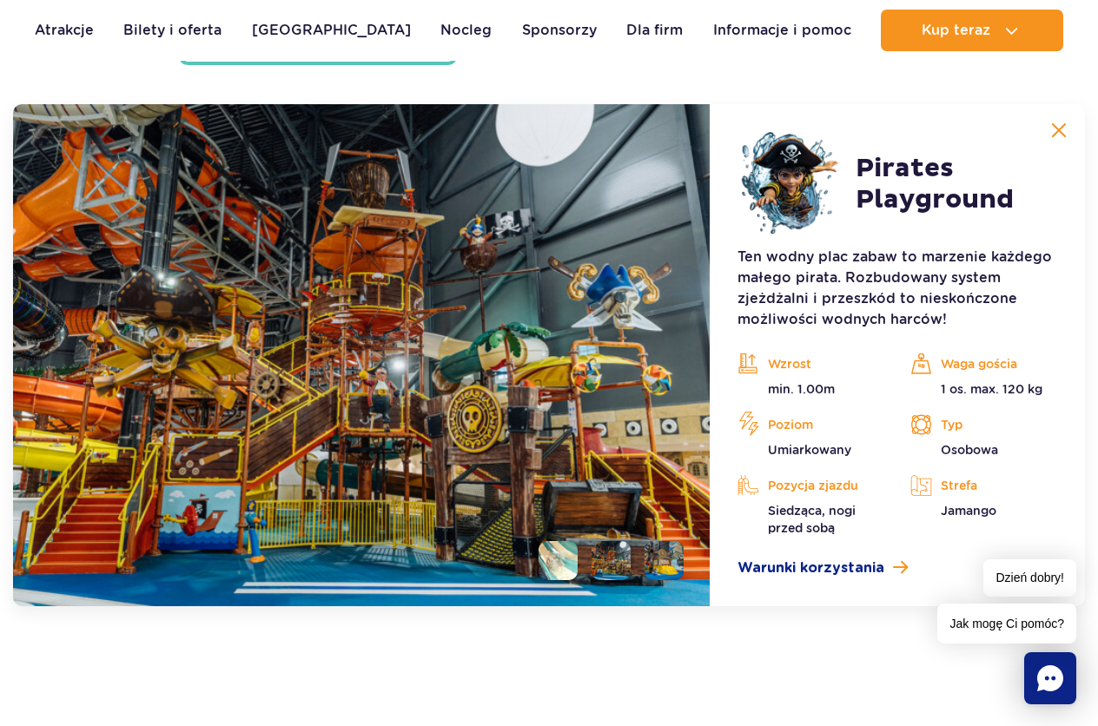
click at [671, 569] on li at bounding box center [663, 560] width 39 height 39
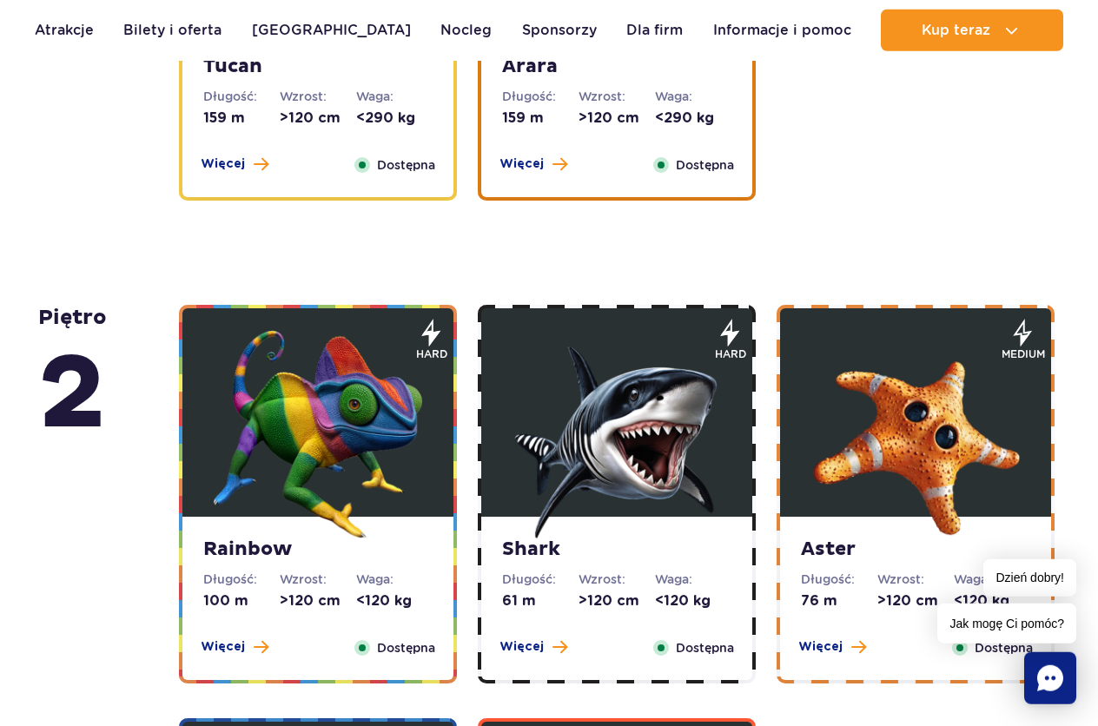
scroll to position [2798, 0]
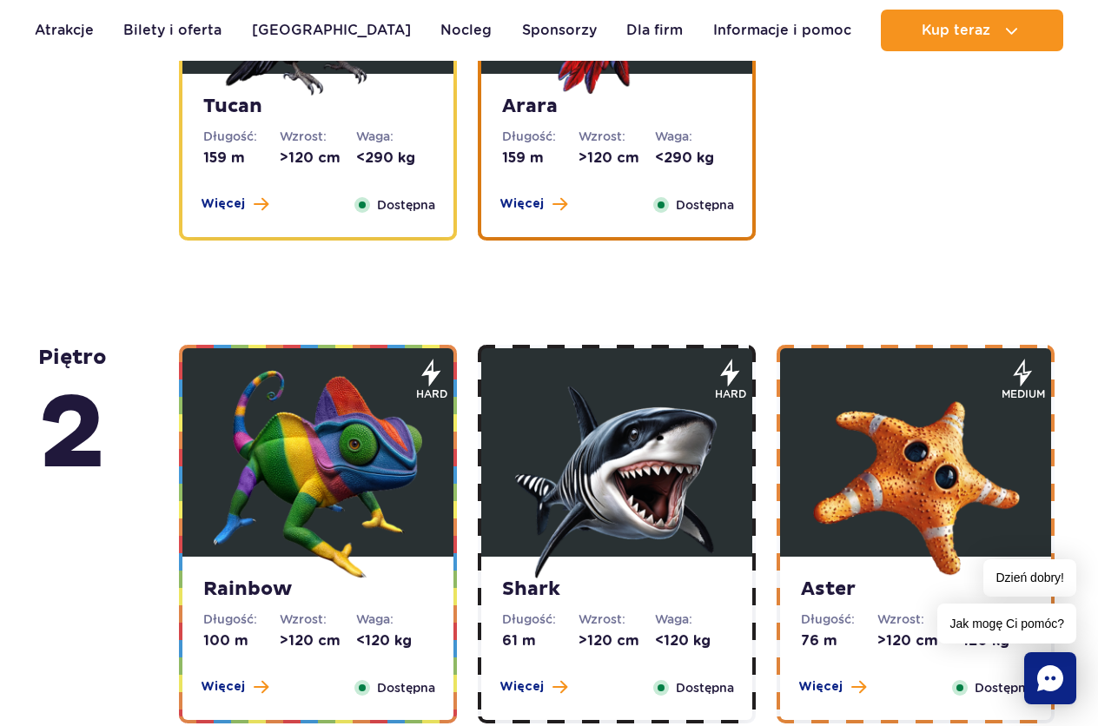
click at [916, 436] on img at bounding box center [915, 474] width 208 height 208
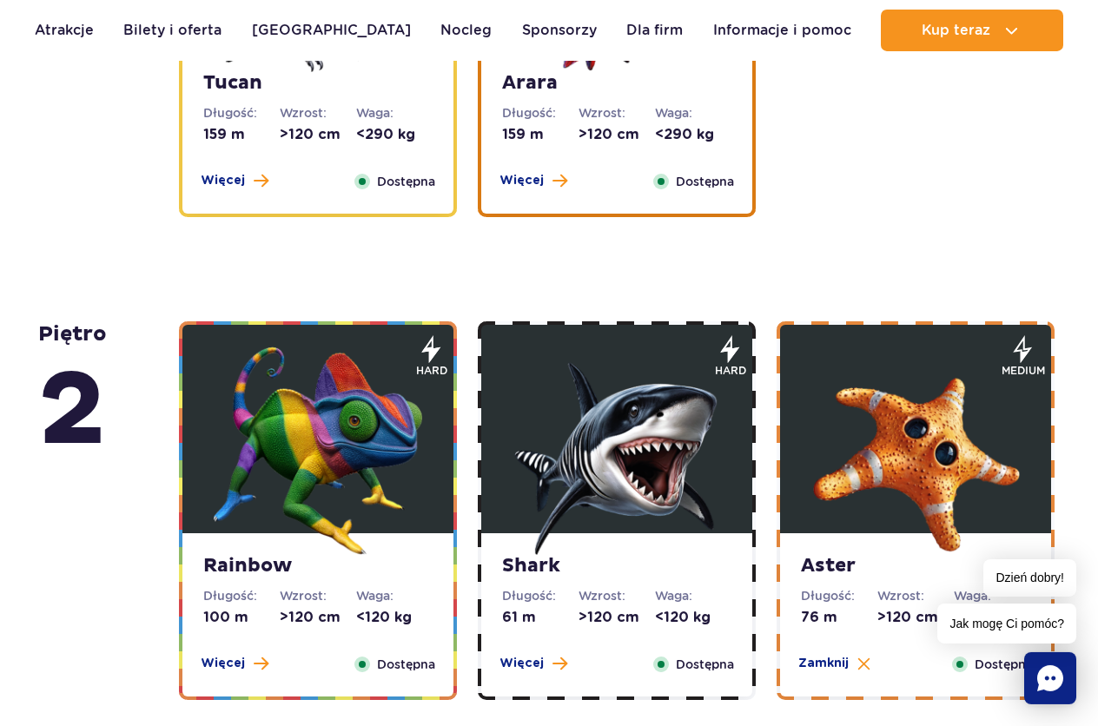
scroll to position [2482, 0]
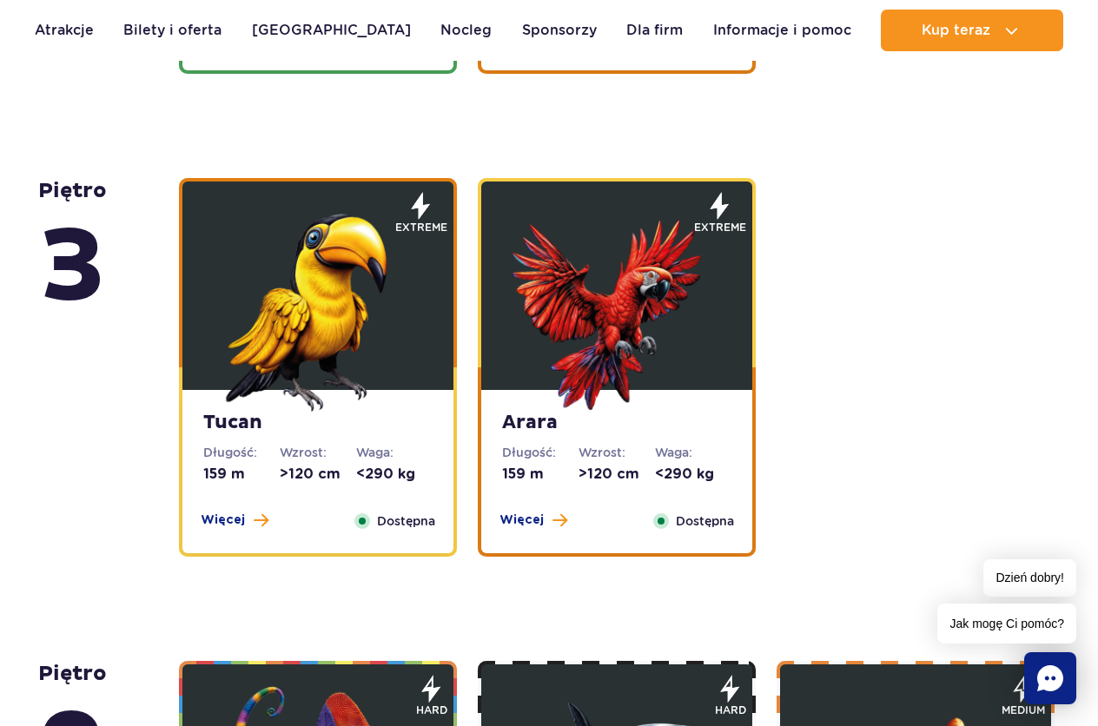
click at [613, 261] on img at bounding box center [616, 307] width 208 height 208
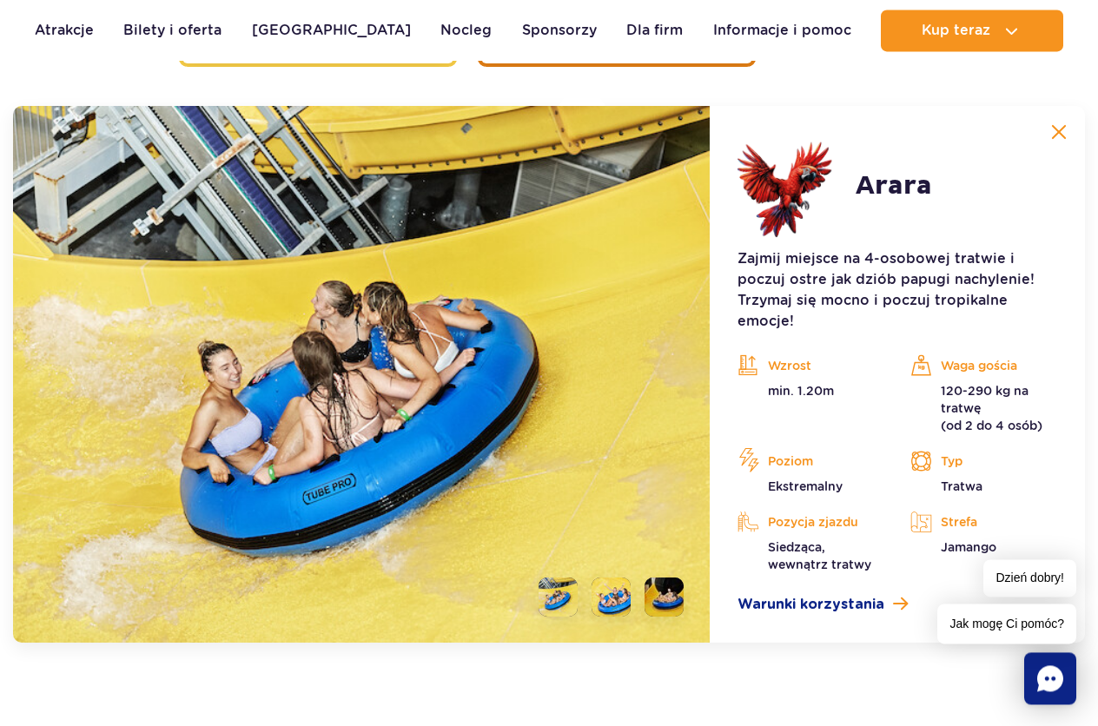
scroll to position [2974, 0]
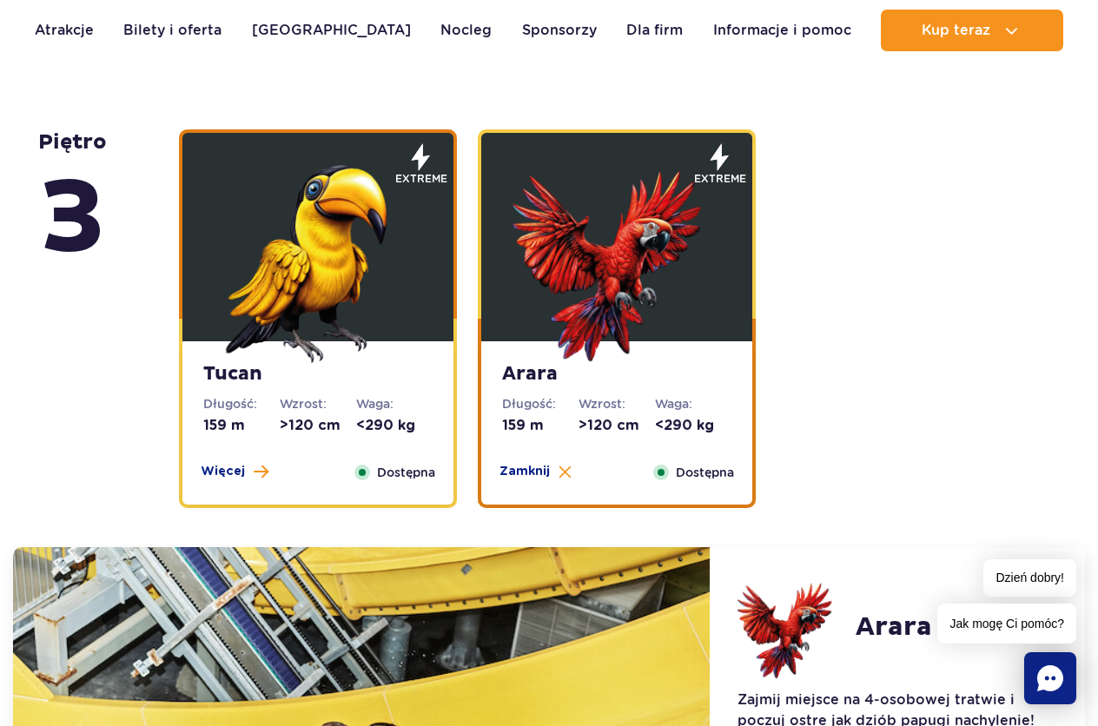
click at [397, 246] on img at bounding box center [318, 259] width 208 height 208
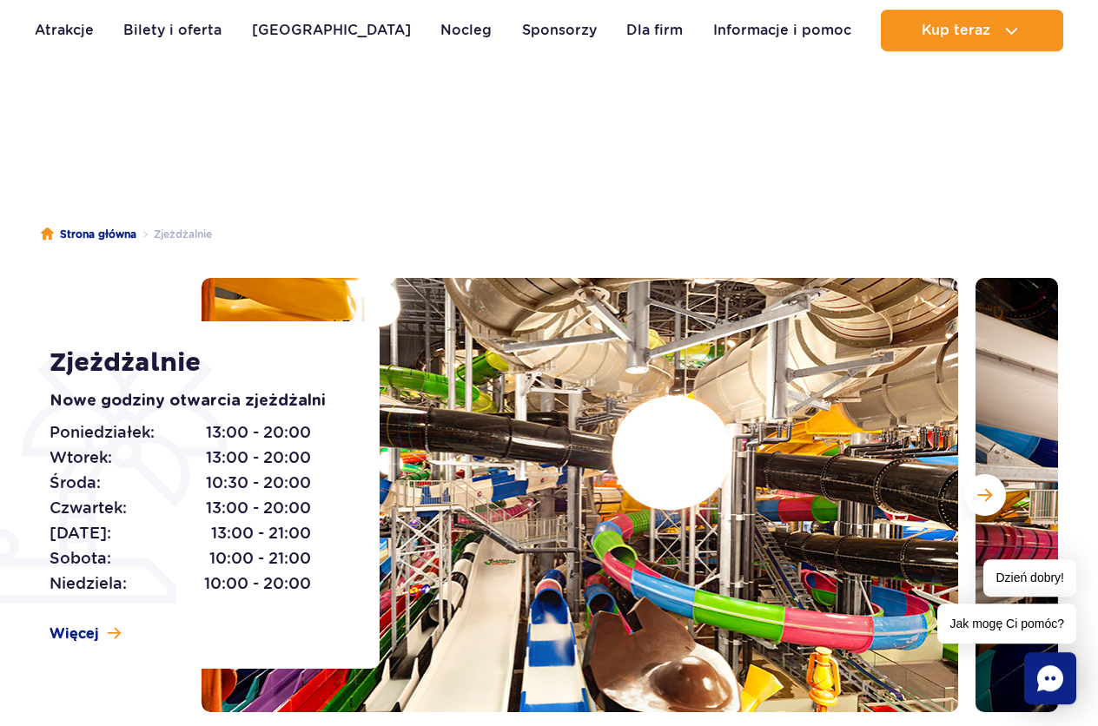
scroll to position [0, 0]
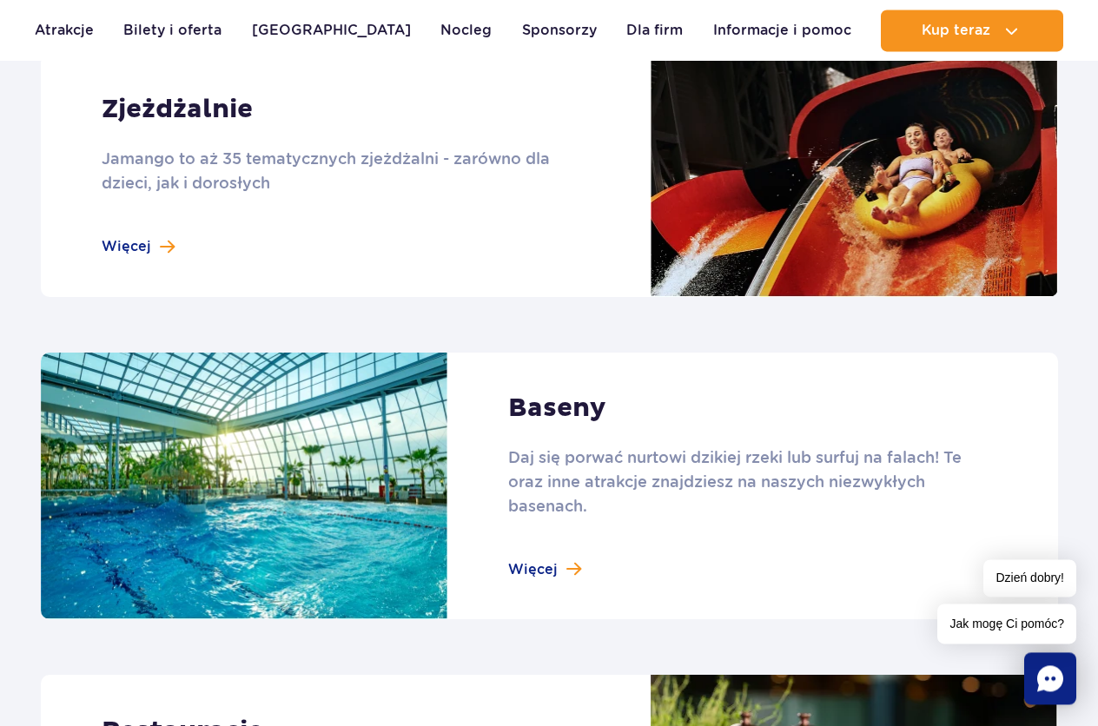
scroll to position [1594, 0]
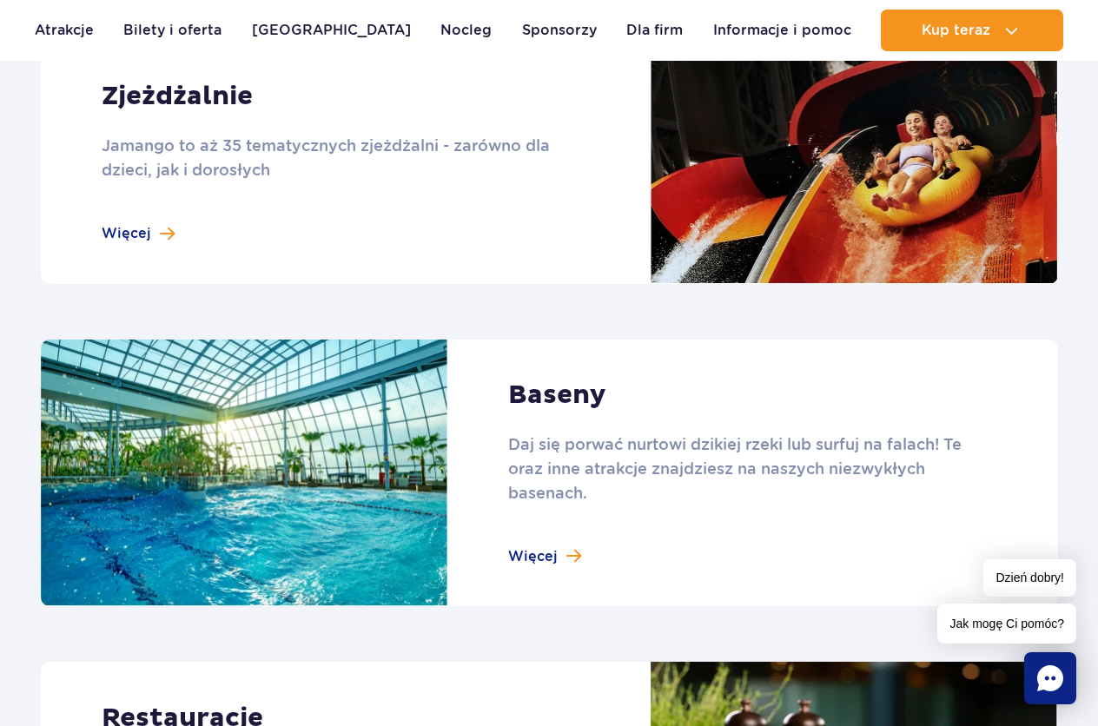
click at [545, 555] on link at bounding box center [549, 472] width 1017 height 267
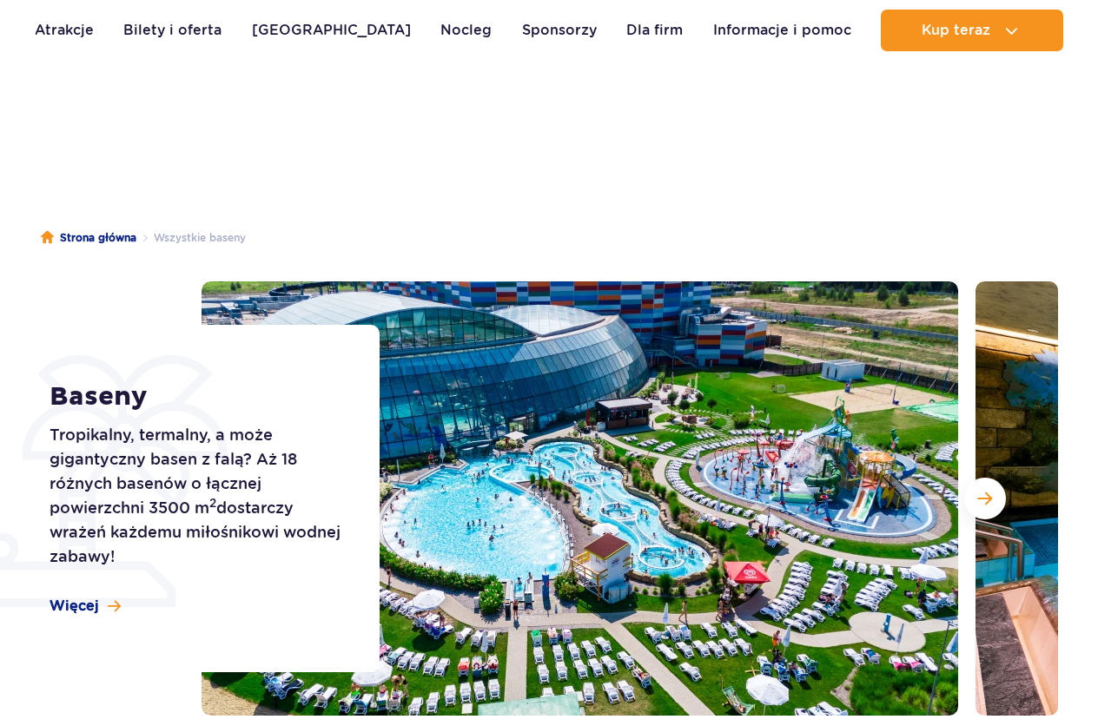
scroll to position [177, 0]
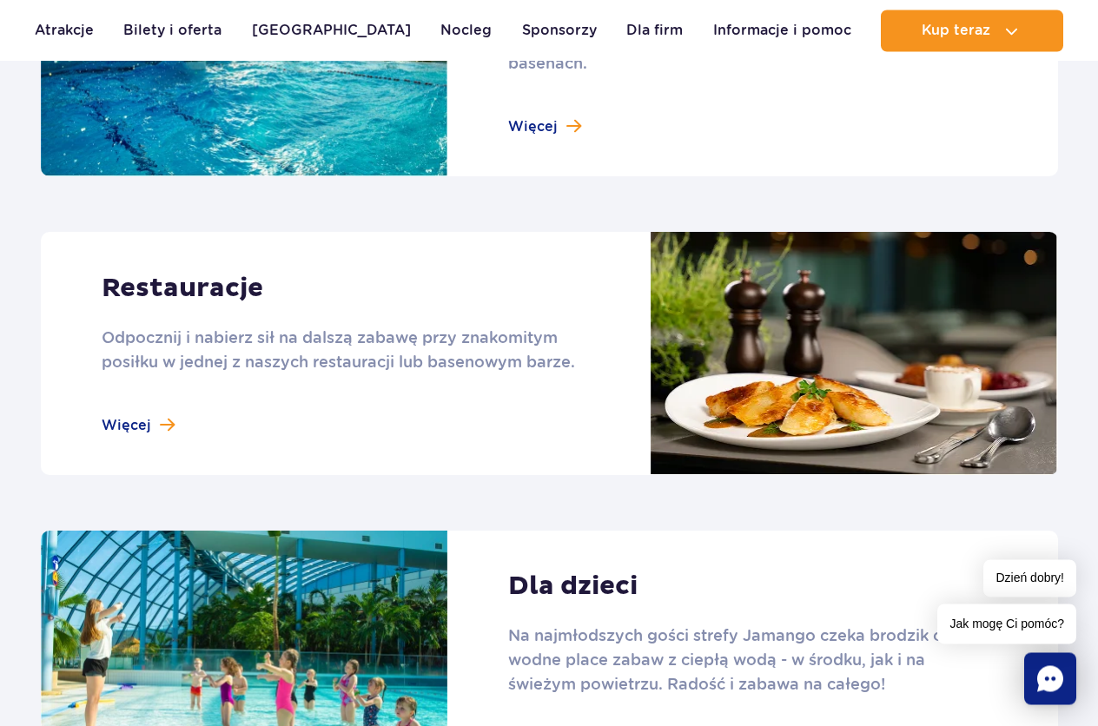
scroll to position [2214, 0]
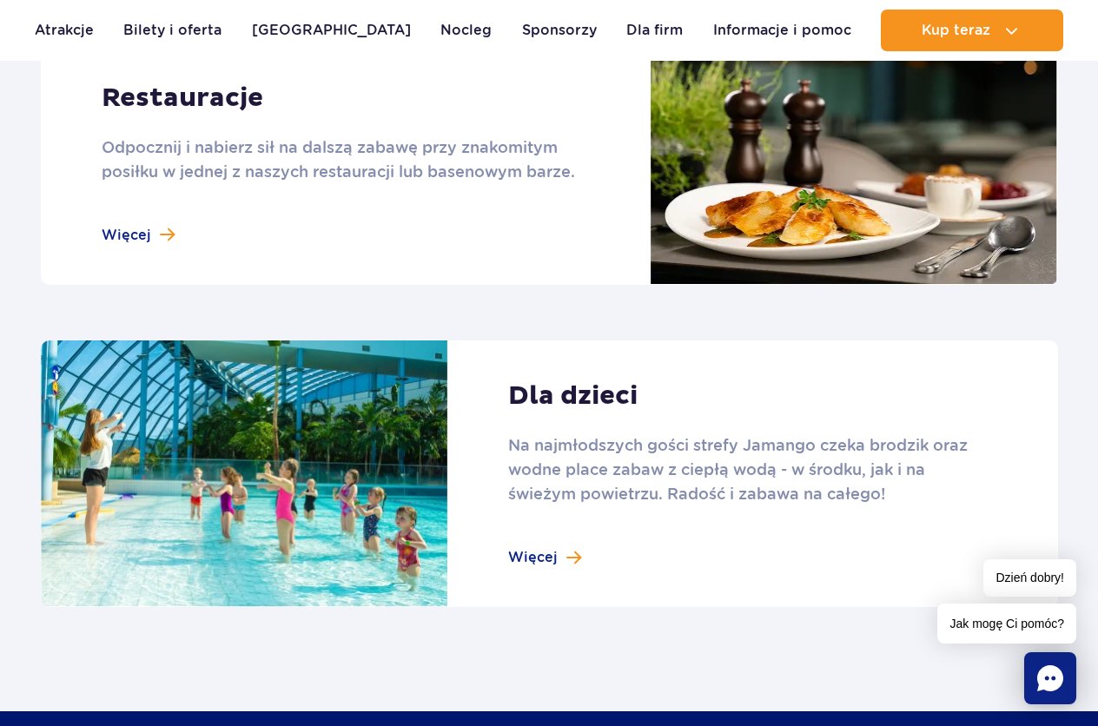
click at [528, 564] on link at bounding box center [549, 473] width 1017 height 267
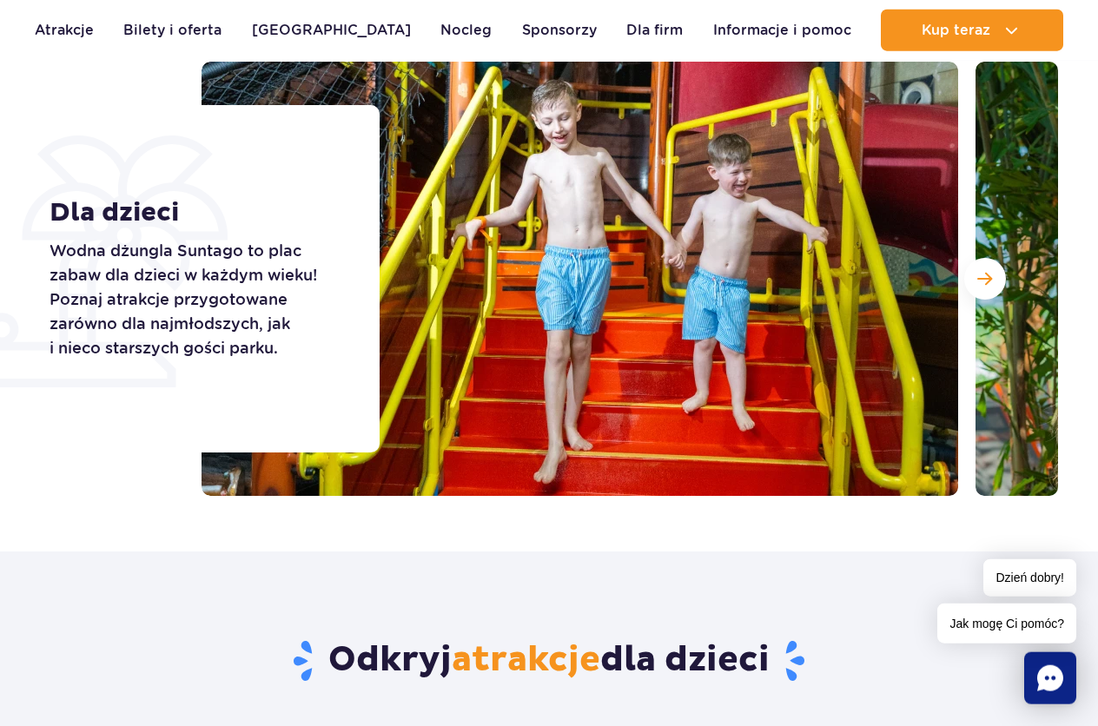
scroll to position [89, 0]
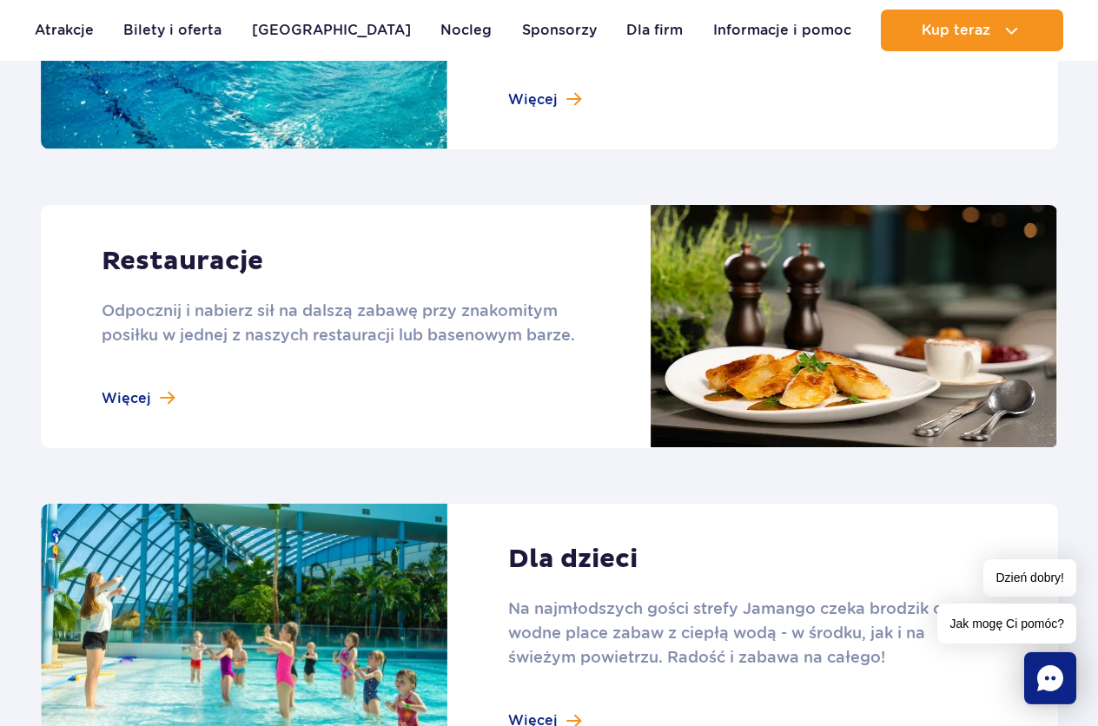
scroll to position [2037, 0]
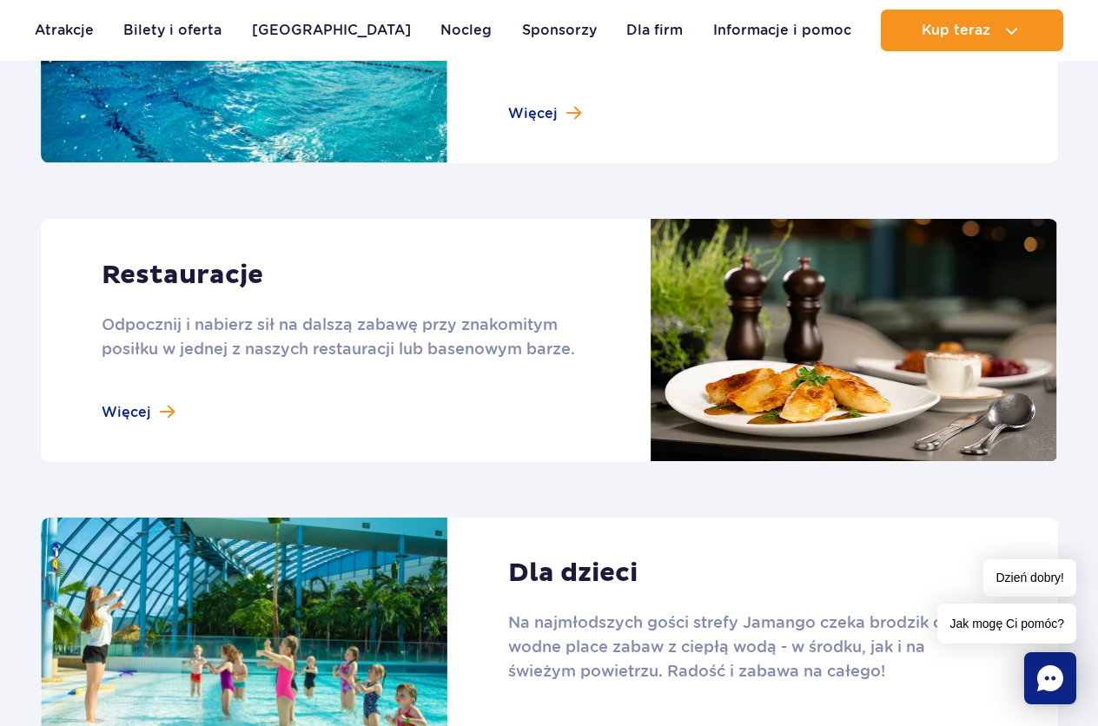
click at [124, 408] on link at bounding box center [549, 340] width 1017 height 243
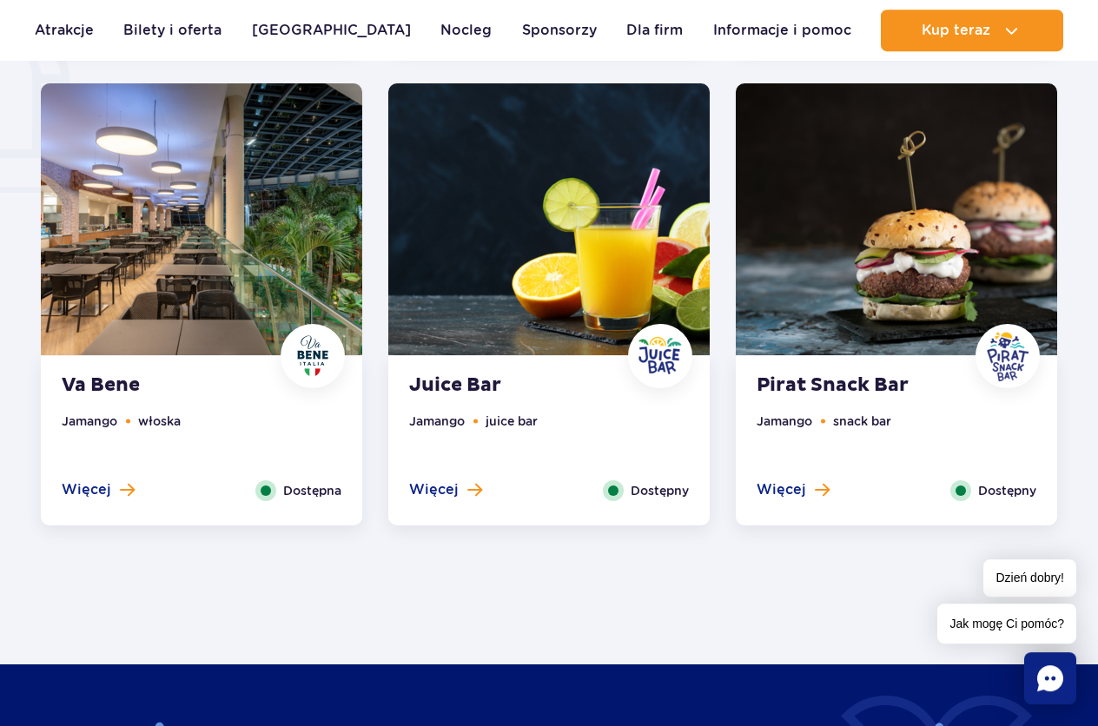
scroll to position [1240, 0]
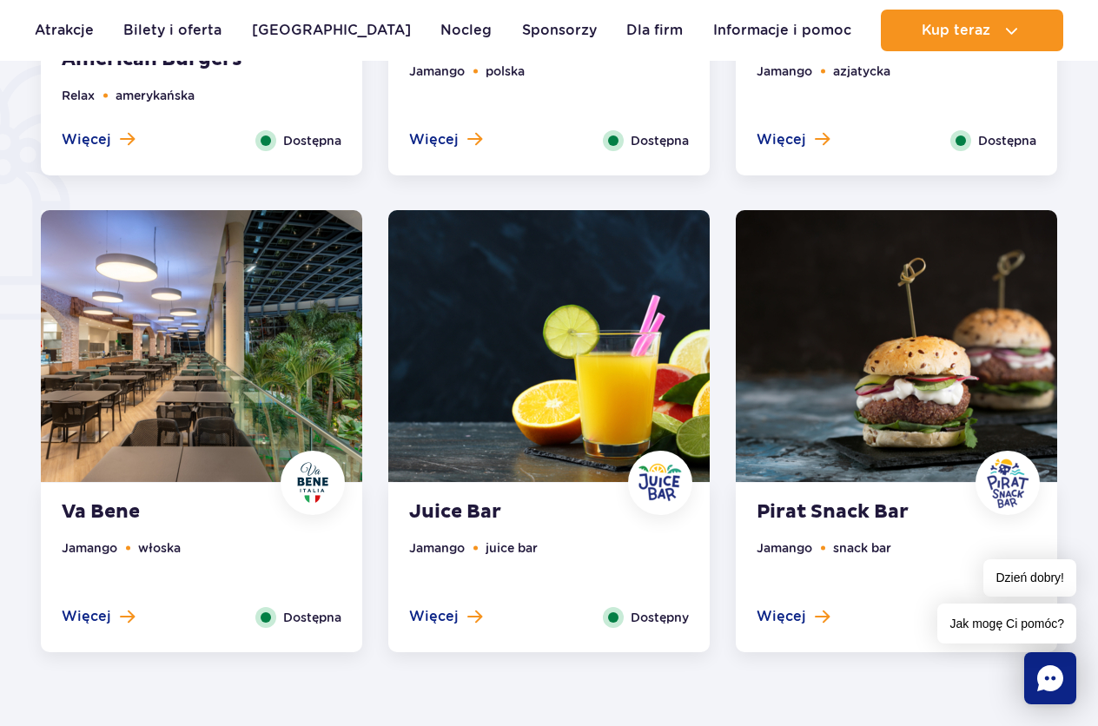
click at [926, 432] on img at bounding box center [895, 346] width 321 height 272
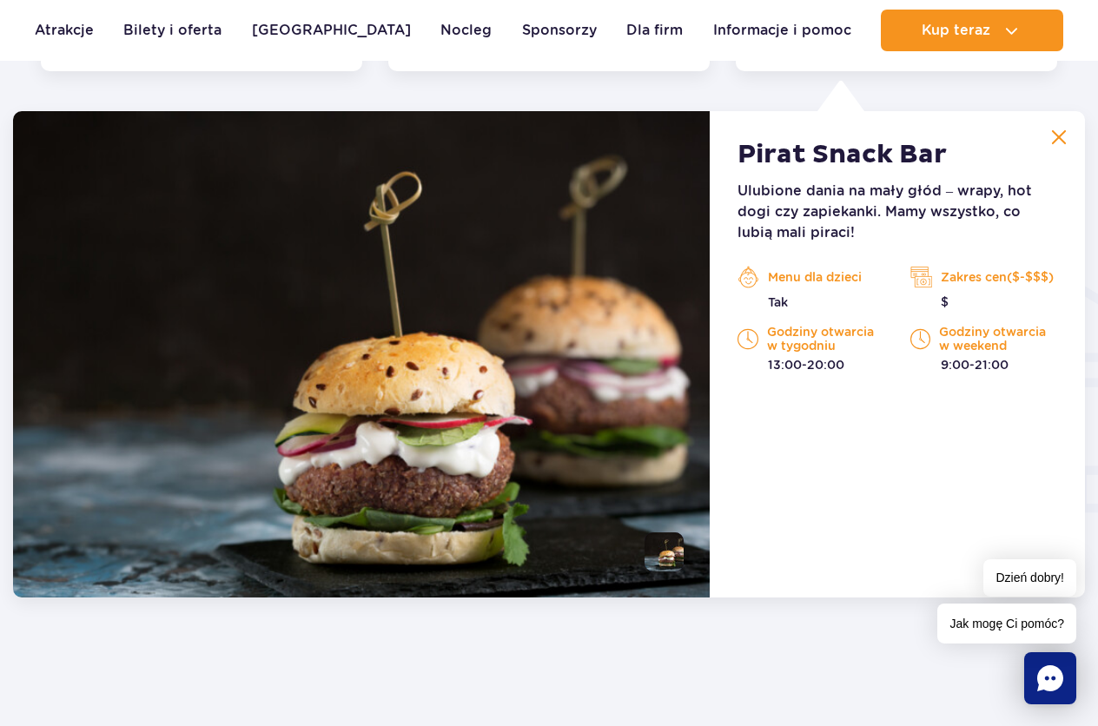
scroll to position [1739, 0]
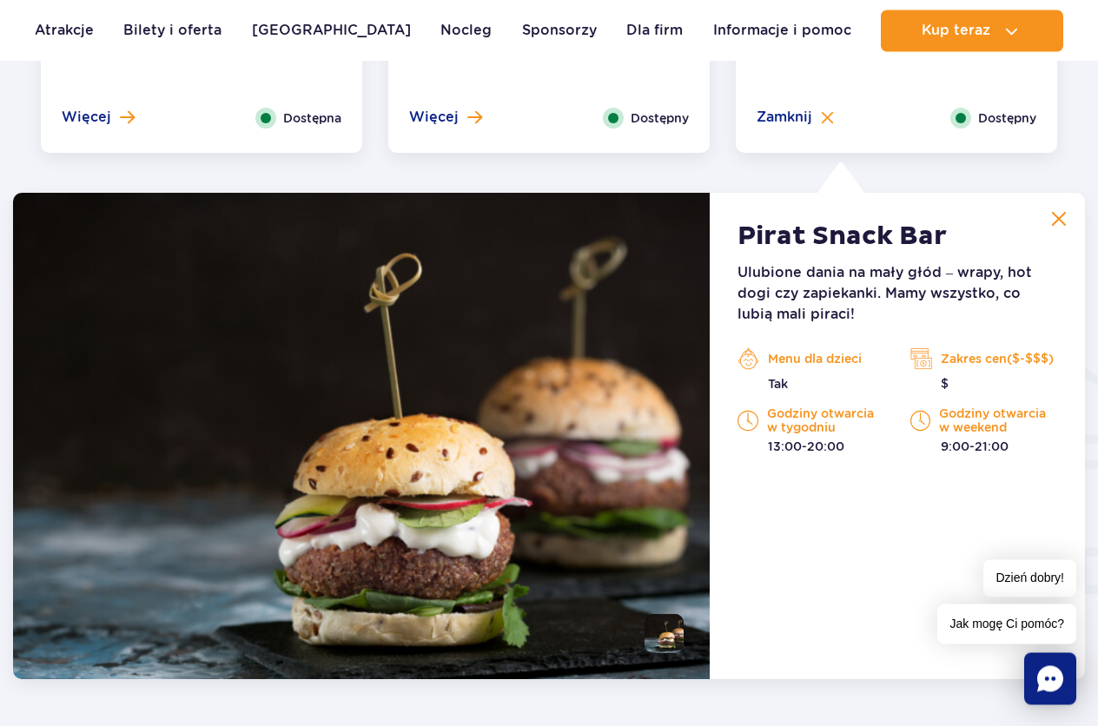
click at [834, 358] on p "Menu dla dzieci" at bounding box center [810, 359] width 147 height 26
drag, startPoint x: 996, startPoint y: 353, endPoint x: 1079, endPoint y: 364, distance: 84.1
click at [1005, 353] on p "Zakres cen($-$$$)" at bounding box center [983, 359] width 147 height 26
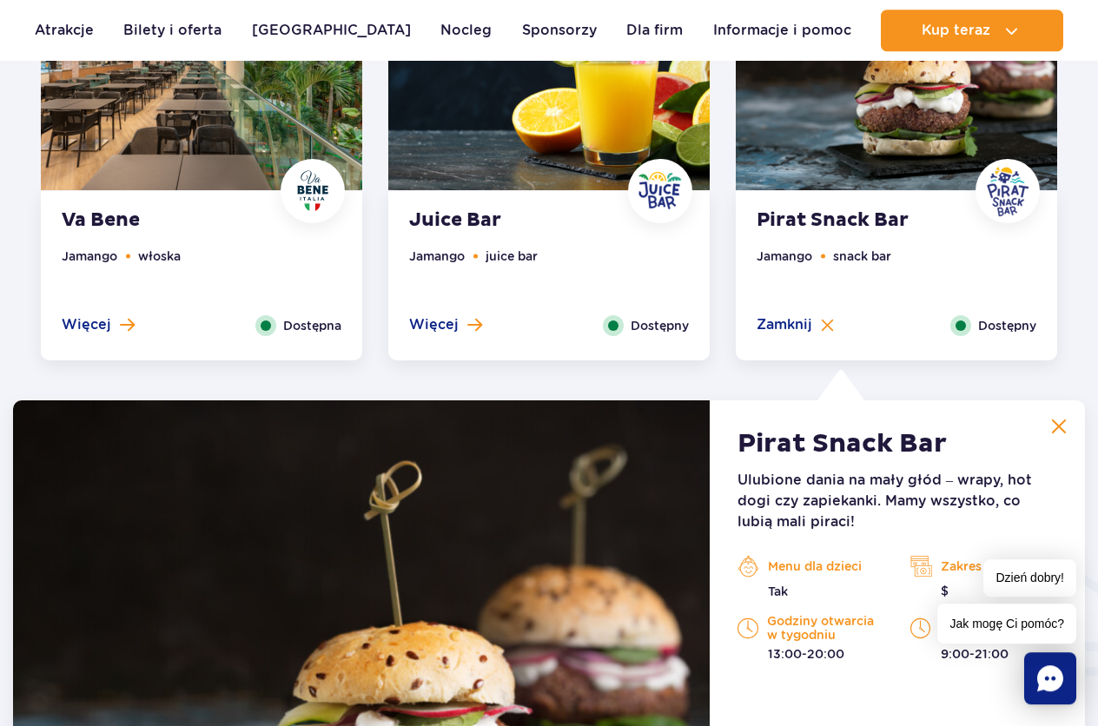
scroll to position [1385, 0]
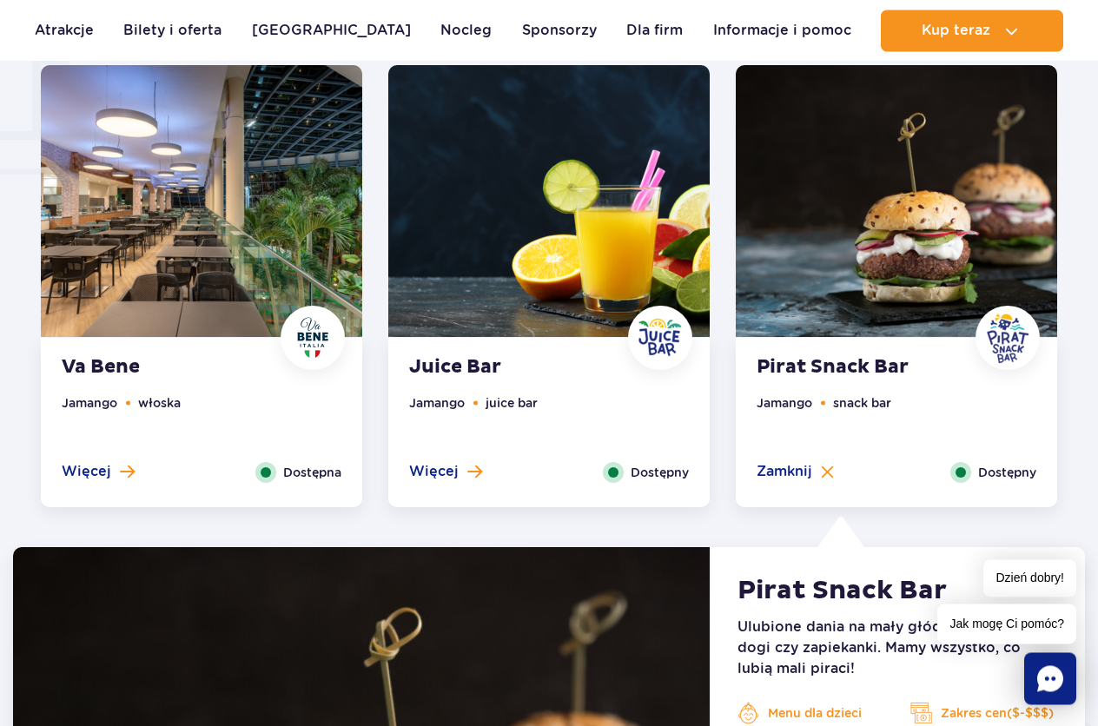
click at [468, 364] on strong "Juice Bar" at bounding box center [514, 367] width 210 height 24
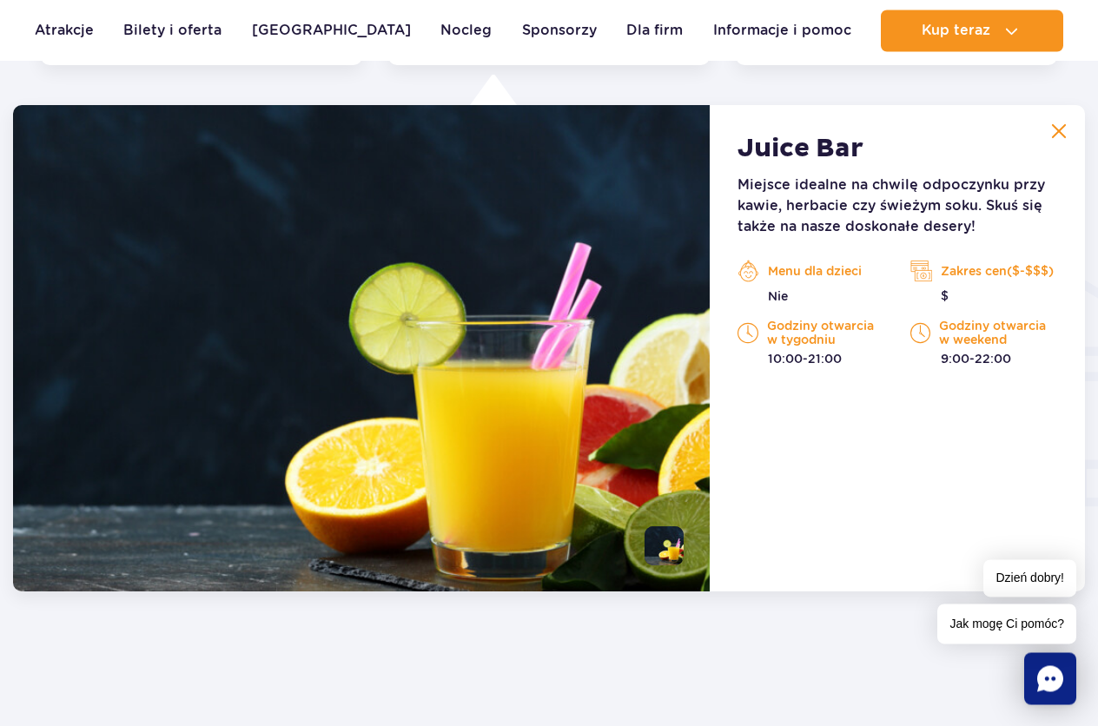
scroll to position [1828, 0]
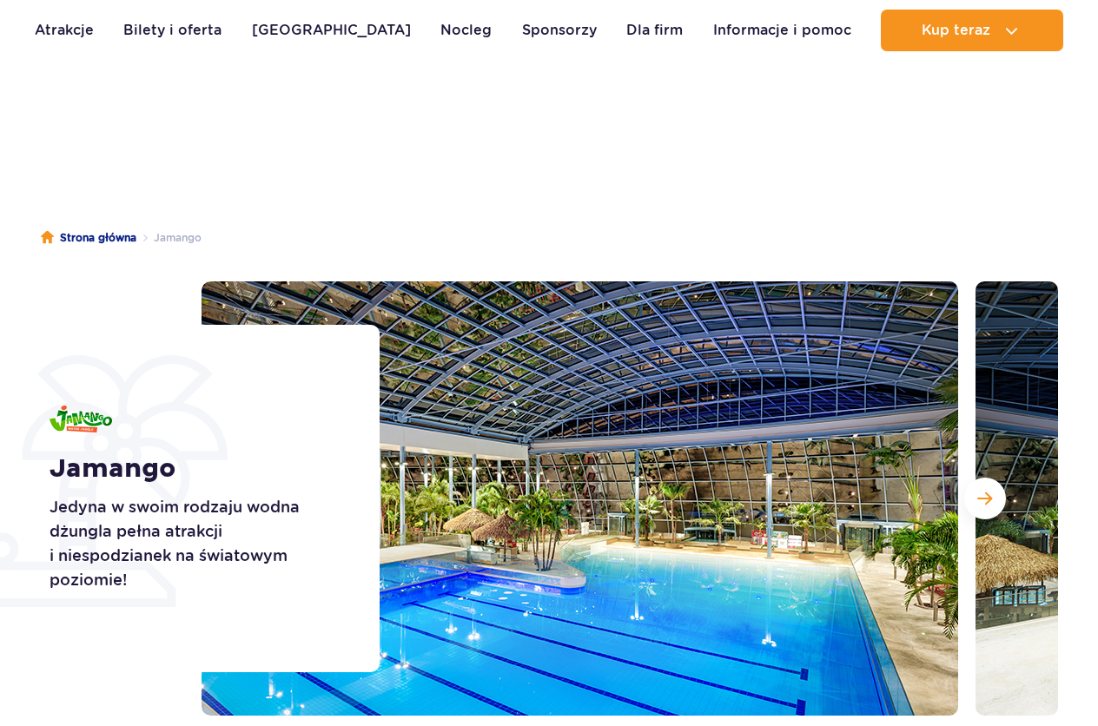
scroll to position [2037, 0]
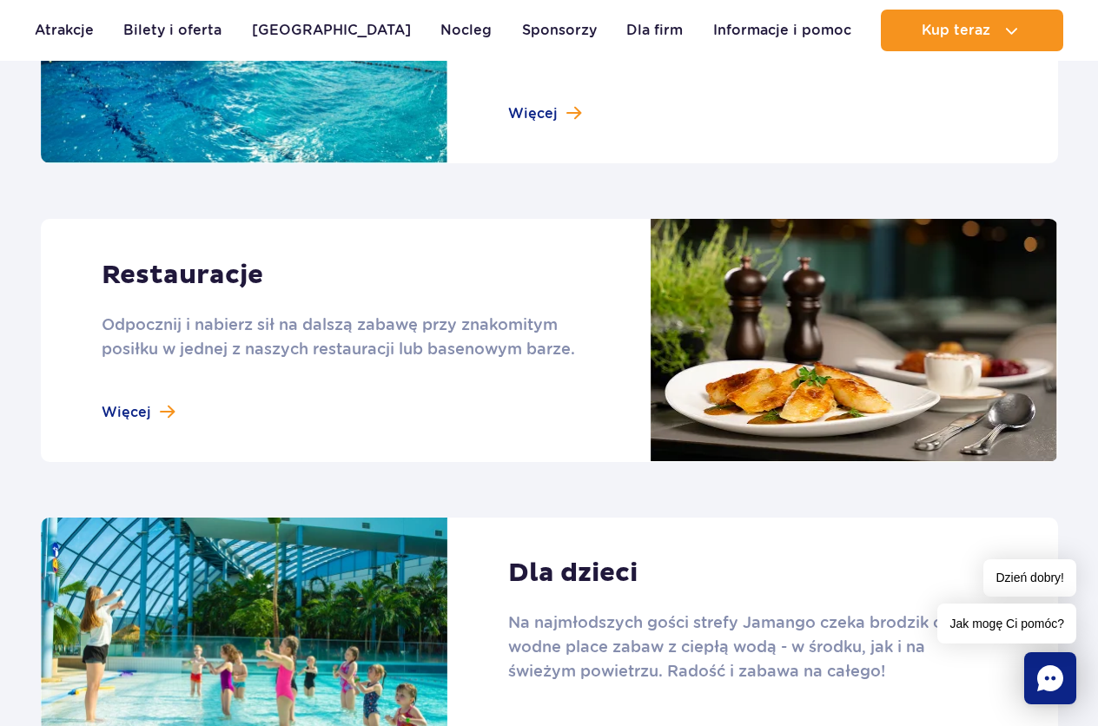
click at [234, 277] on link at bounding box center [549, 340] width 1017 height 243
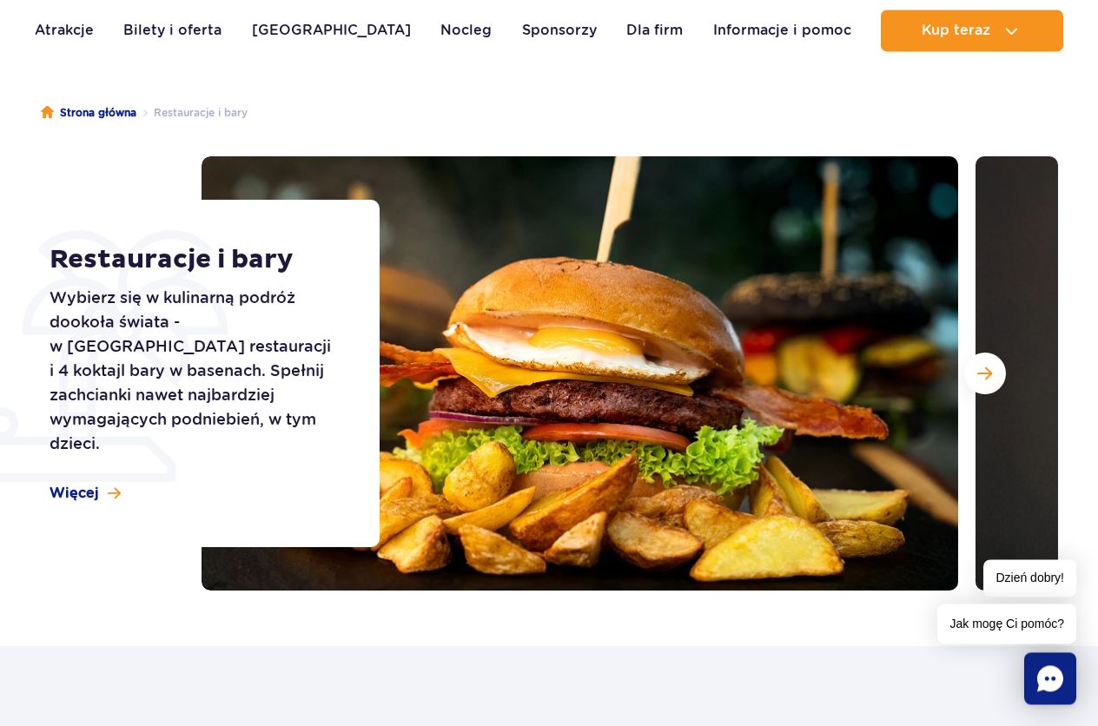
scroll to position [89, 0]
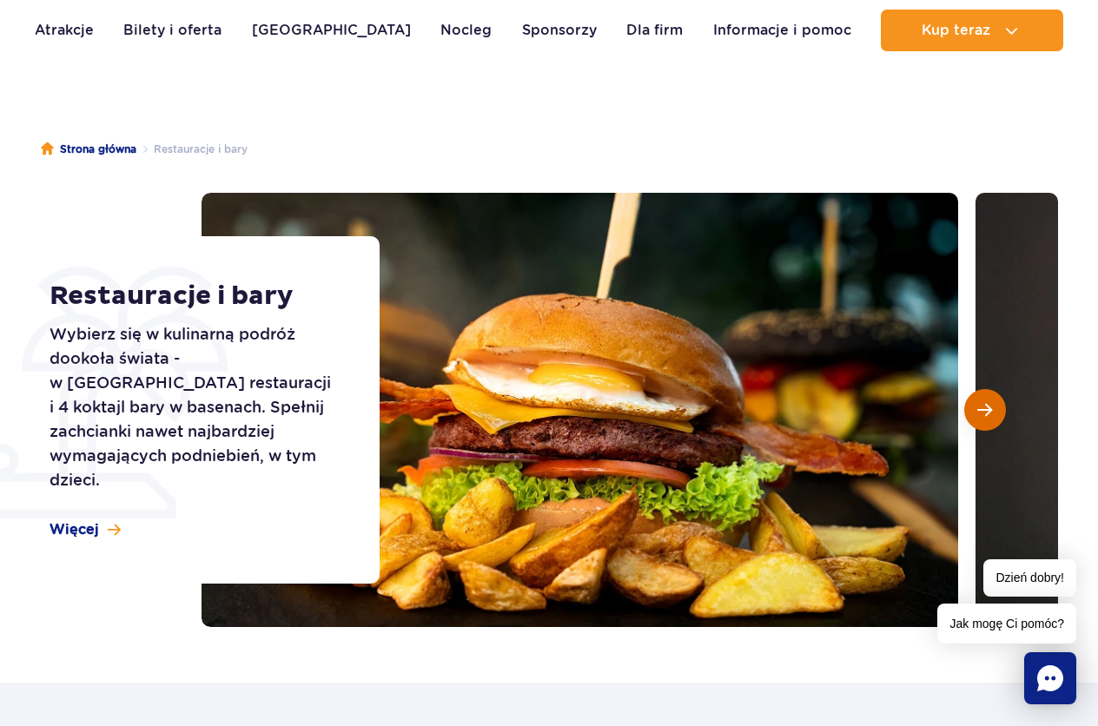
click at [993, 412] on button "Następny slajd" at bounding box center [985, 410] width 42 height 42
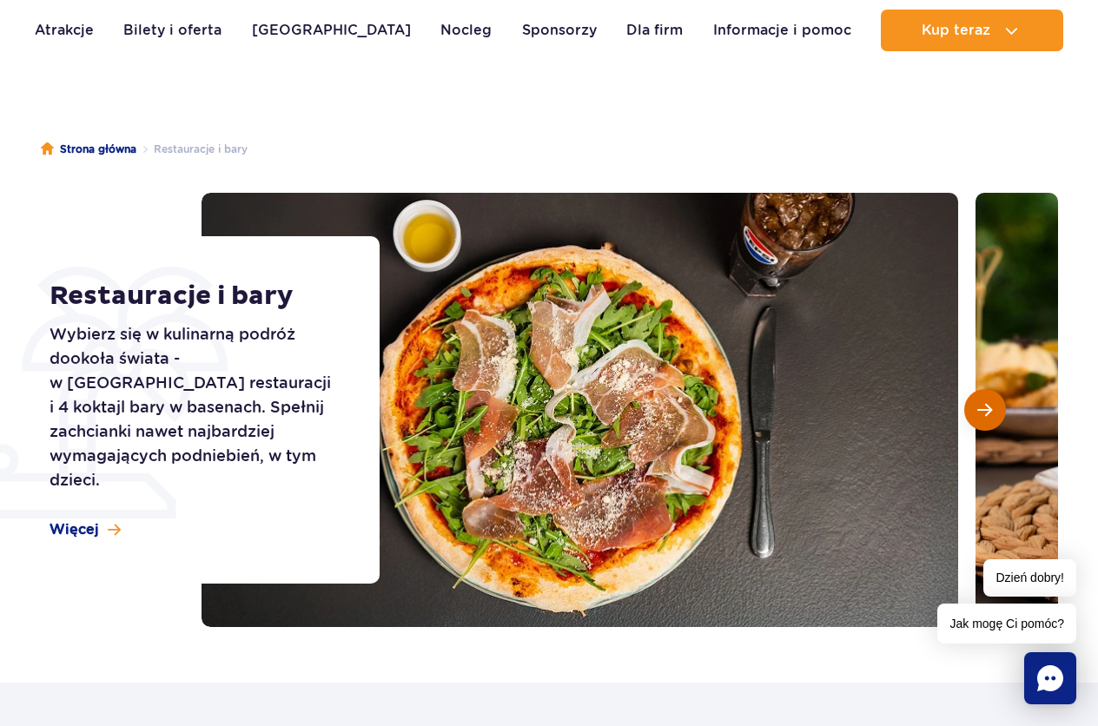
click at [993, 412] on button "Następny slajd" at bounding box center [985, 410] width 42 height 42
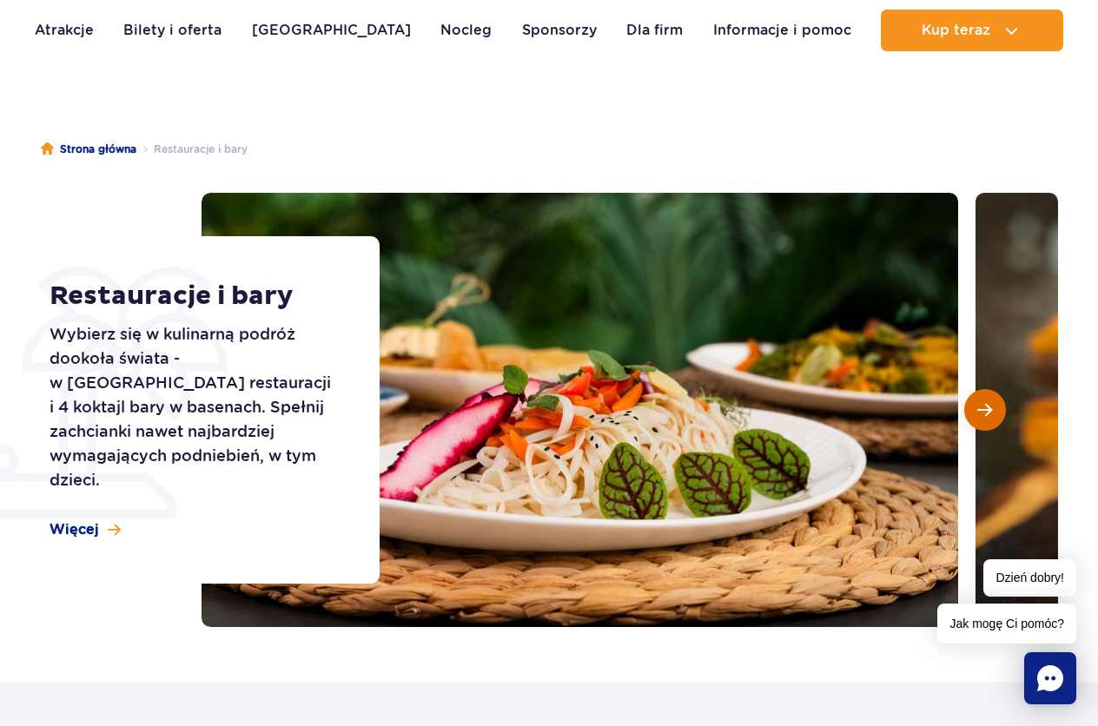
click at [983, 405] on span "Następny slajd" at bounding box center [984, 410] width 15 height 16
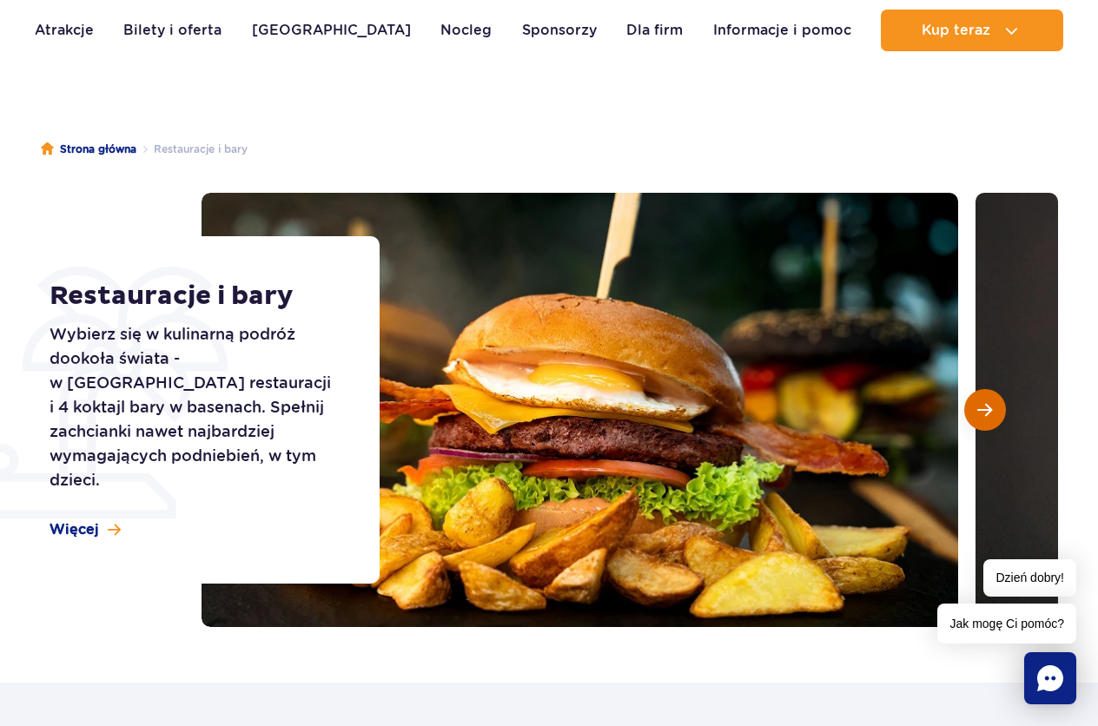
click at [983, 405] on span "Następny slajd" at bounding box center [984, 410] width 15 height 16
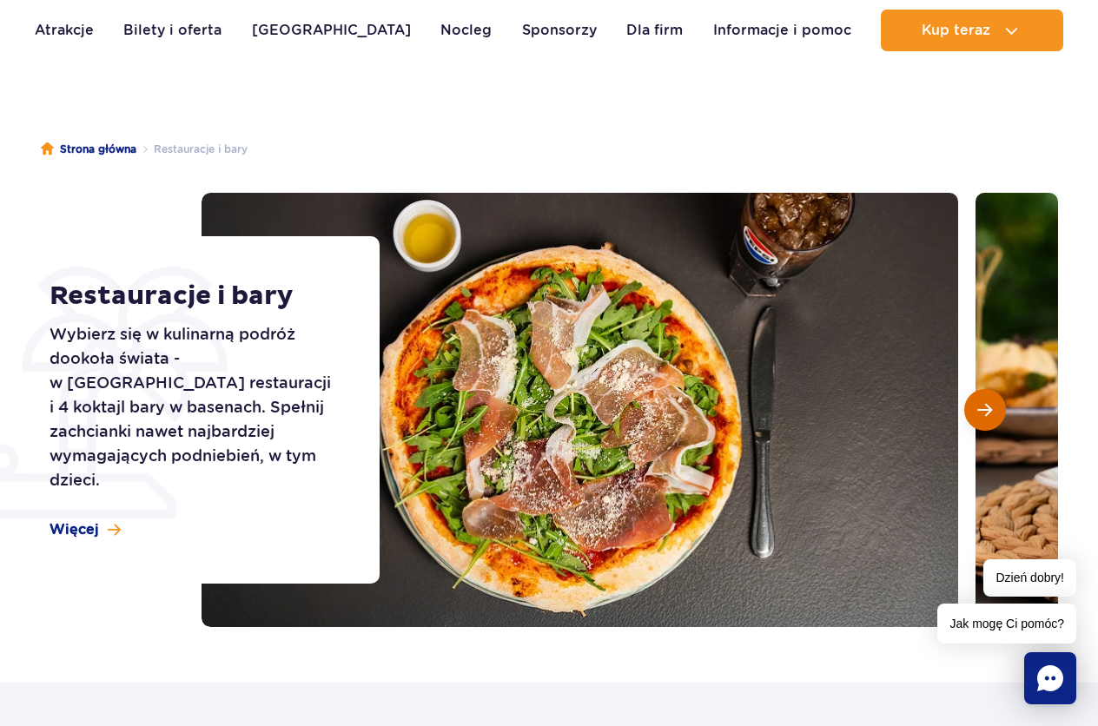
click at [983, 405] on span "Następny slajd" at bounding box center [984, 410] width 15 height 16
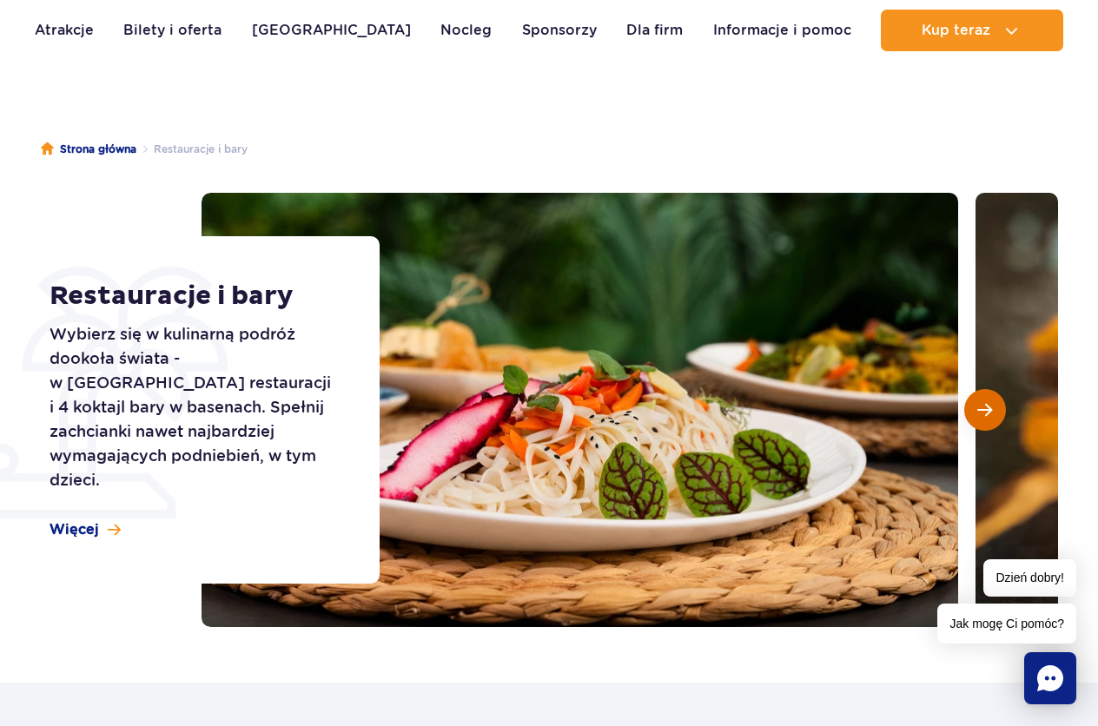
click at [983, 405] on span "Następny slajd" at bounding box center [984, 410] width 15 height 16
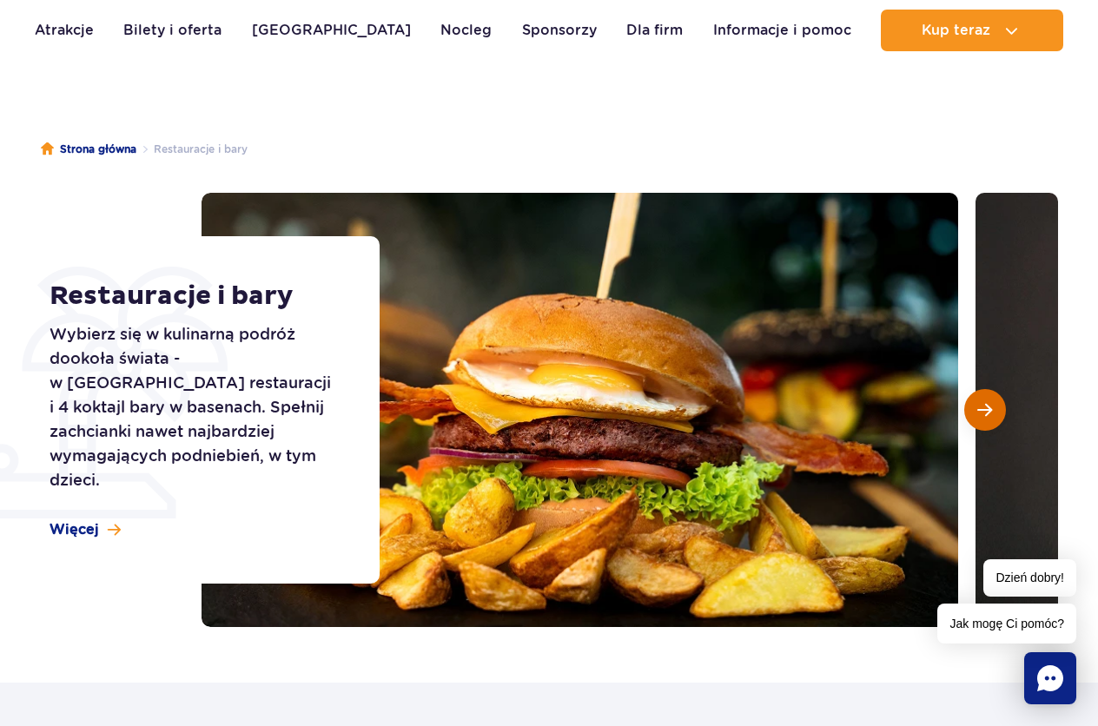
click at [983, 405] on span "Następny slajd" at bounding box center [984, 410] width 15 height 16
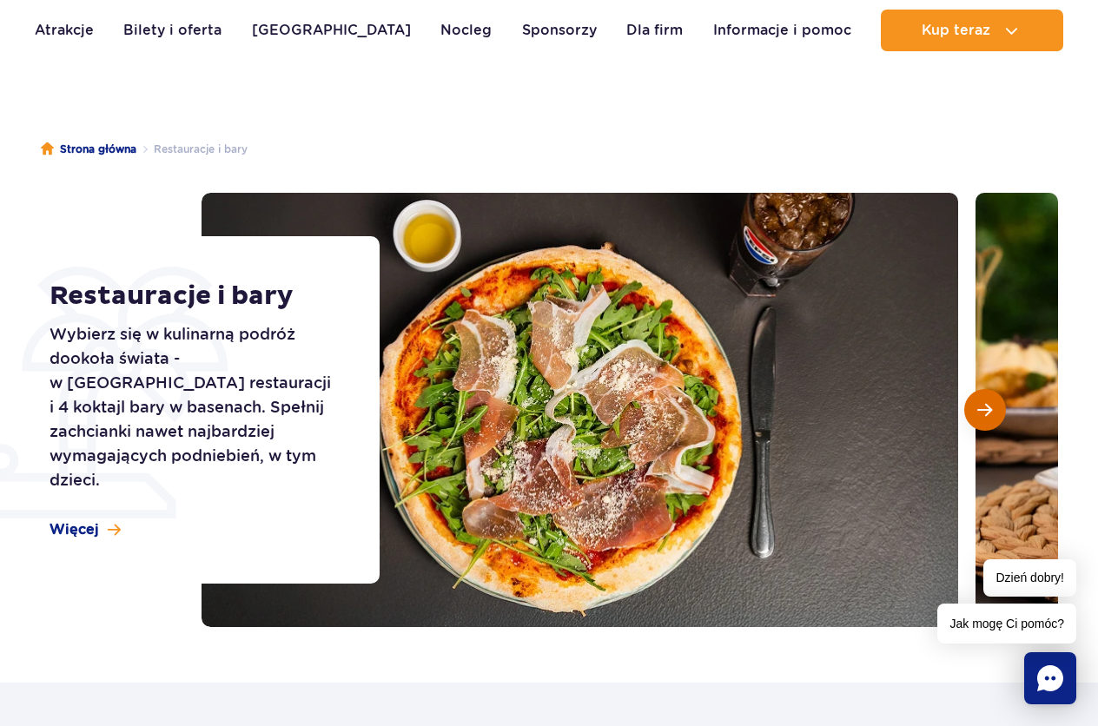
click at [983, 405] on span "Następny slajd" at bounding box center [984, 410] width 15 height 16
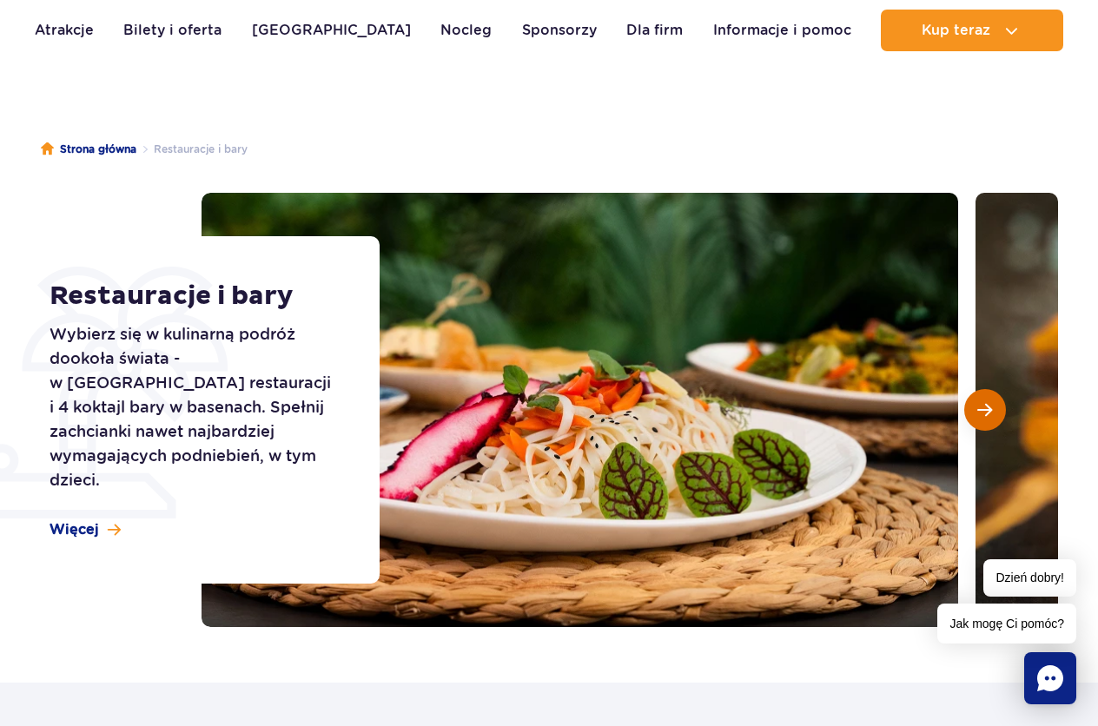
click at [983, 405] on span "Następny slajd" at bounding box center [984, 410] width 15 height 16
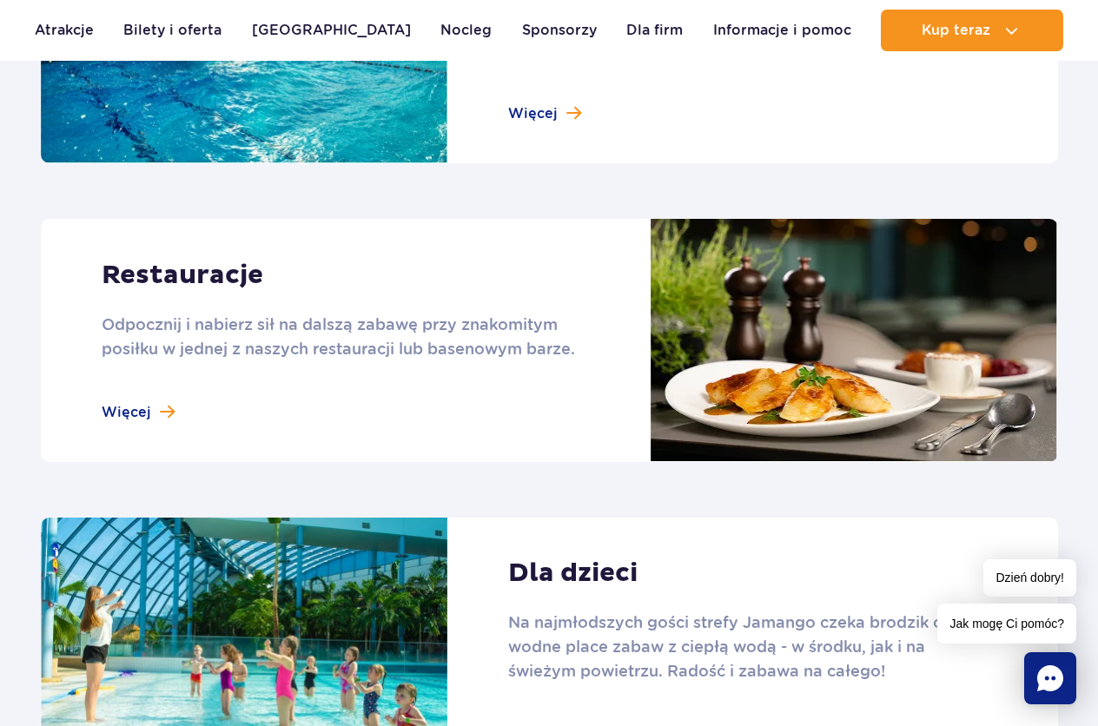
scroll to position [2039, 0]
